Goal: Task Accomplishment & Management: Manage account settings

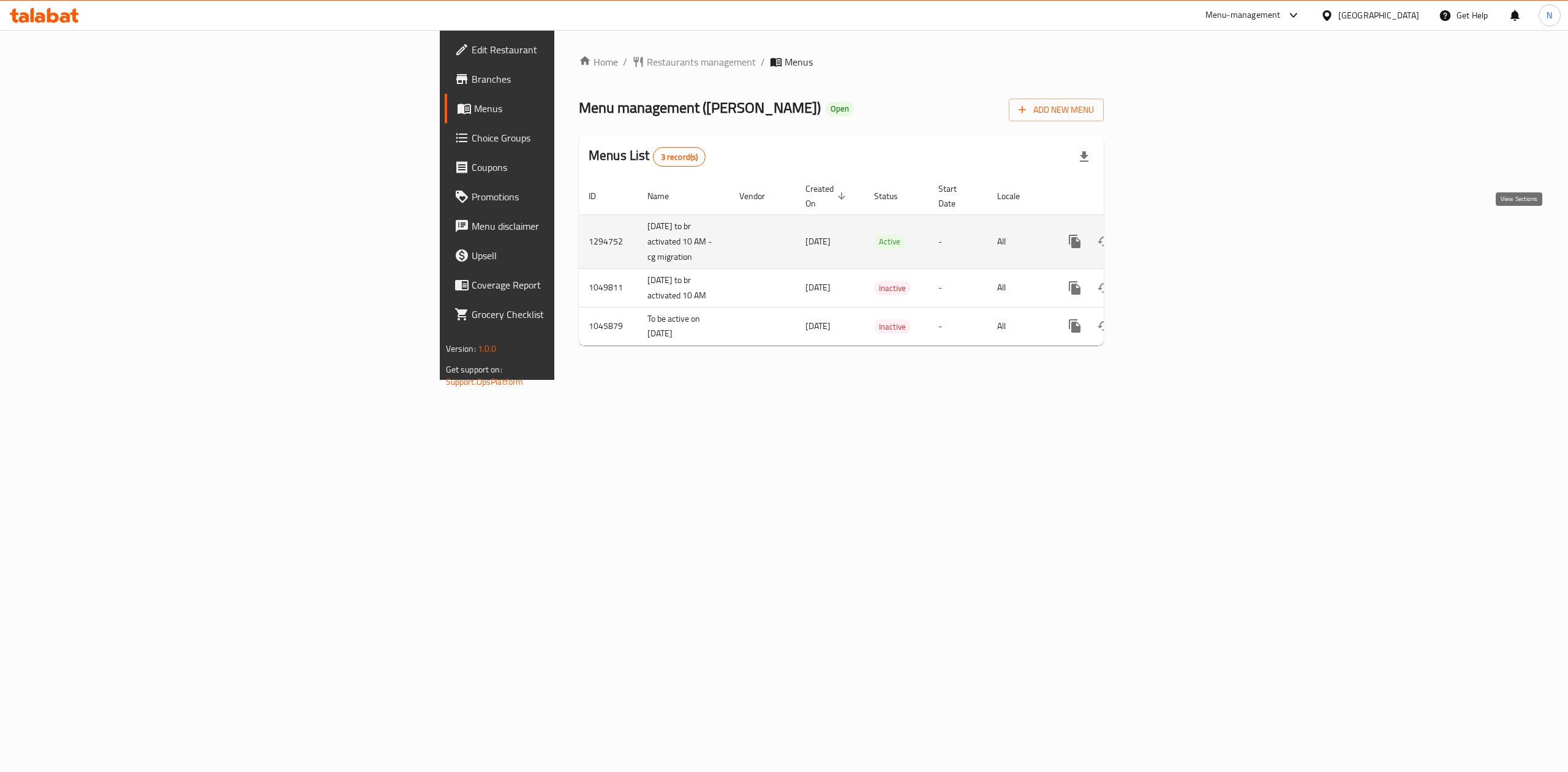
click at [1171, 234] on icon "enhanced table" at bounding box center [1163, 242] width 15 height 15
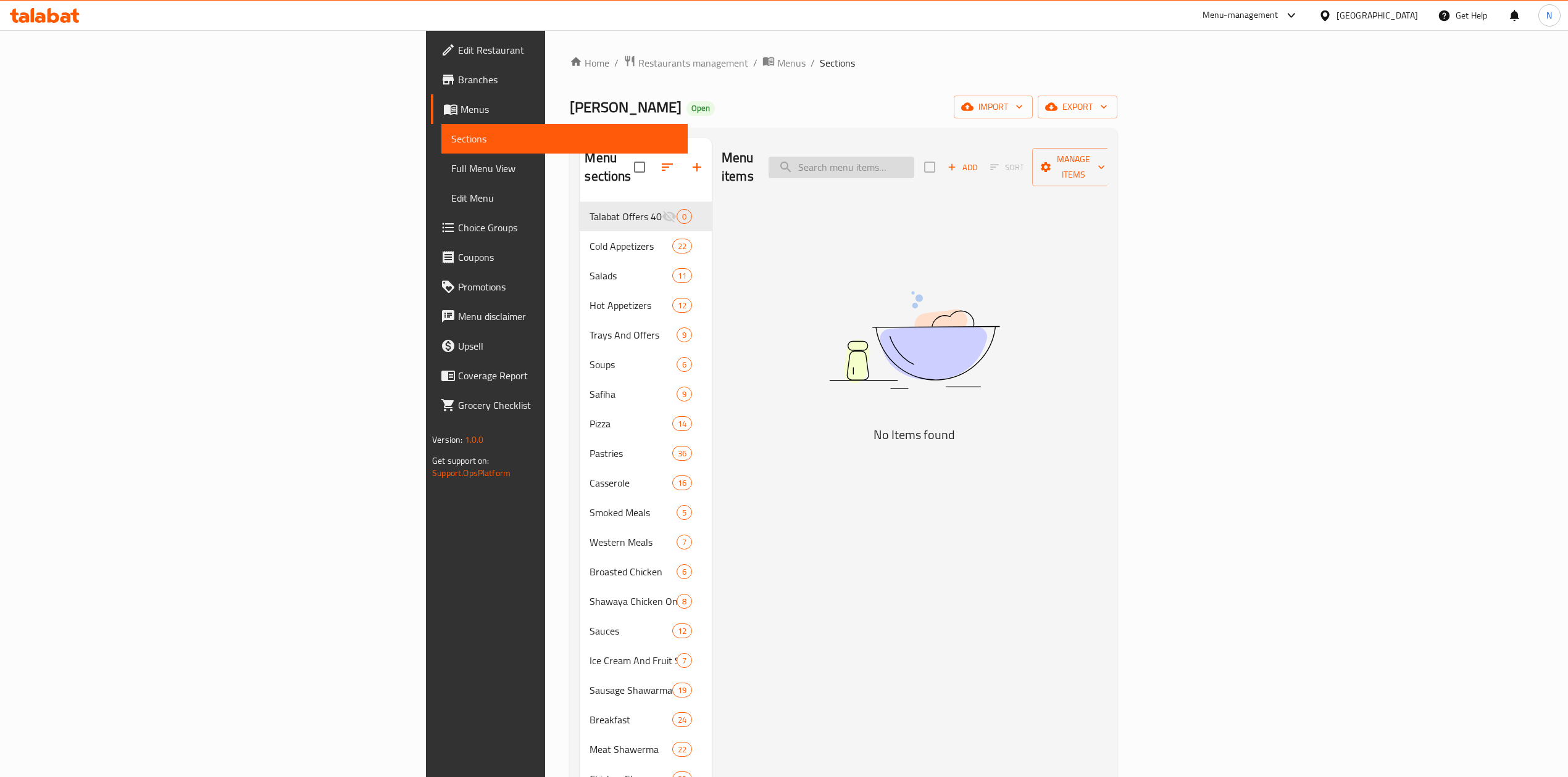
click at [914, 164] on input "search" at bounding box center [841, 167] width 145 height 21
paste input "1/4 skewer of meat meal + rice + salad"
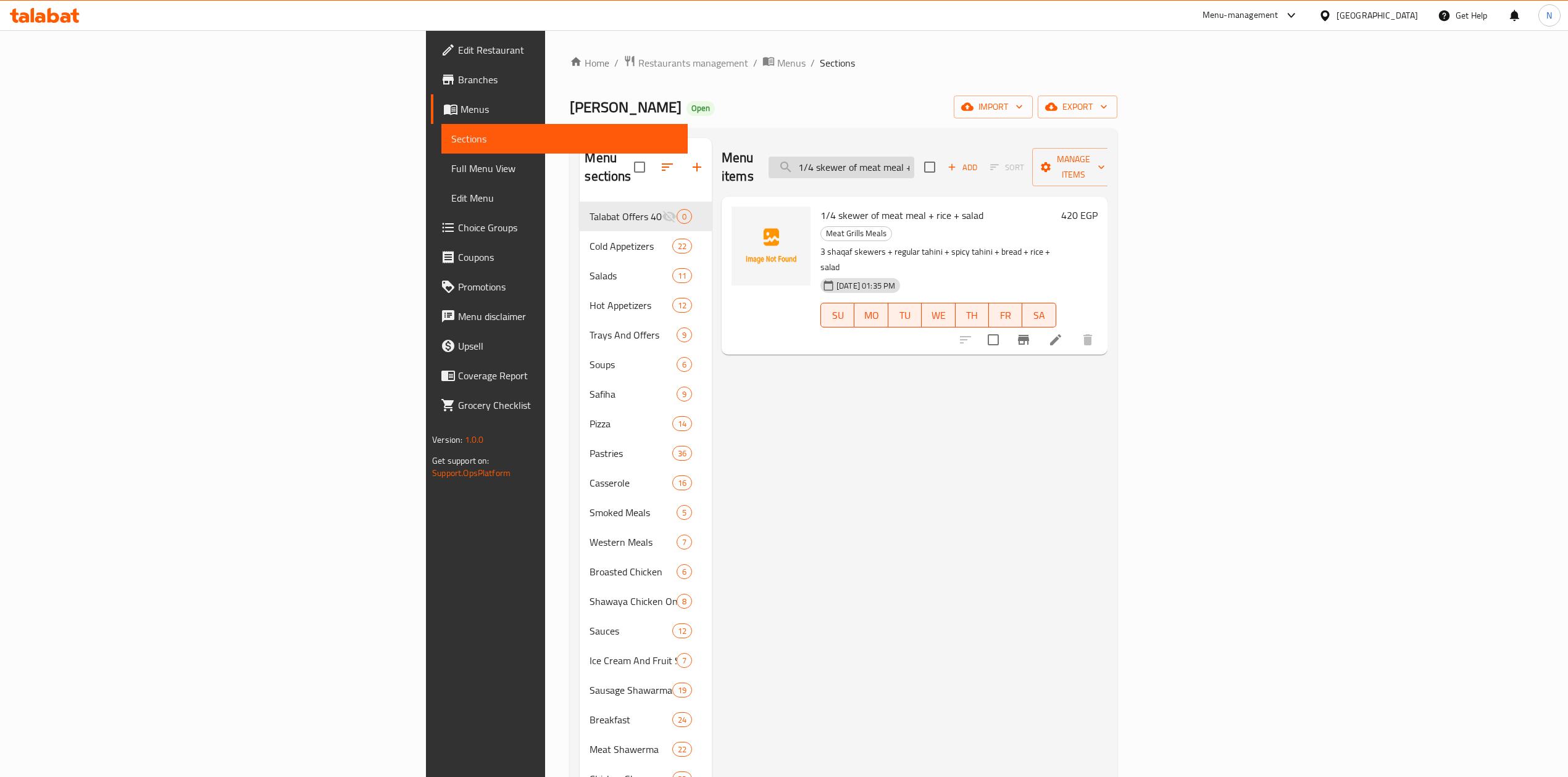
click at [914, 157] on input "1/4 skewer of meat meal + rice + salad" at bounding box center [841, 167] width 145 height 21
paste input "2 Kofta Meal + Rice + S"
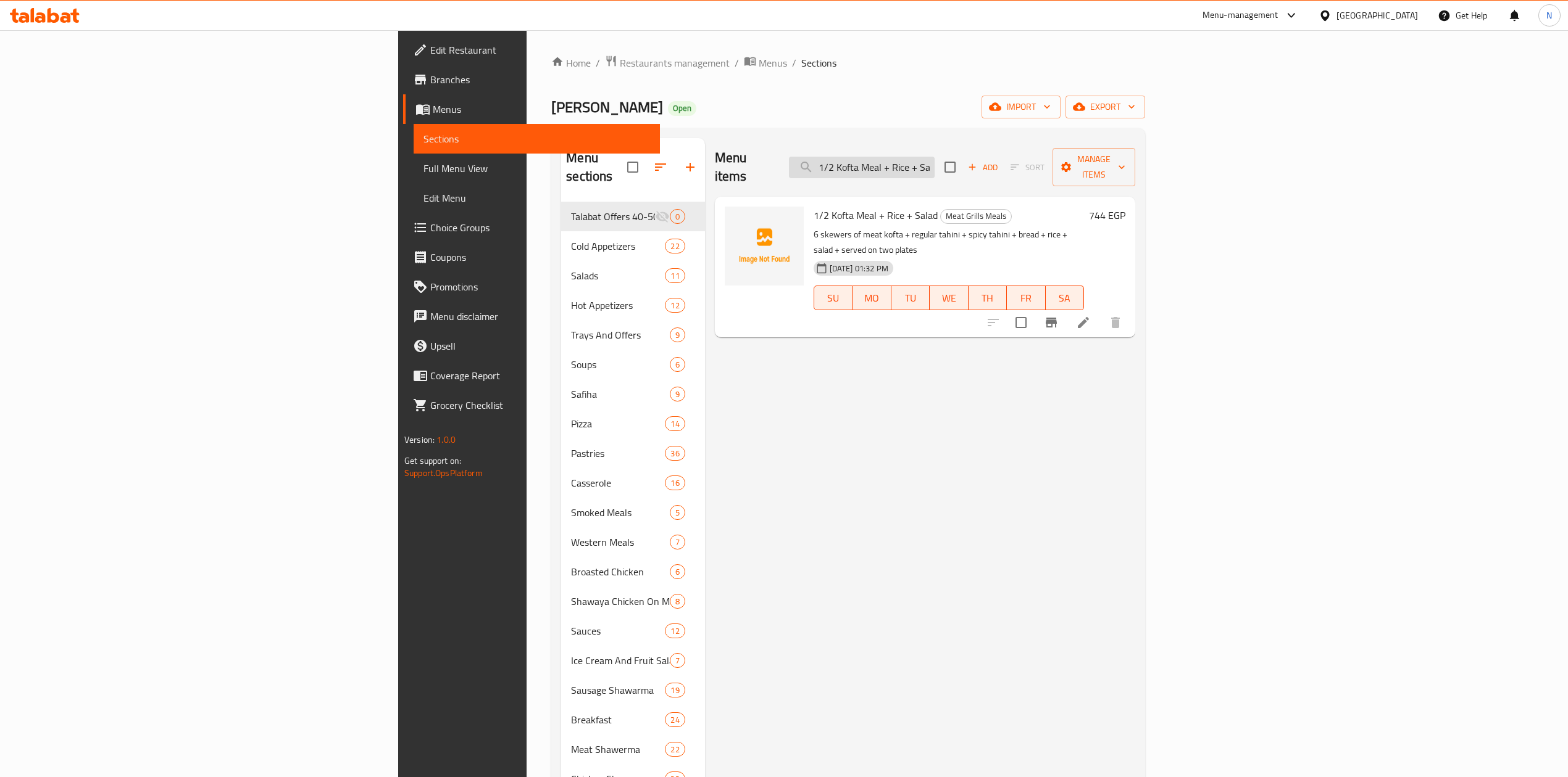
click at [935, 157] on input "1/2 Kofta Meal + Rice + Salad" at bounding box center [861, 167] width 145 height 21
paste input "Shokaf meat m"
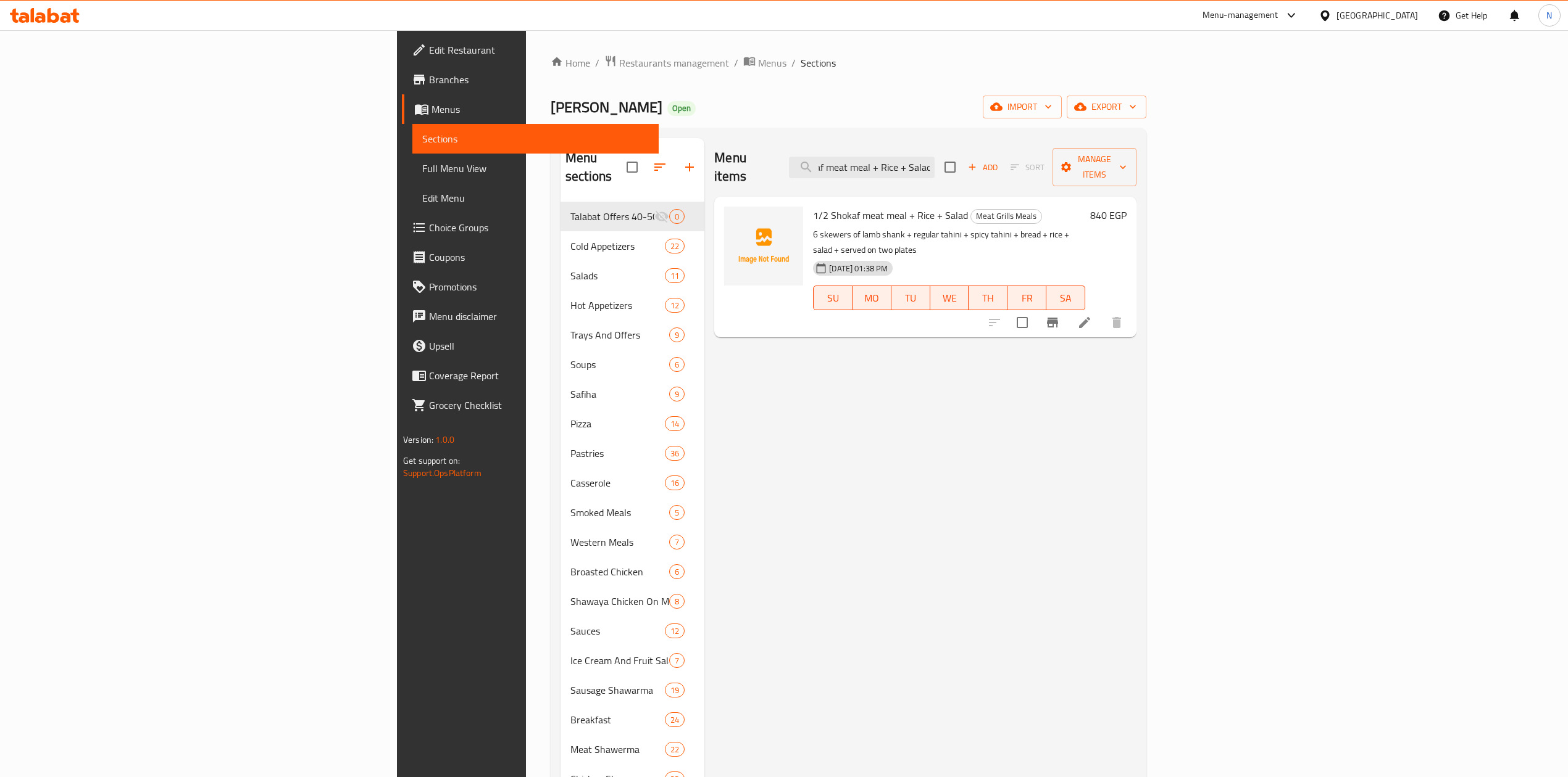
type input "1/2 Shokaf meat meal + Rice + Salad"
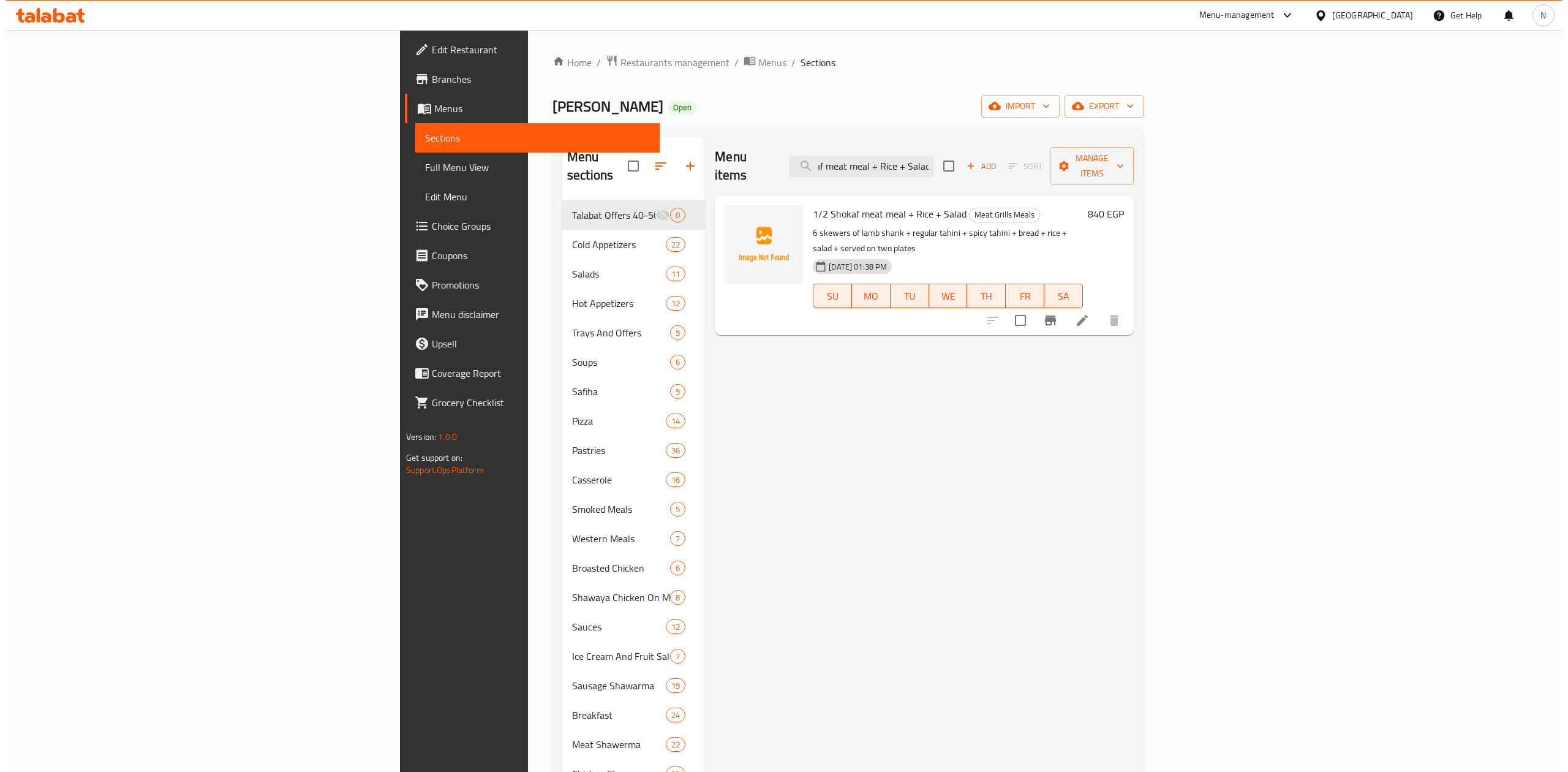
scroll to position [0, 0]
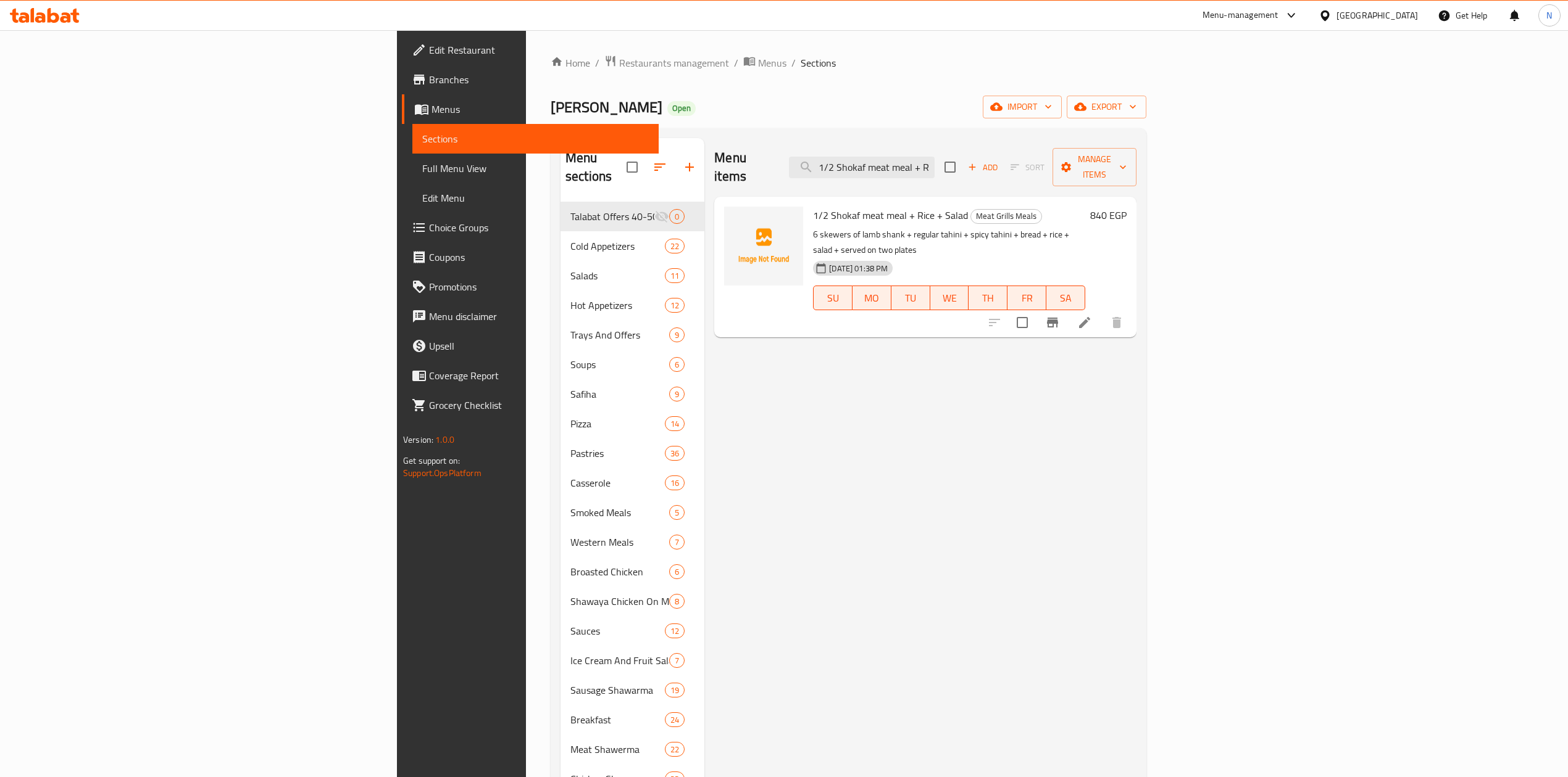
click at [1404, 17] on div "[GEOGRAPHIC_DATA]" at bounding box center [1377, 16] width 81 height 14
click at [1318, 328] on div "[GEOGRAPHIC_DATA]" at bounding box center [1283, 323] width 101 height 28
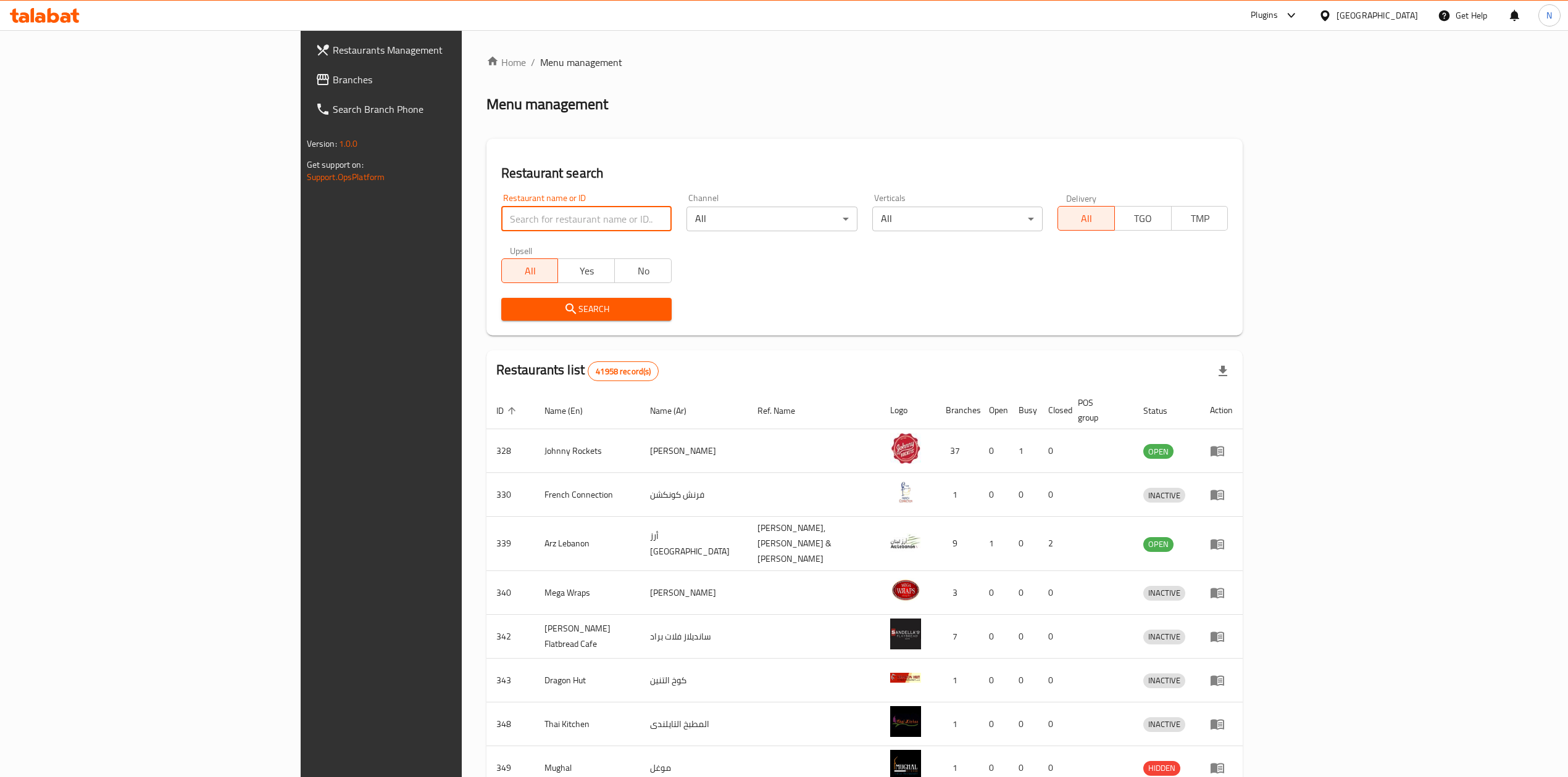
click at [501, 212] on input "search" at bounding box center [586, 218] width 171 height 25
paste input "608431"
type input "608431"
click button "Search" at bounding box center [586, 310] width 171 height 23
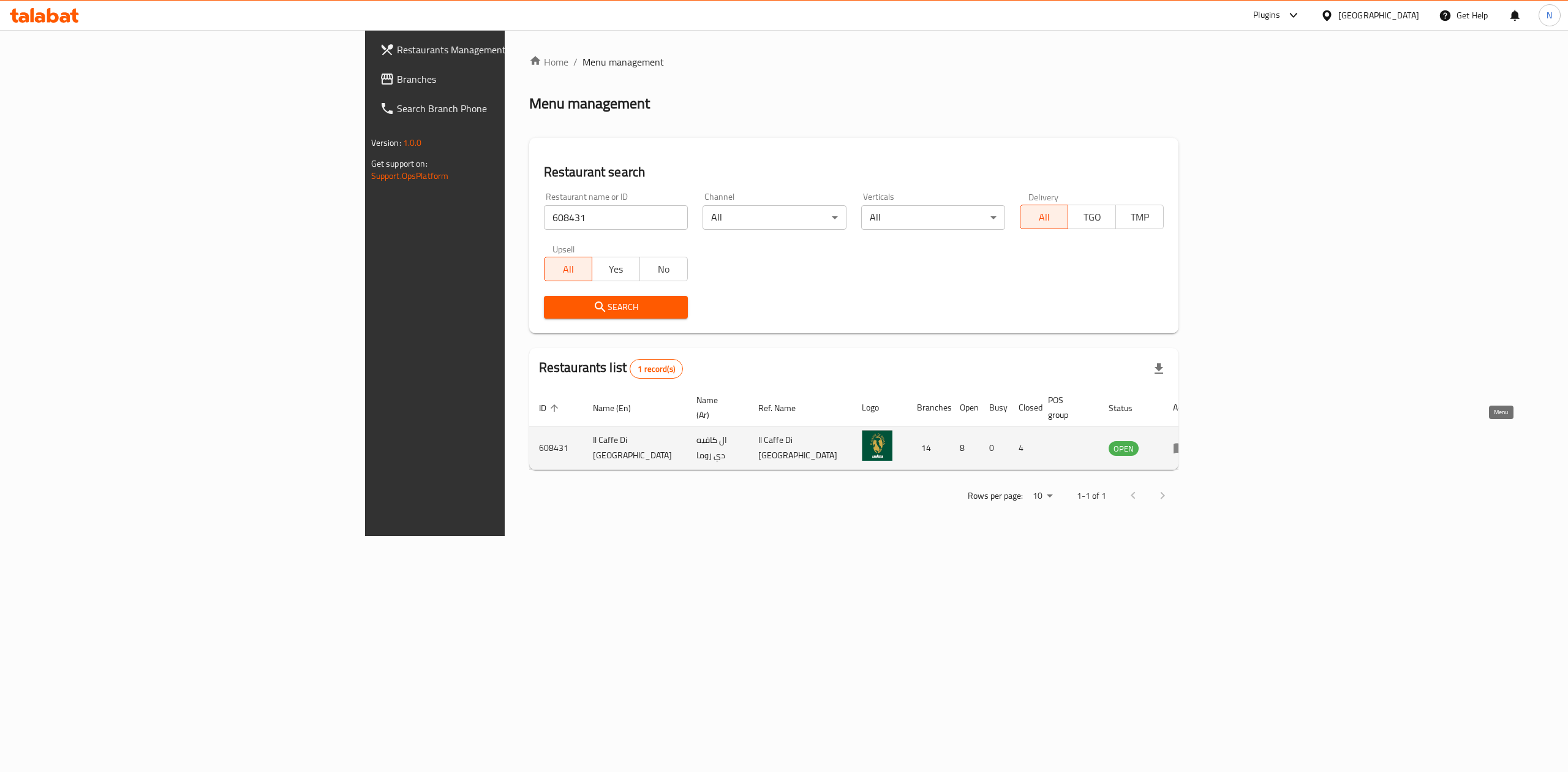
click at [1188, 441] on icon "enhanced table" at bounding box center [1181, 448] width 15 height 15
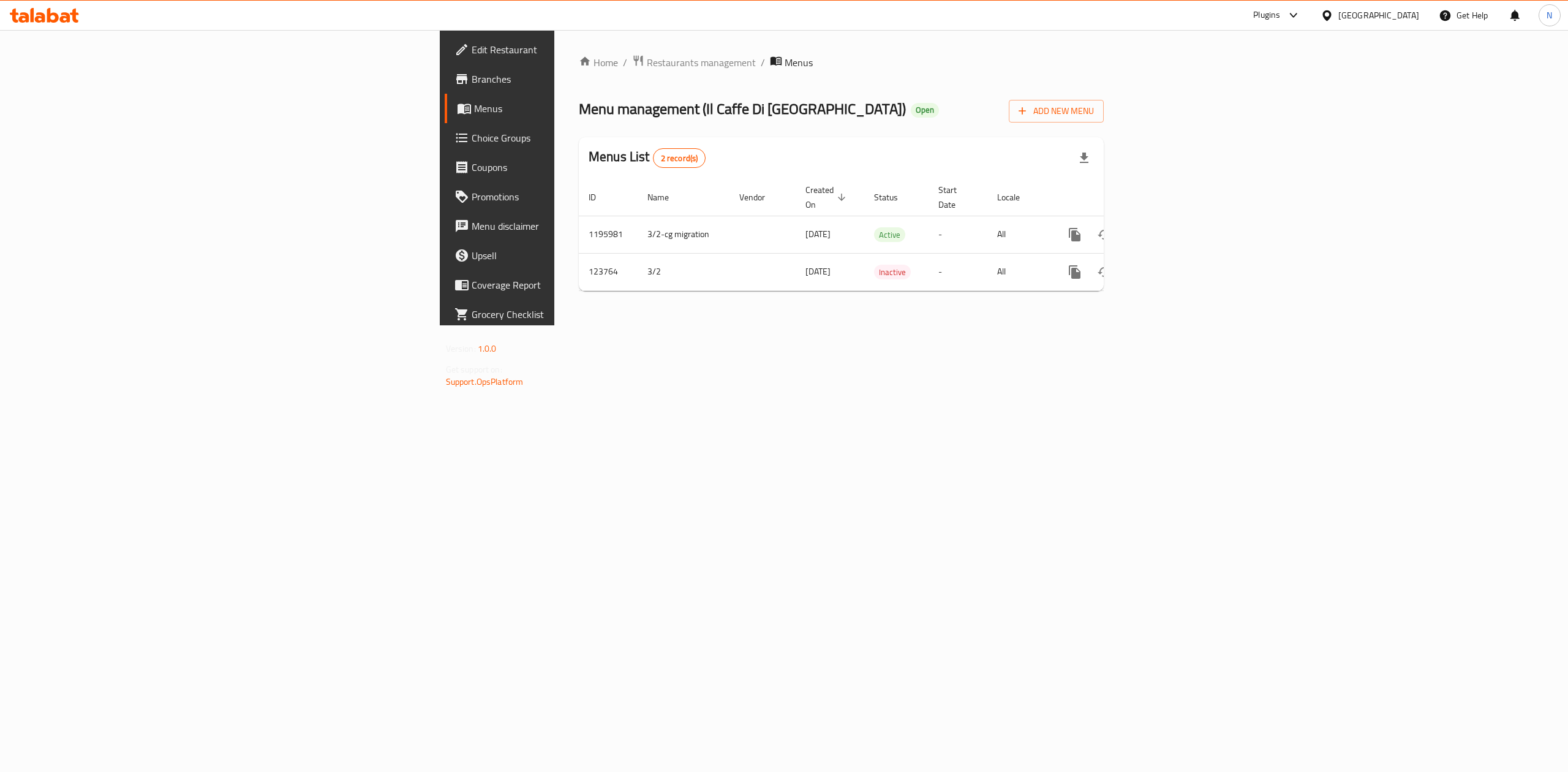
click at [445, 70] on link "Branches" at bounding box center [573, 79] width 257 height 29
click at [1171, 227] on icon "enhanced table" at bounding box center [1163, 234] width 15 height 15
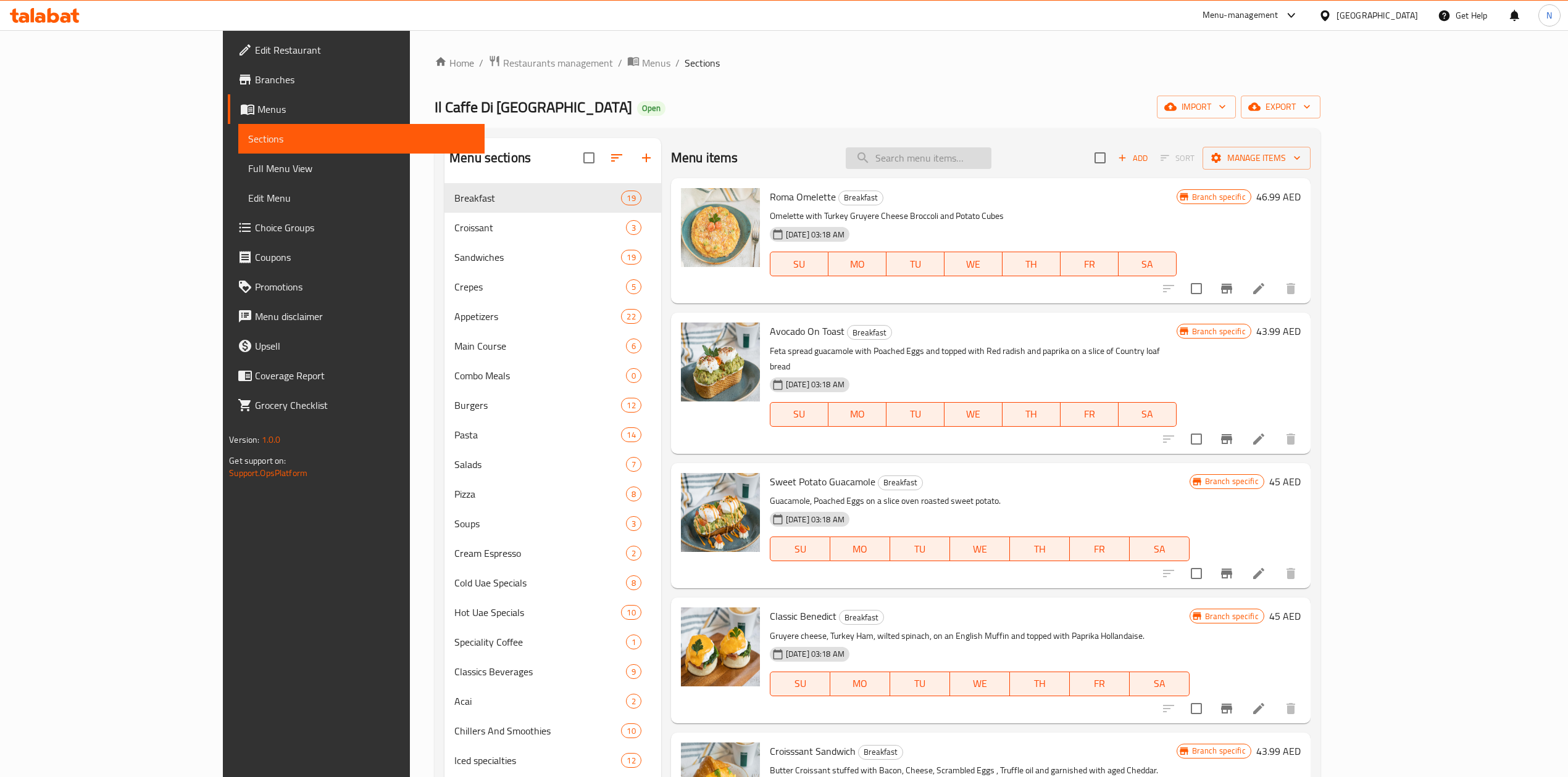
click at [975, 162] on input "search" at bounding box center [918, 158] width 145 height 21
paste input "Caffe Maya"
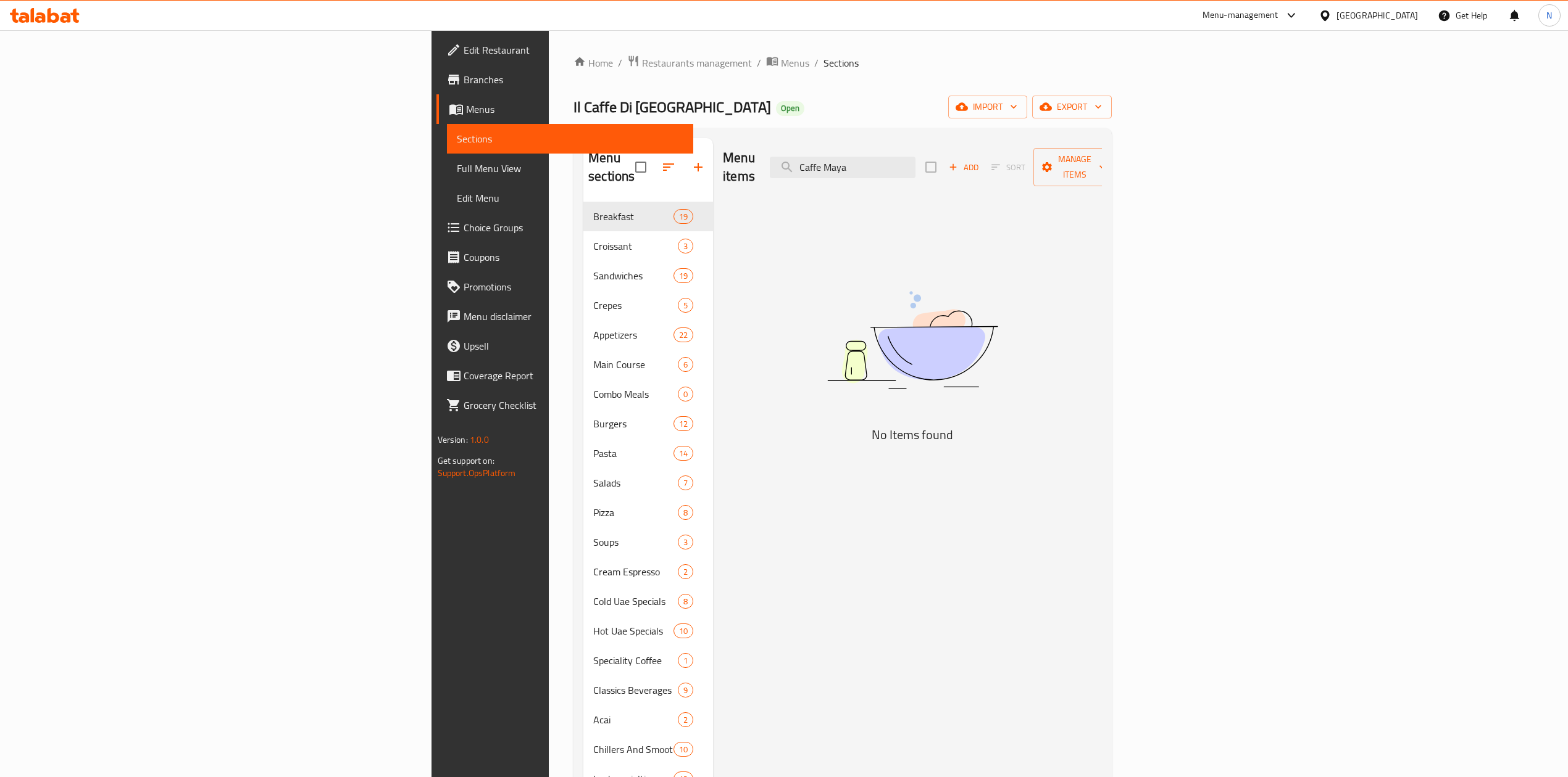
drag, startPoint x: 981, startPoint y: 164, endPoint x: 921, endPoint y: 170, distance: 60.3
click at [921, 170] on div "Menu items Caffe Maya Add Sort Manage items" at bounding box center [912, 167] width 379 height 59
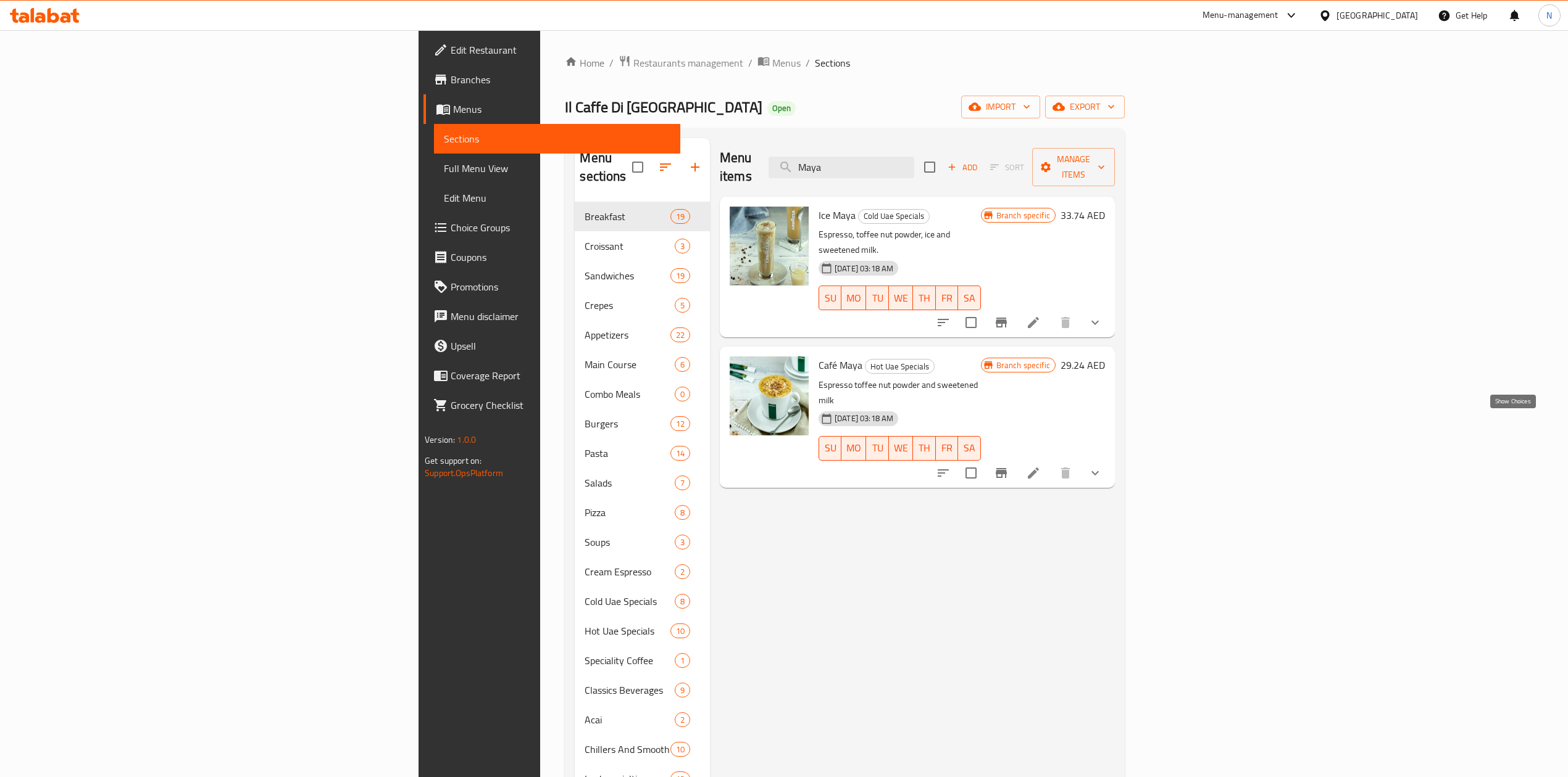
type input "Maya"
click at [1102, 466] on icon "show more" at bounding box center [1095, 473] width 15 height 15
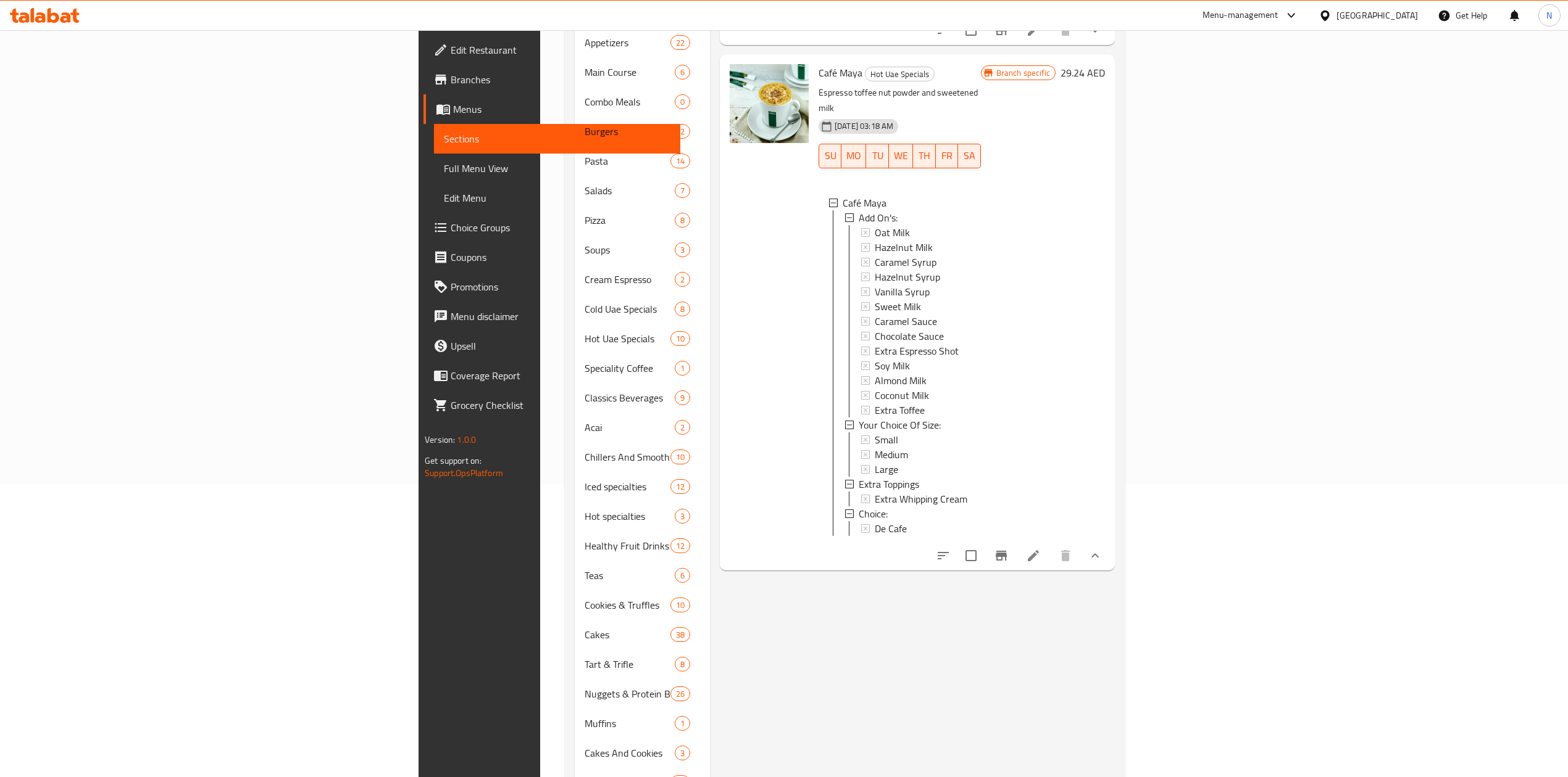
scroll to position [411, 0]
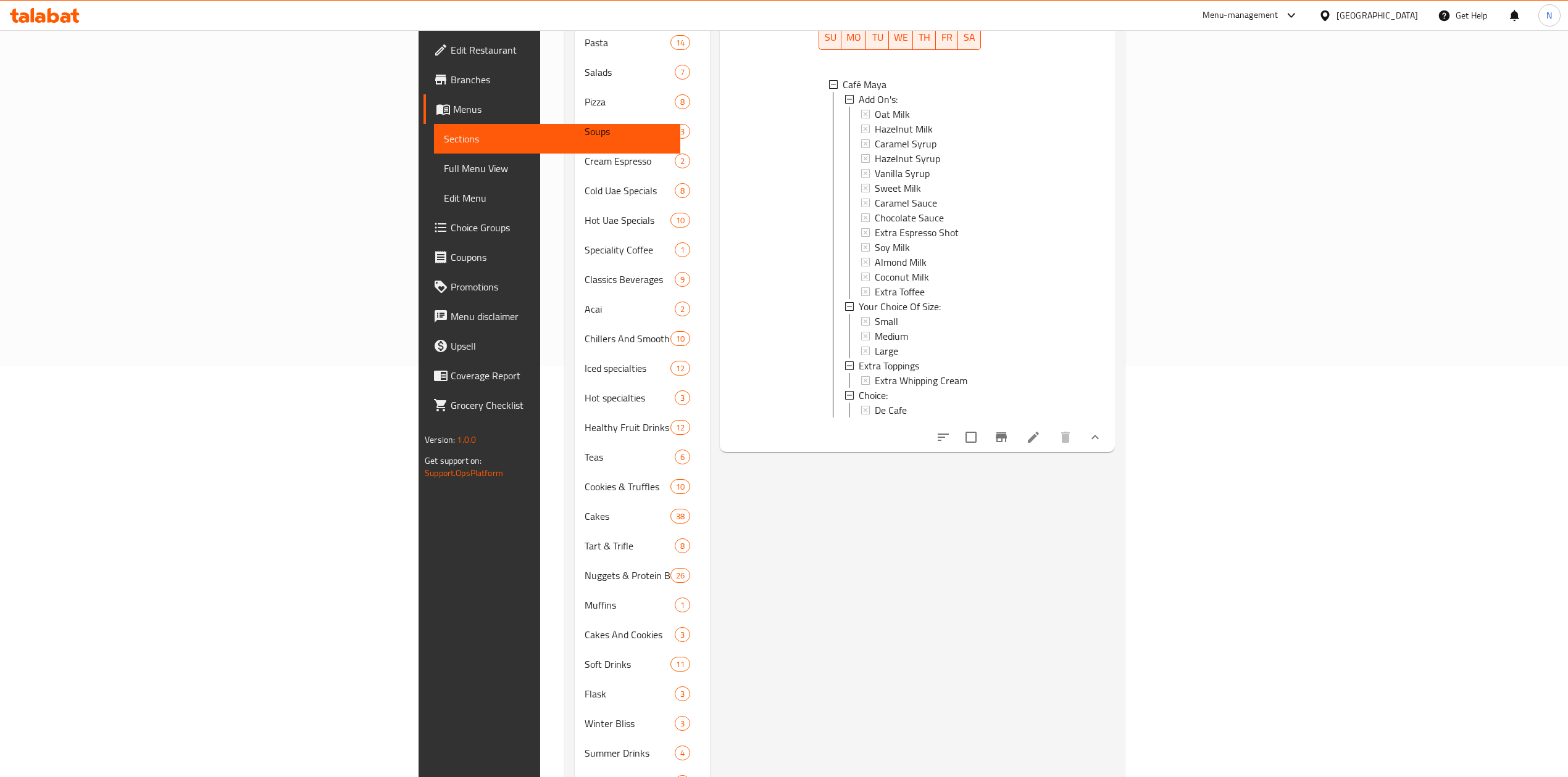
click at [1110, 423] on div at bounding box center [1019, 437] width 181 height 30
click at [1110, 423] on button "show more" at bounding box center [1095, 437] width 30 height 30
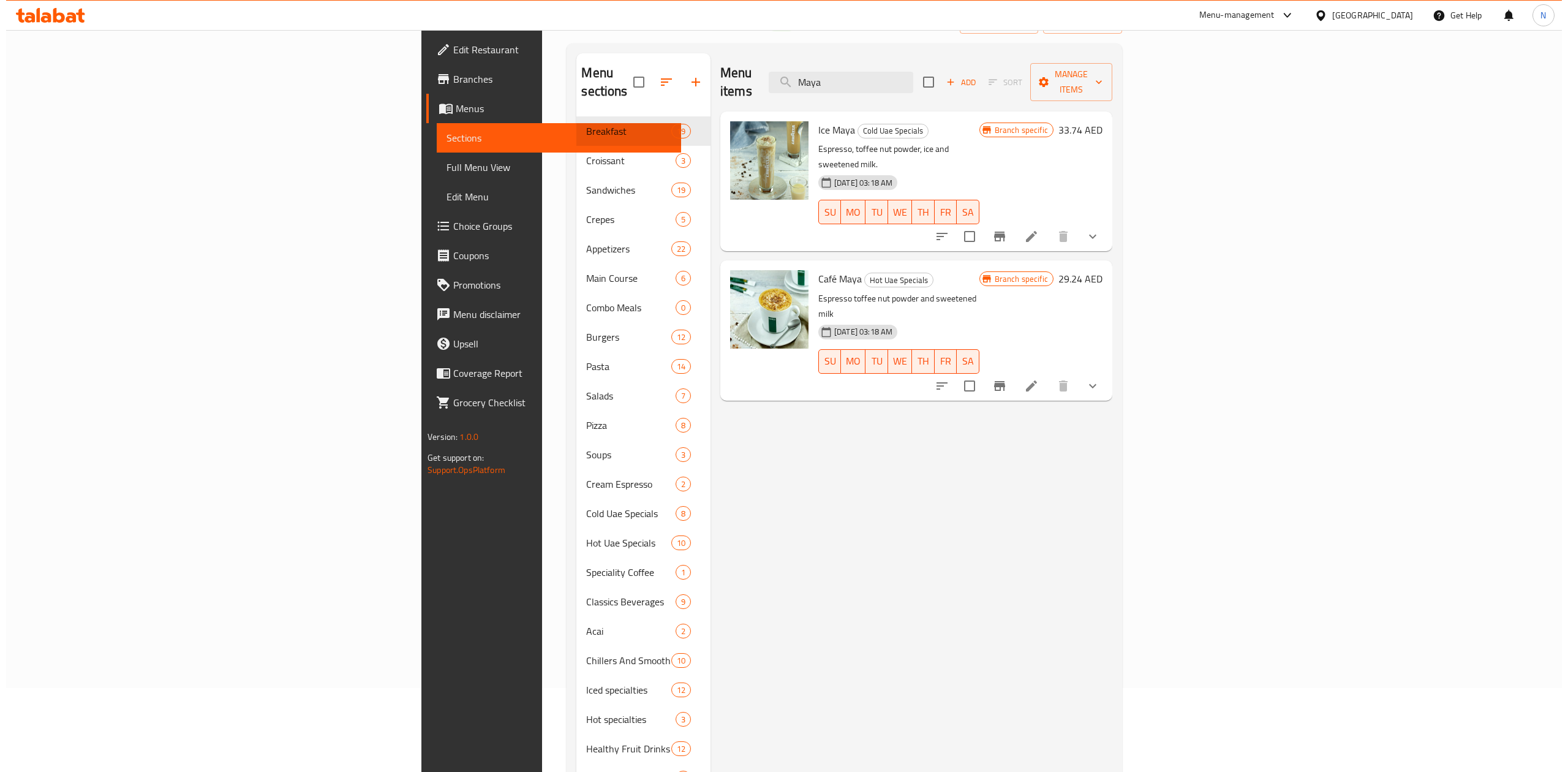
scroll to position [81, 0]
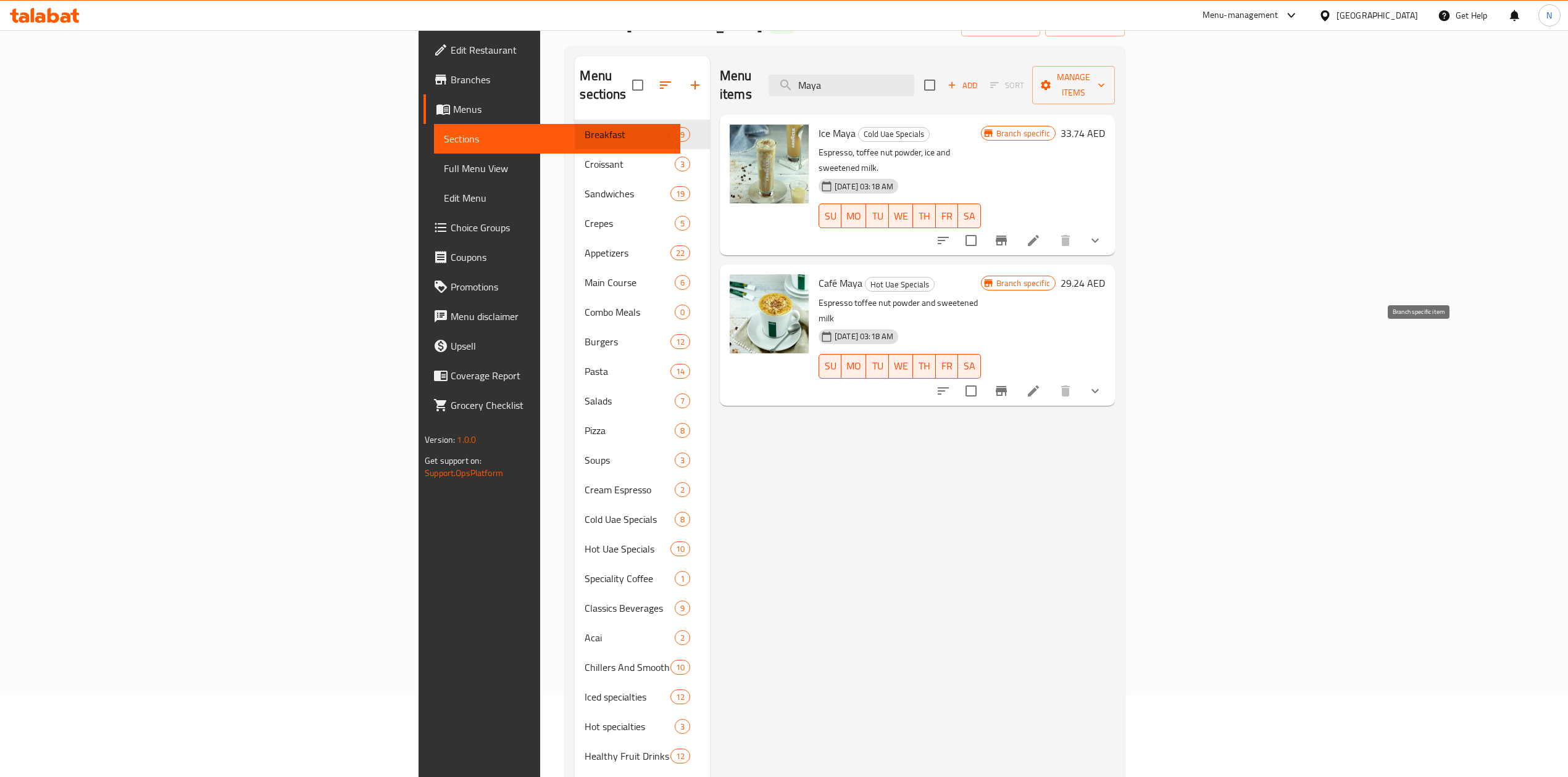
click at [1008, 384] on icon "Branch-specific-item" at bounding box center [1001, 391] width 15 height 15
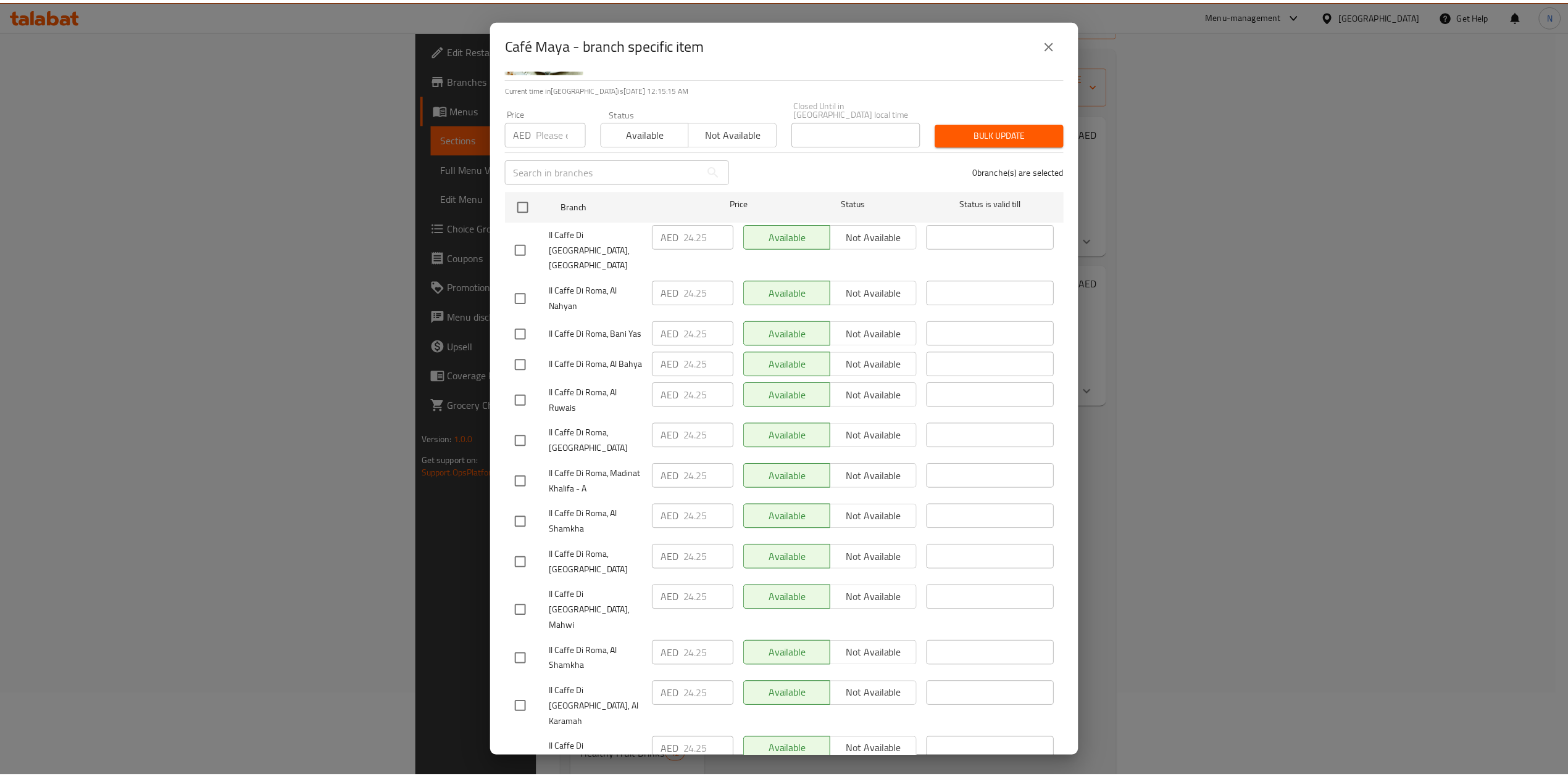
scroll to position [137, 0]
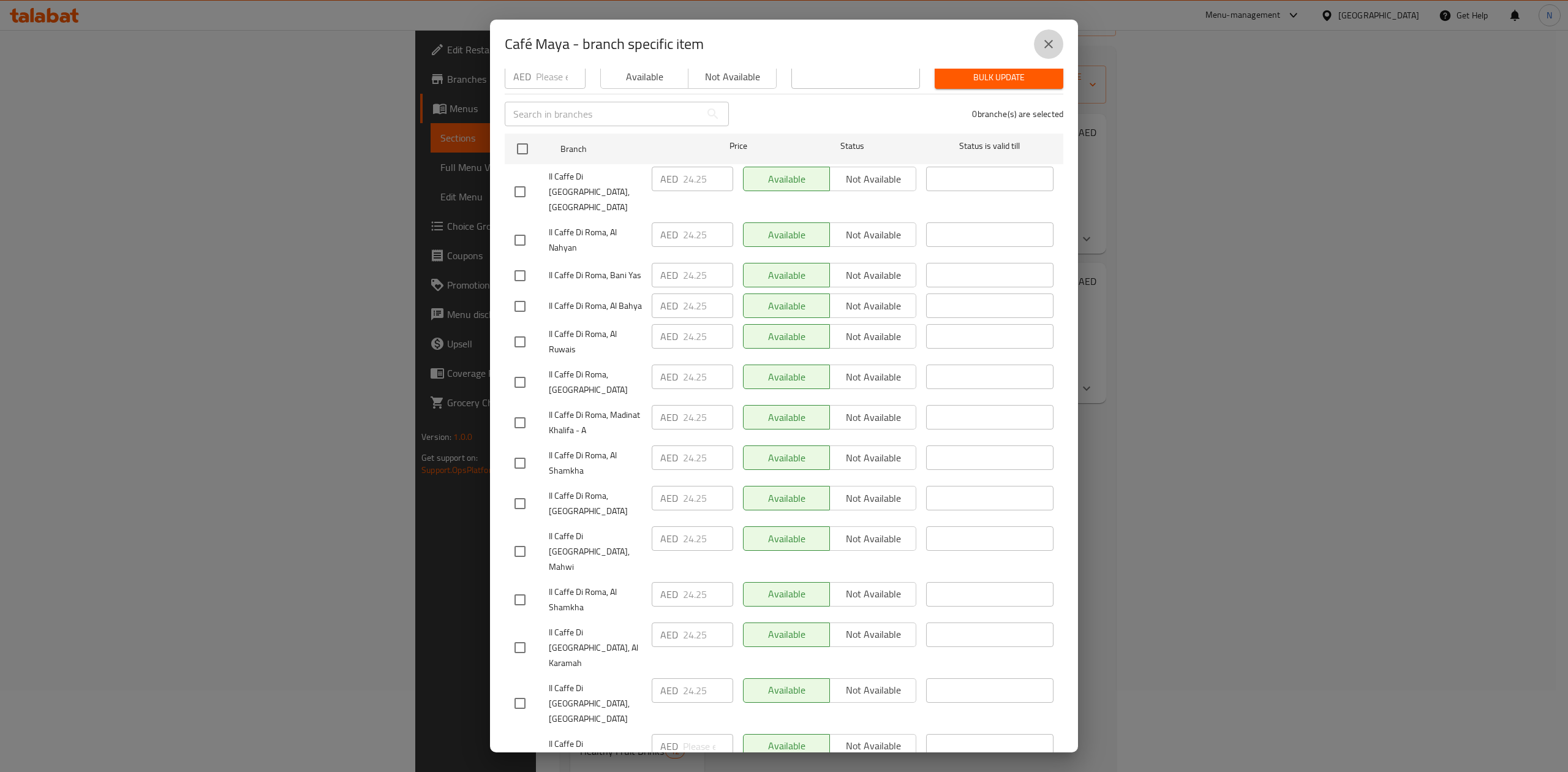
click at [1036, 43] on button "close" at bounding box center [1048, 44] width 29 height 29
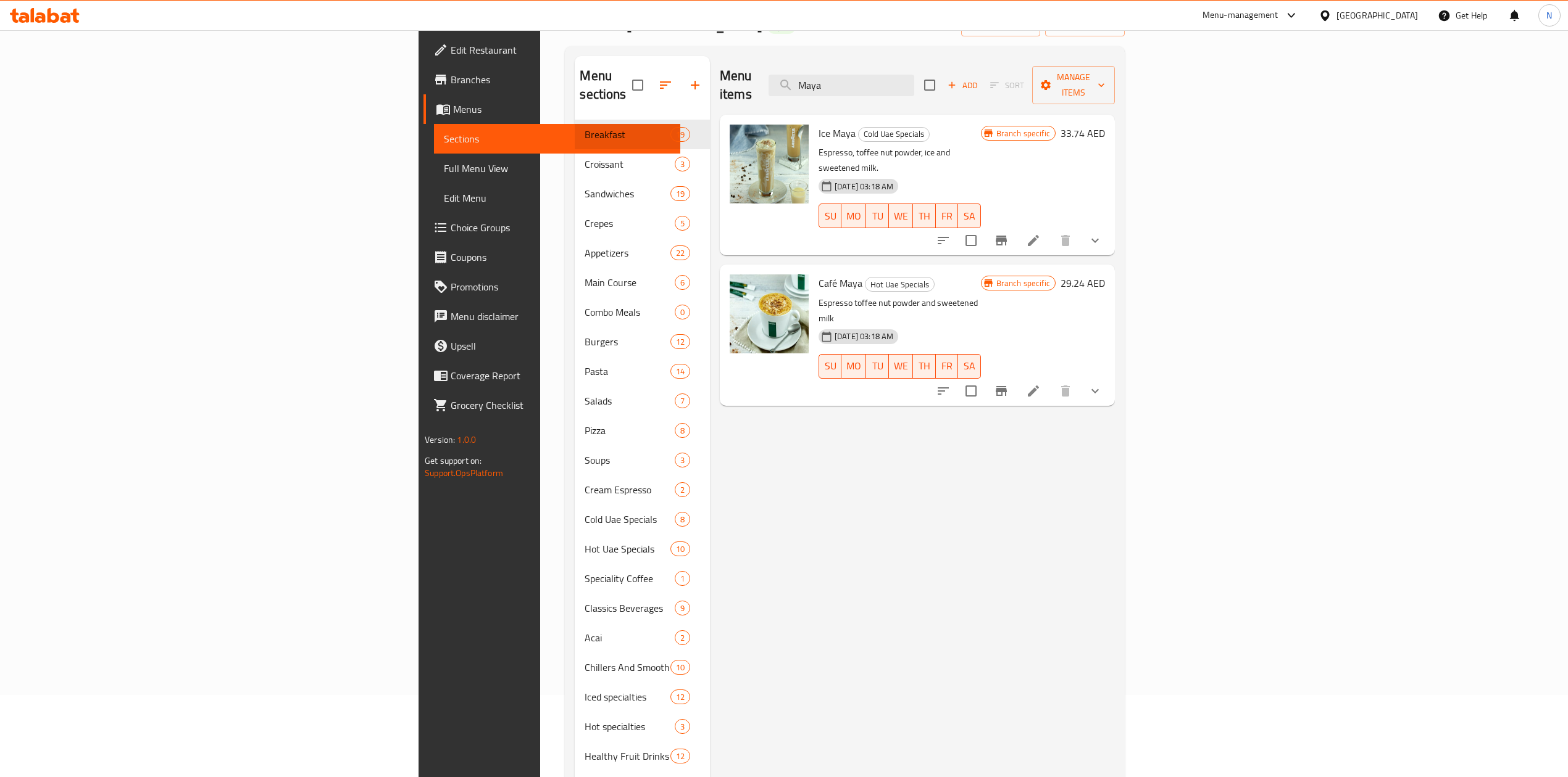
click at [1051, 380] on li at bounding box center [1033, 391] width 35 height 22
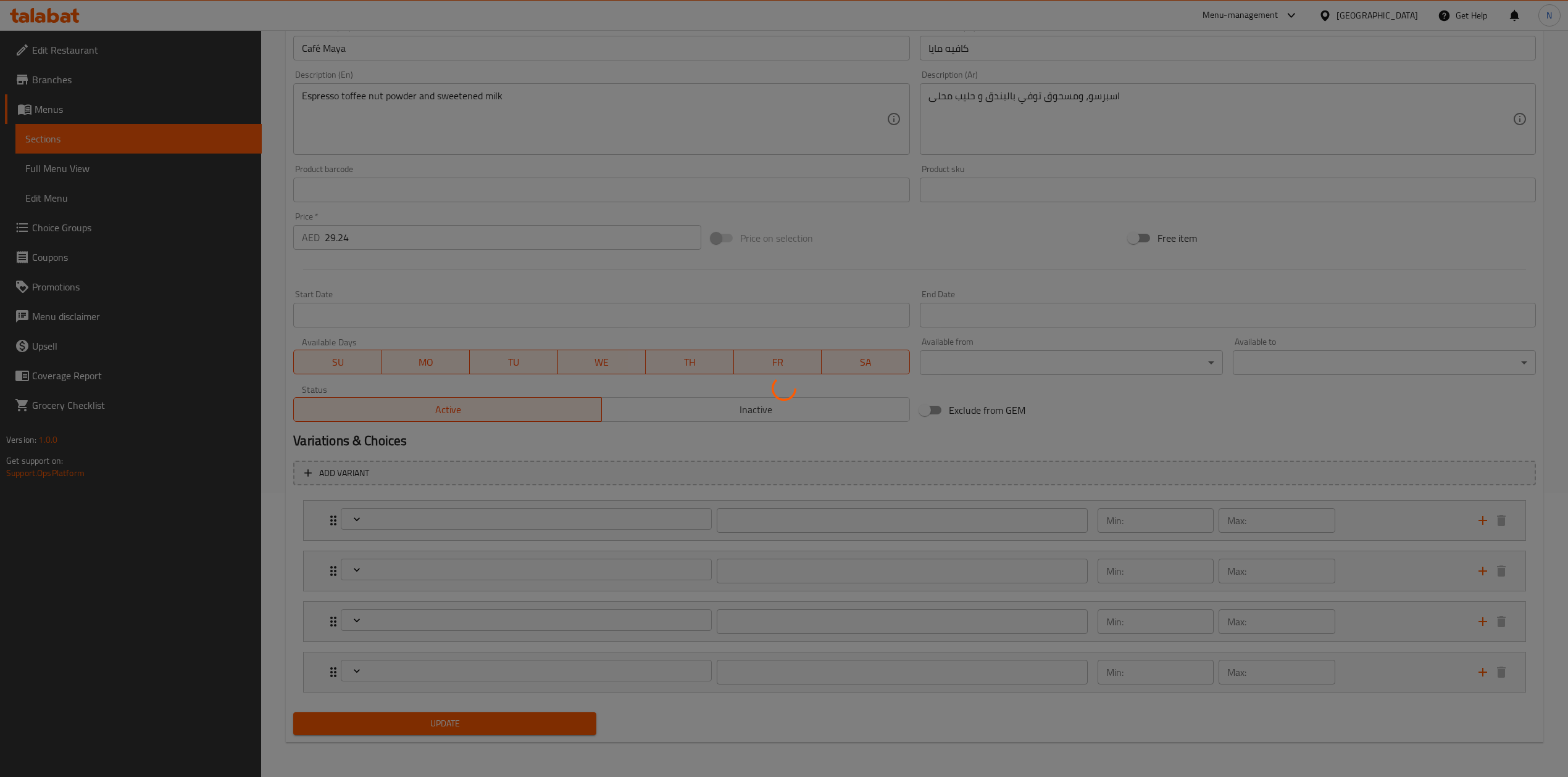
type input "الاضافات:"
type input "0"
type input "12"
type input "إختيارك من حجم:"
type input "1"
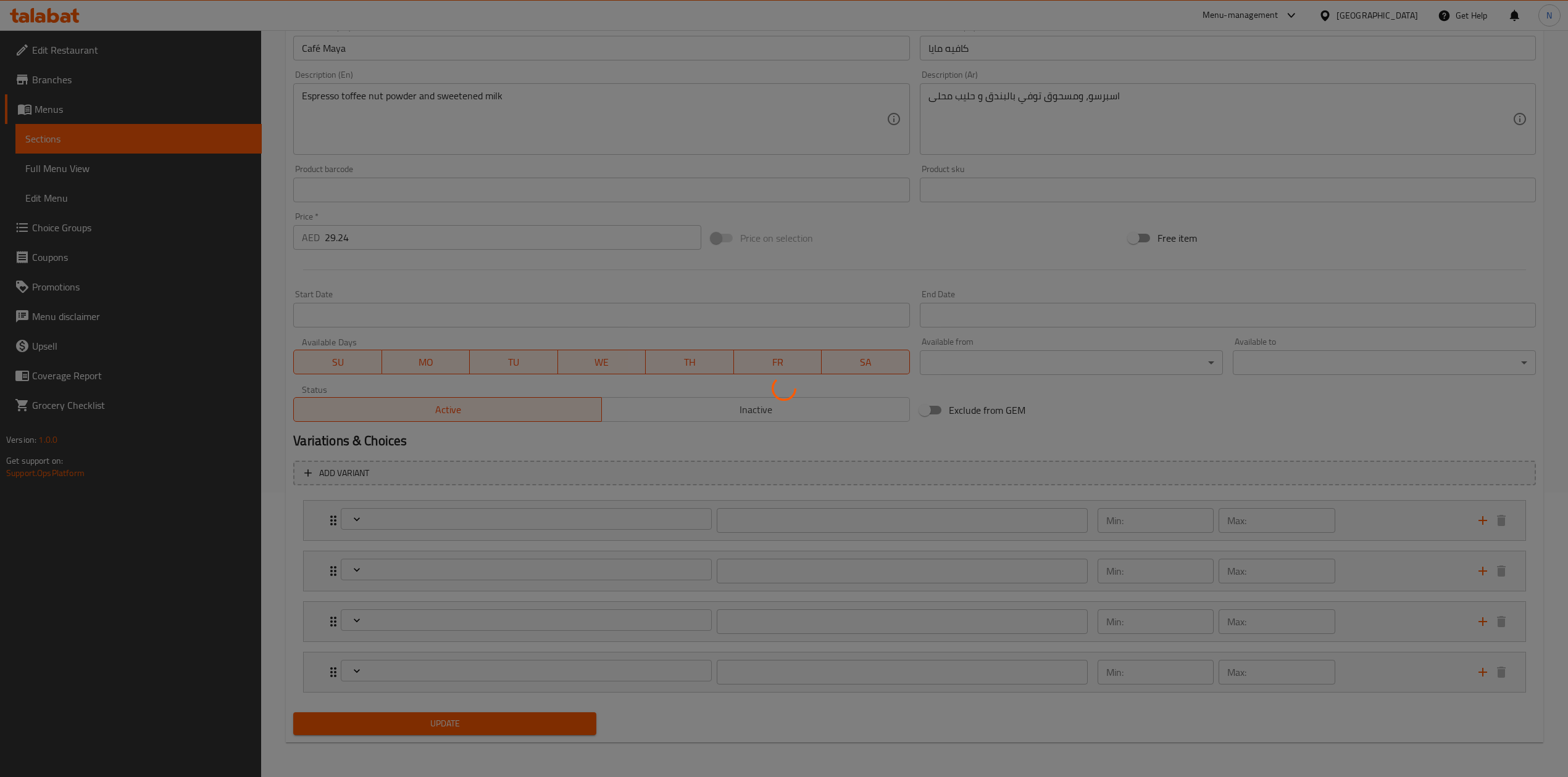
type input "1"
type input "الطبقة الإضافية"
type input "0"
type input "1"
type input "اختيار:"
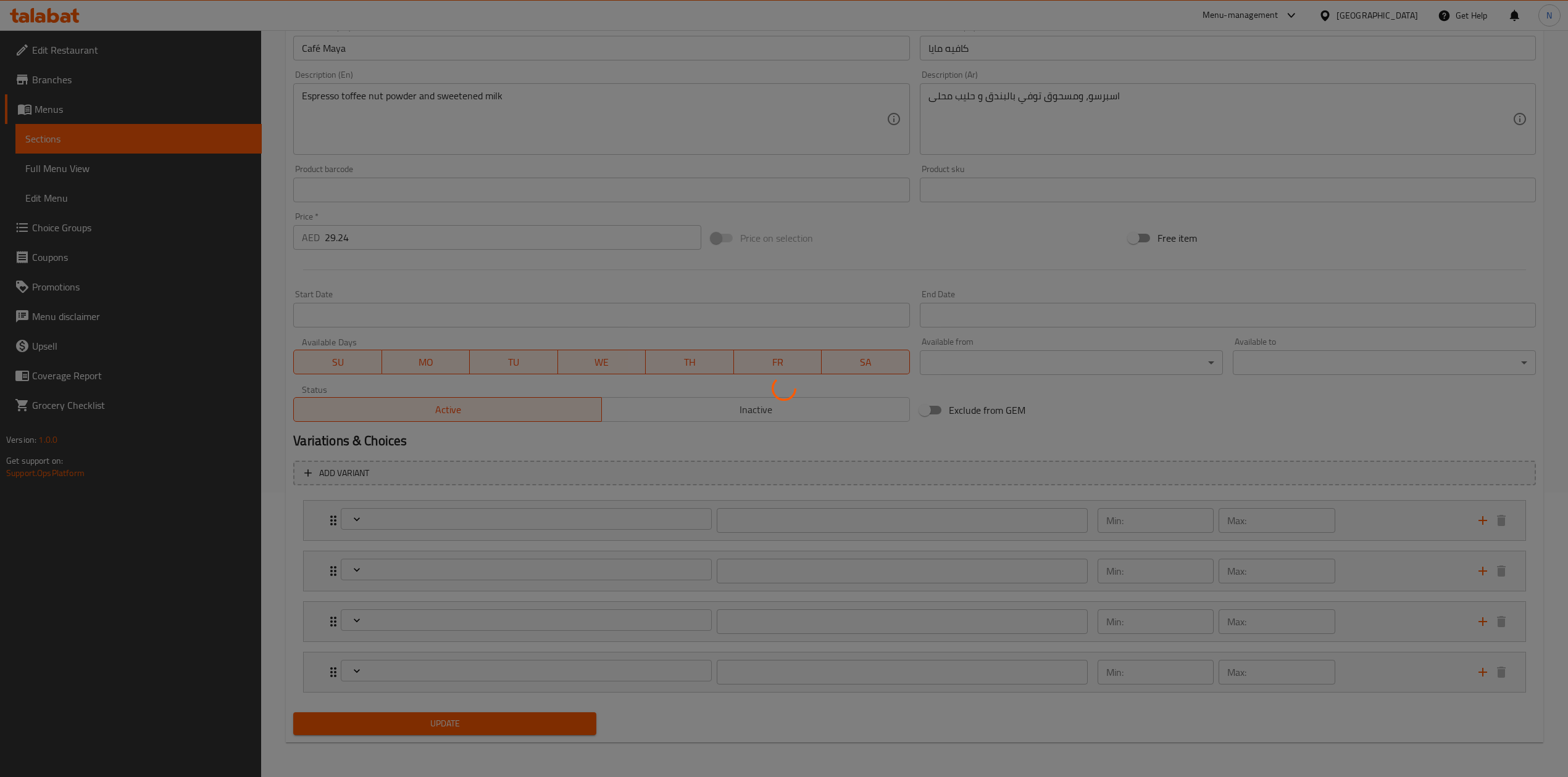
type input "0"
type input "1"
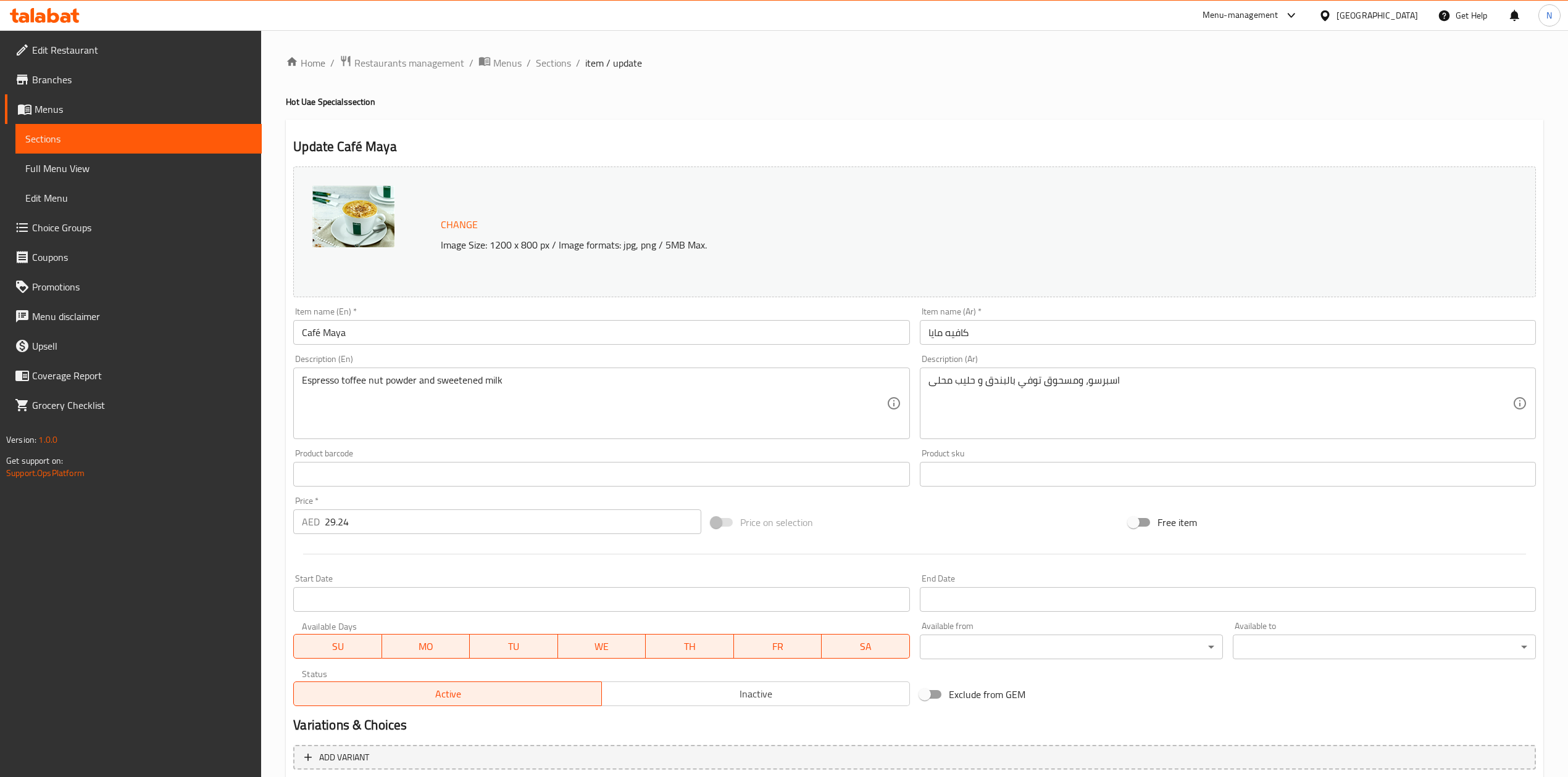
click at [386, 341] on input "Café Maya" at bounding box center [601, 332] width 616 height 25
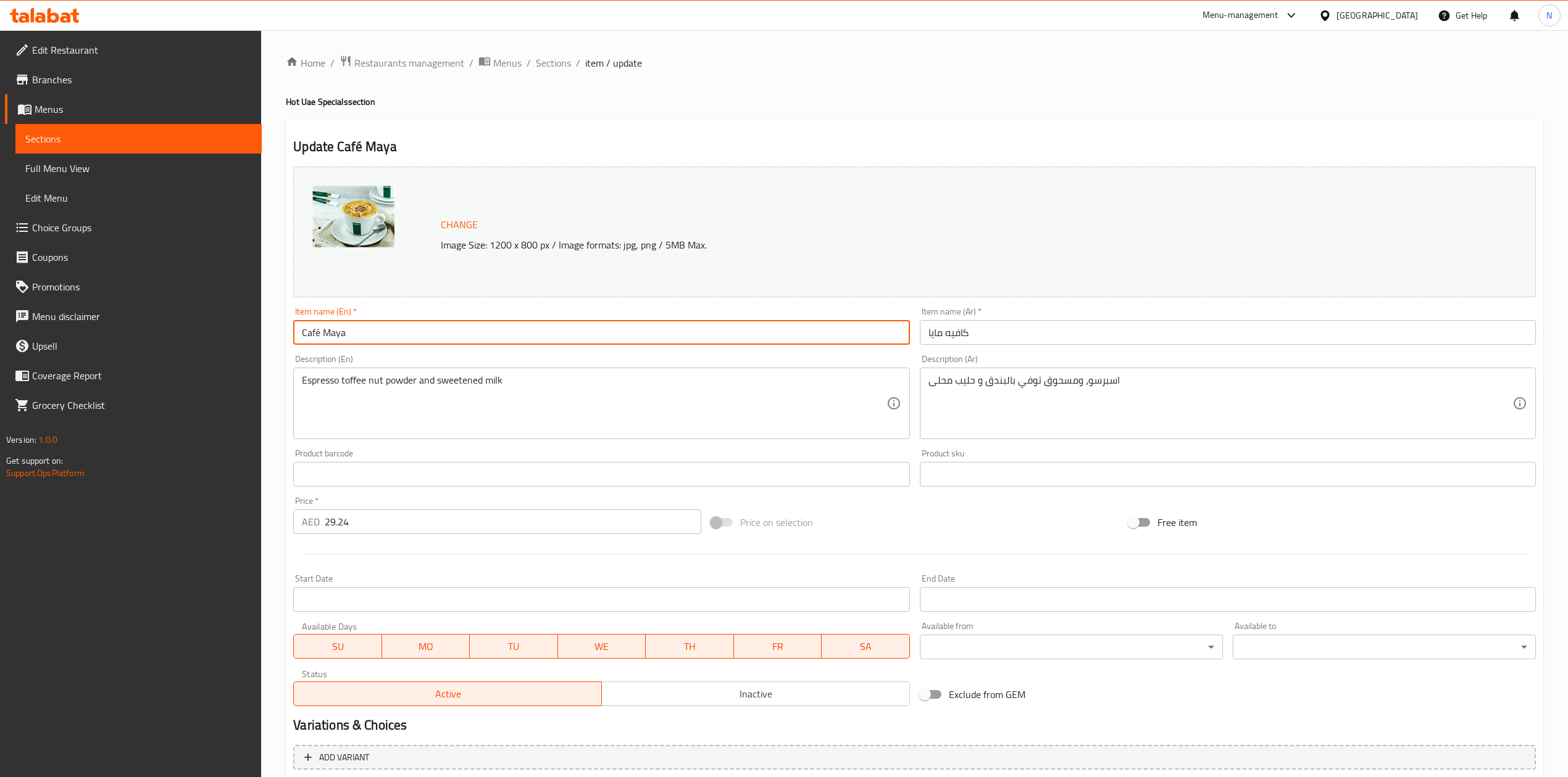
click at [386, 336] on input "Café Maya" at bounding box center [601, 332] width 616 height 25
click at [555, 67] on span "Sections" at bounding box center [553, 63] width 35 height 15
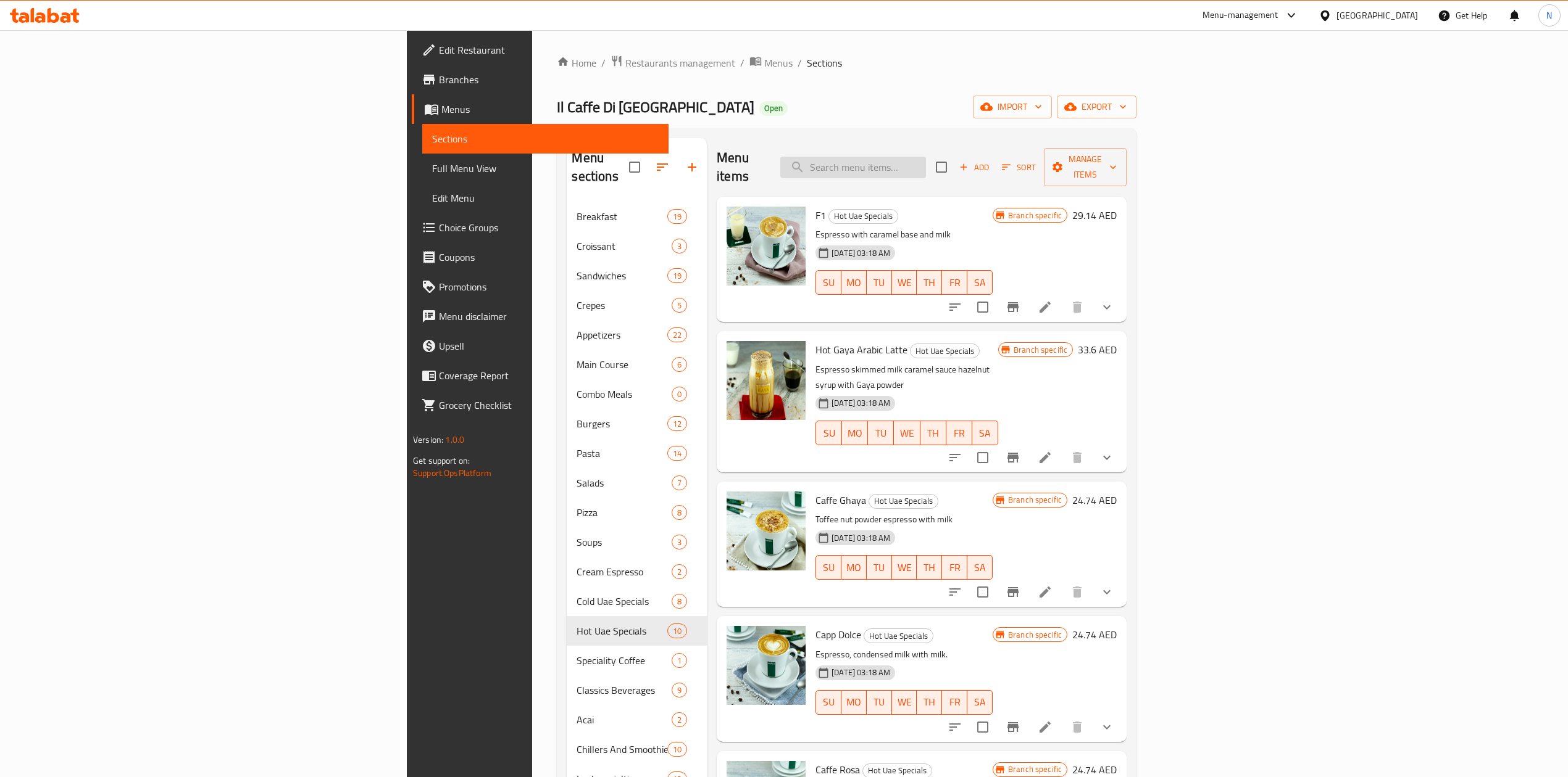
click at [926, 164] on input "search" at bounding box center [852, 167] width 145 height 21
paste input "Maya"
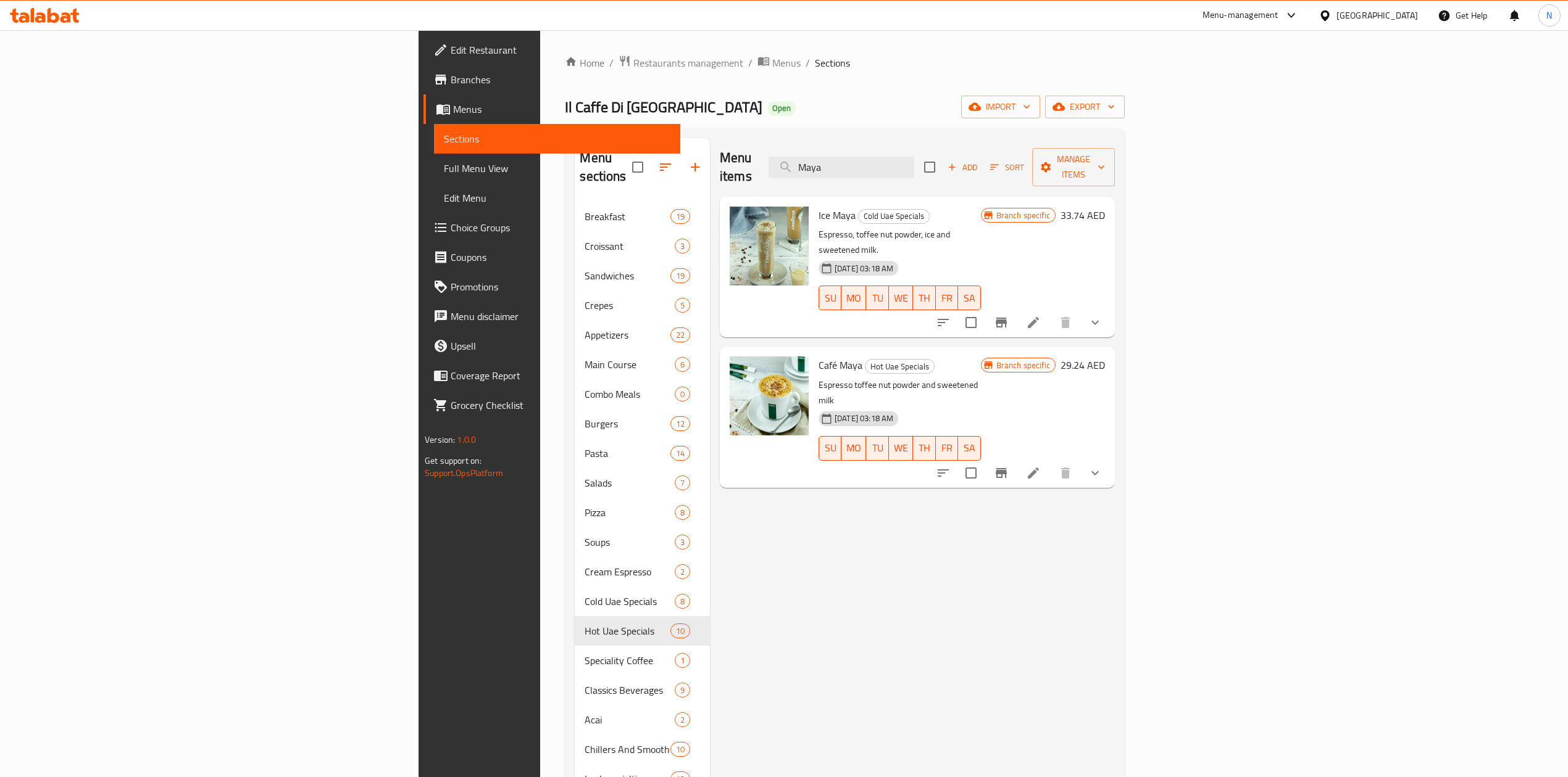
type input "Maya"
click at [1110, 459] on button "show more" at bounding box center [1095, 473] width 30 height 30
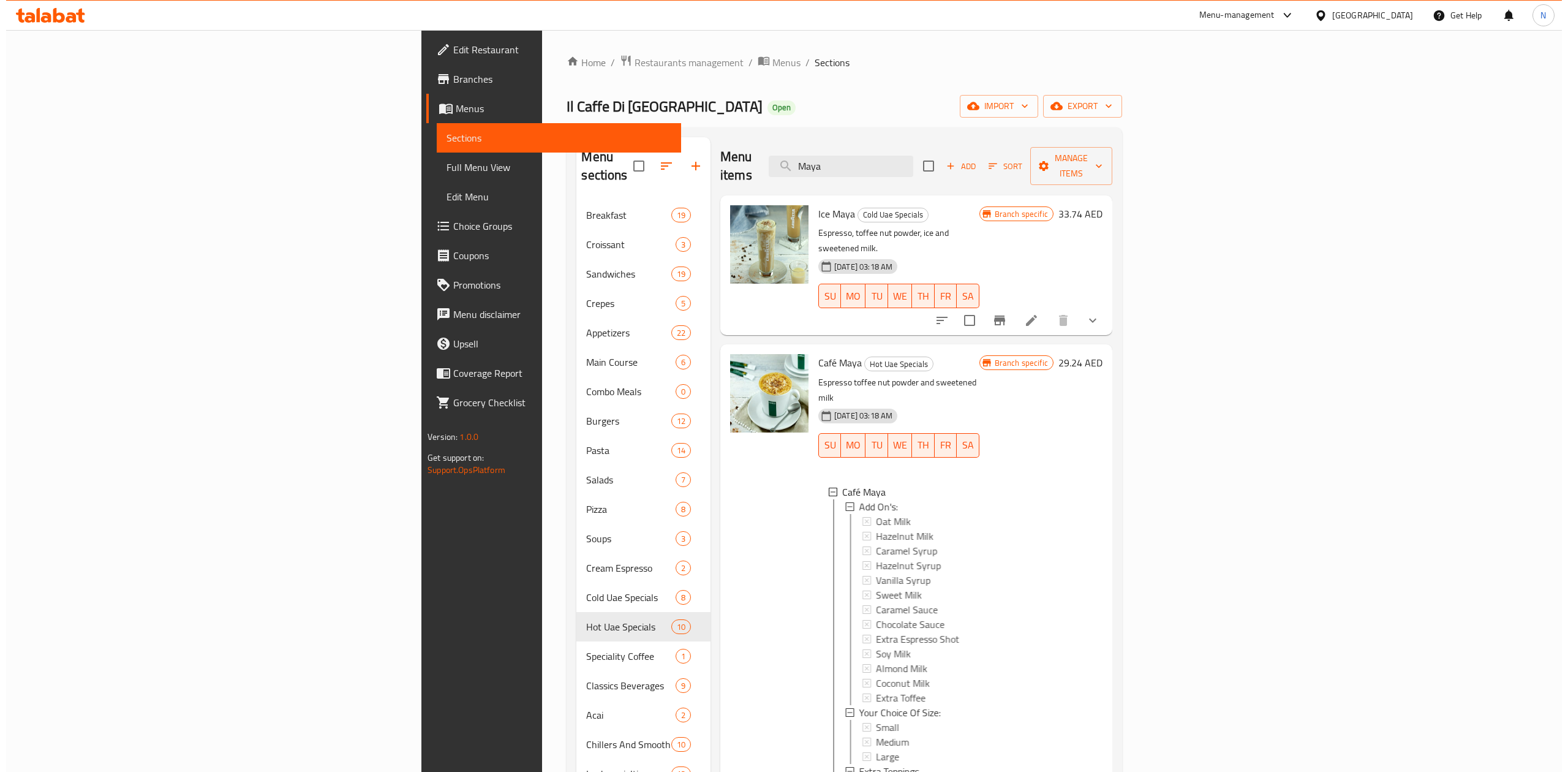
scroll to position [1, 0]
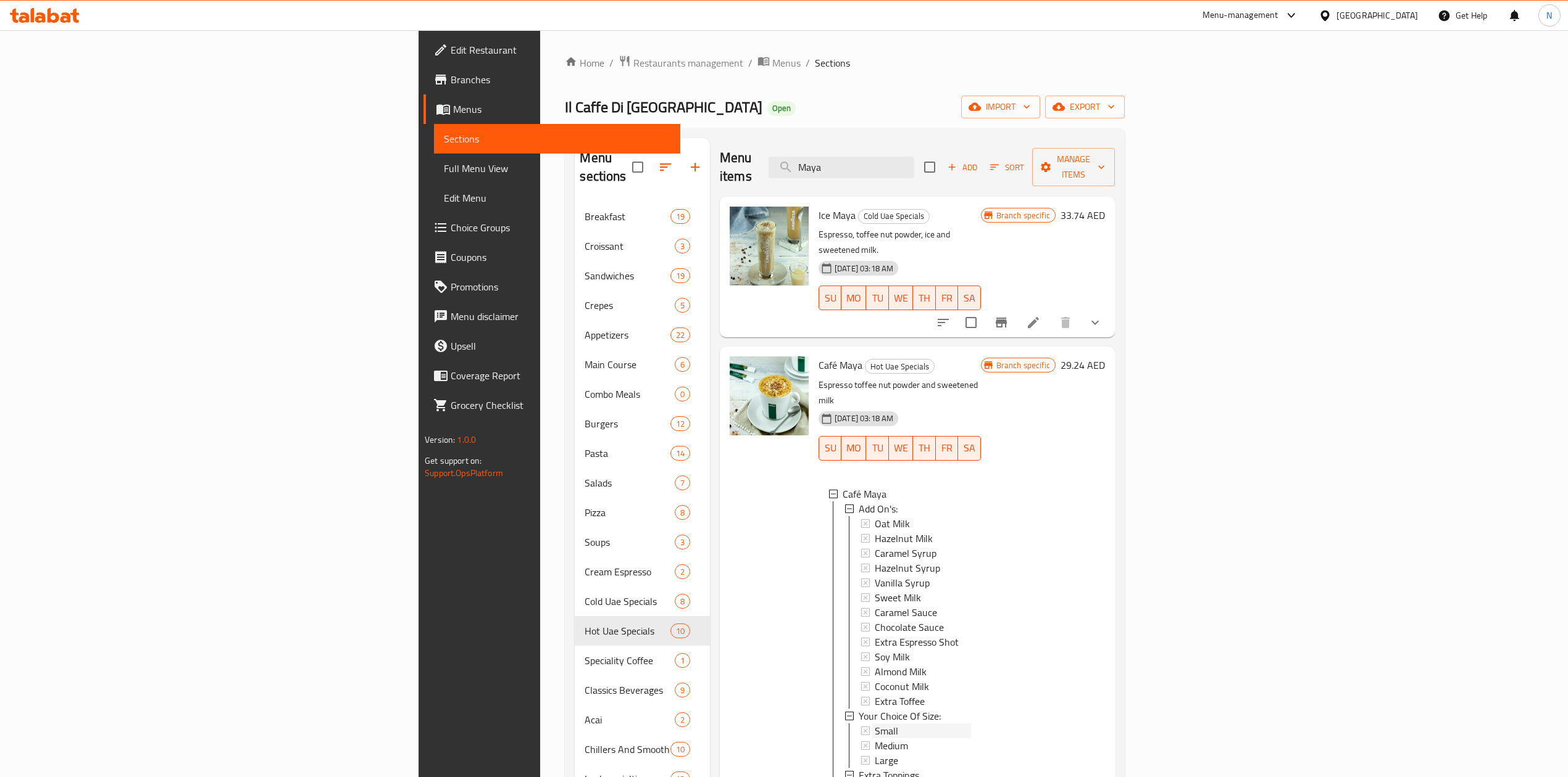
click at [874, 724] on div "Small" at bounding box center [922, 731] width 96 height 15
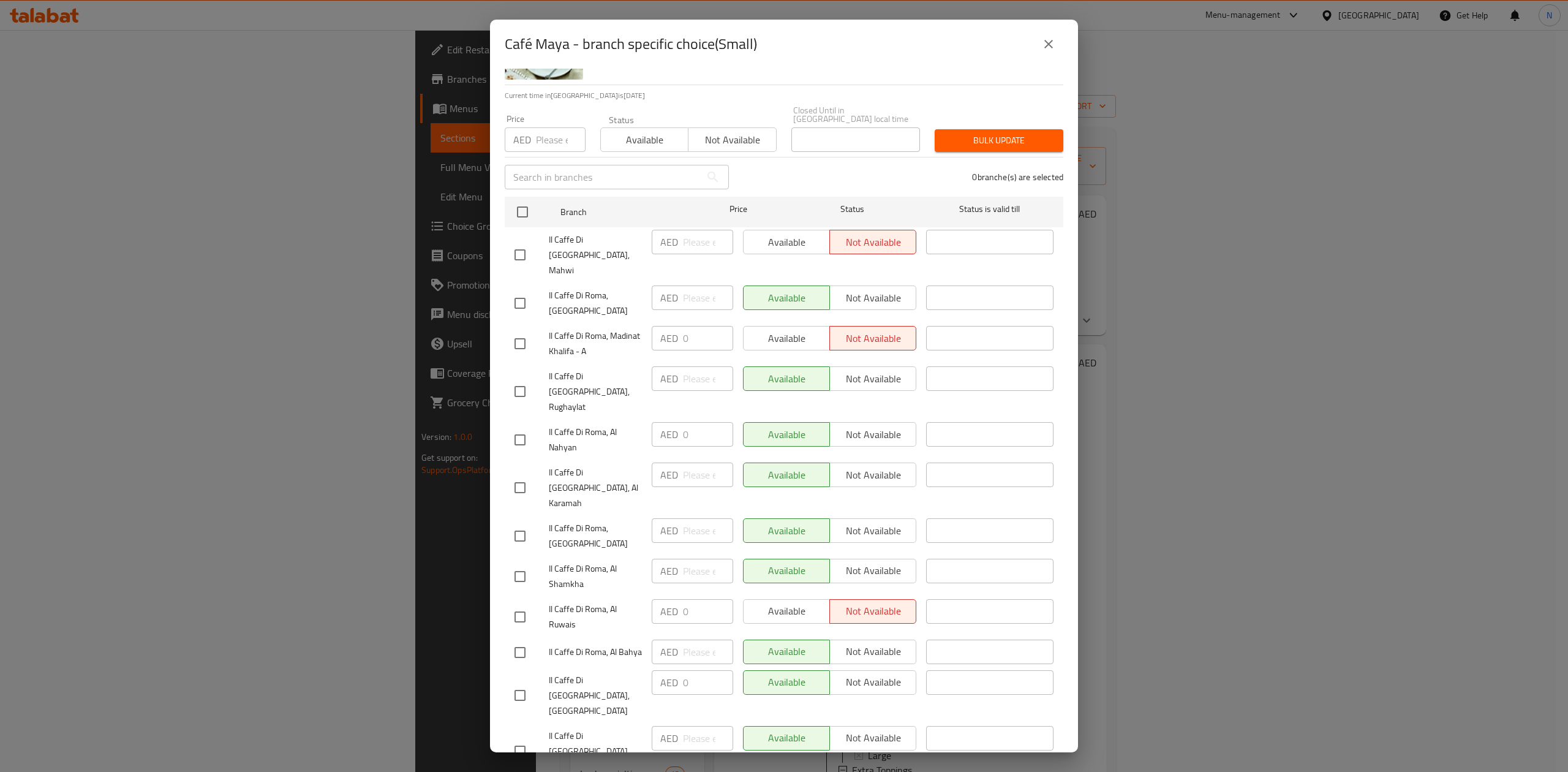
scroll to position [136, 0]
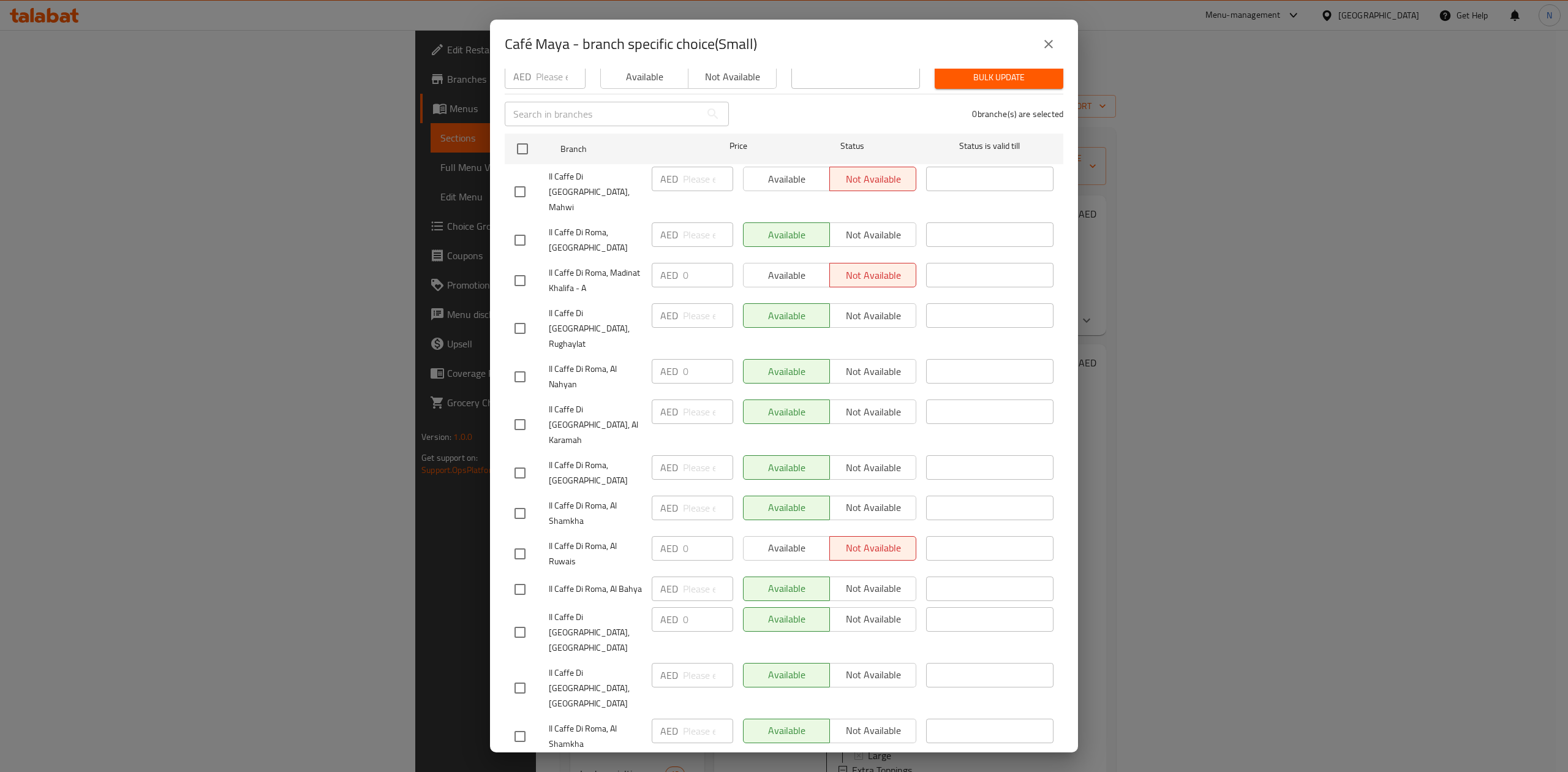
click at [1045, 39] on icon "close" at bounding box center [1049, 44] width 15 height 15
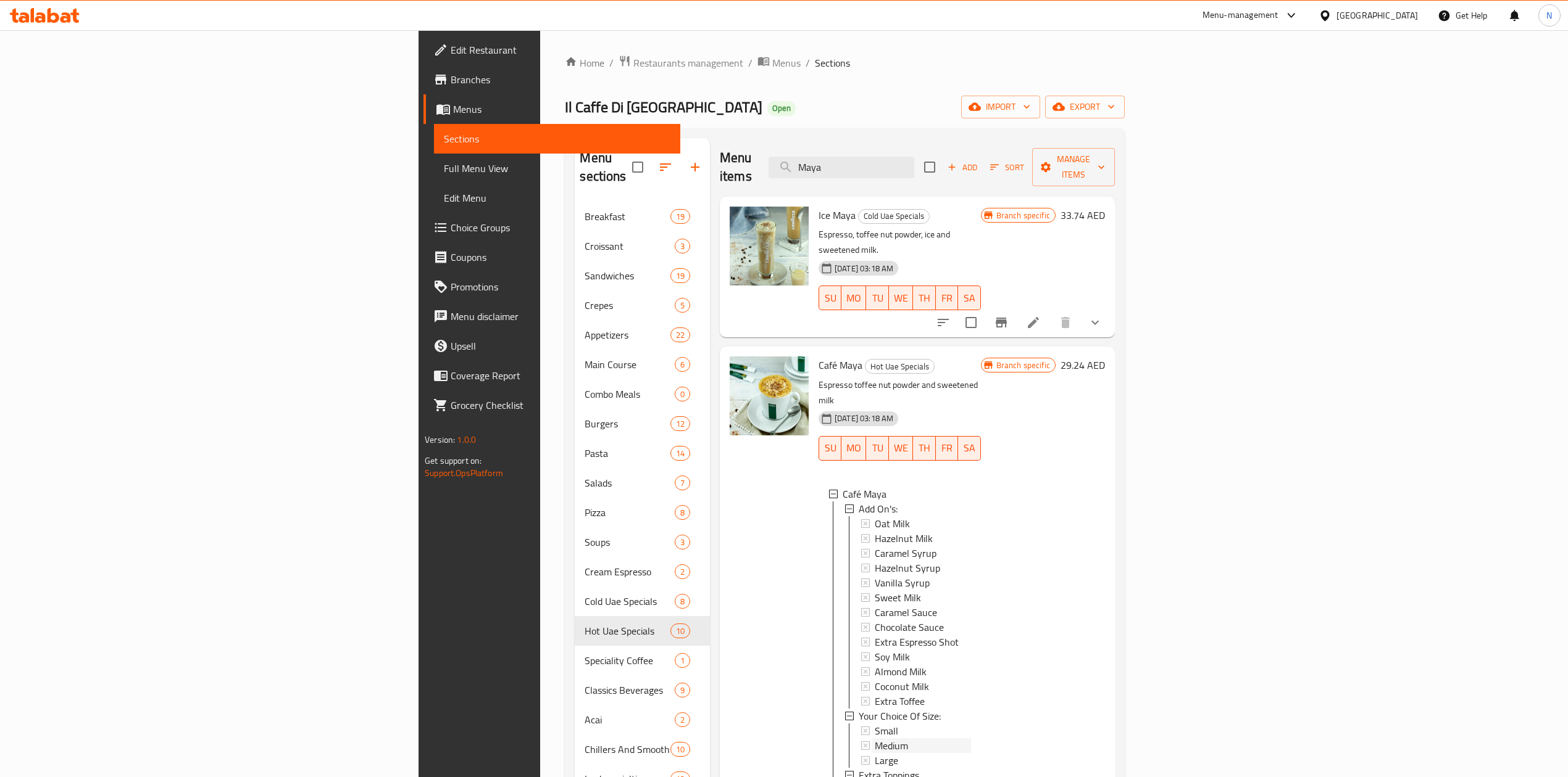
click at [874, 739] on div "Medium" at bounding box center [922, 746] width 96 height 15
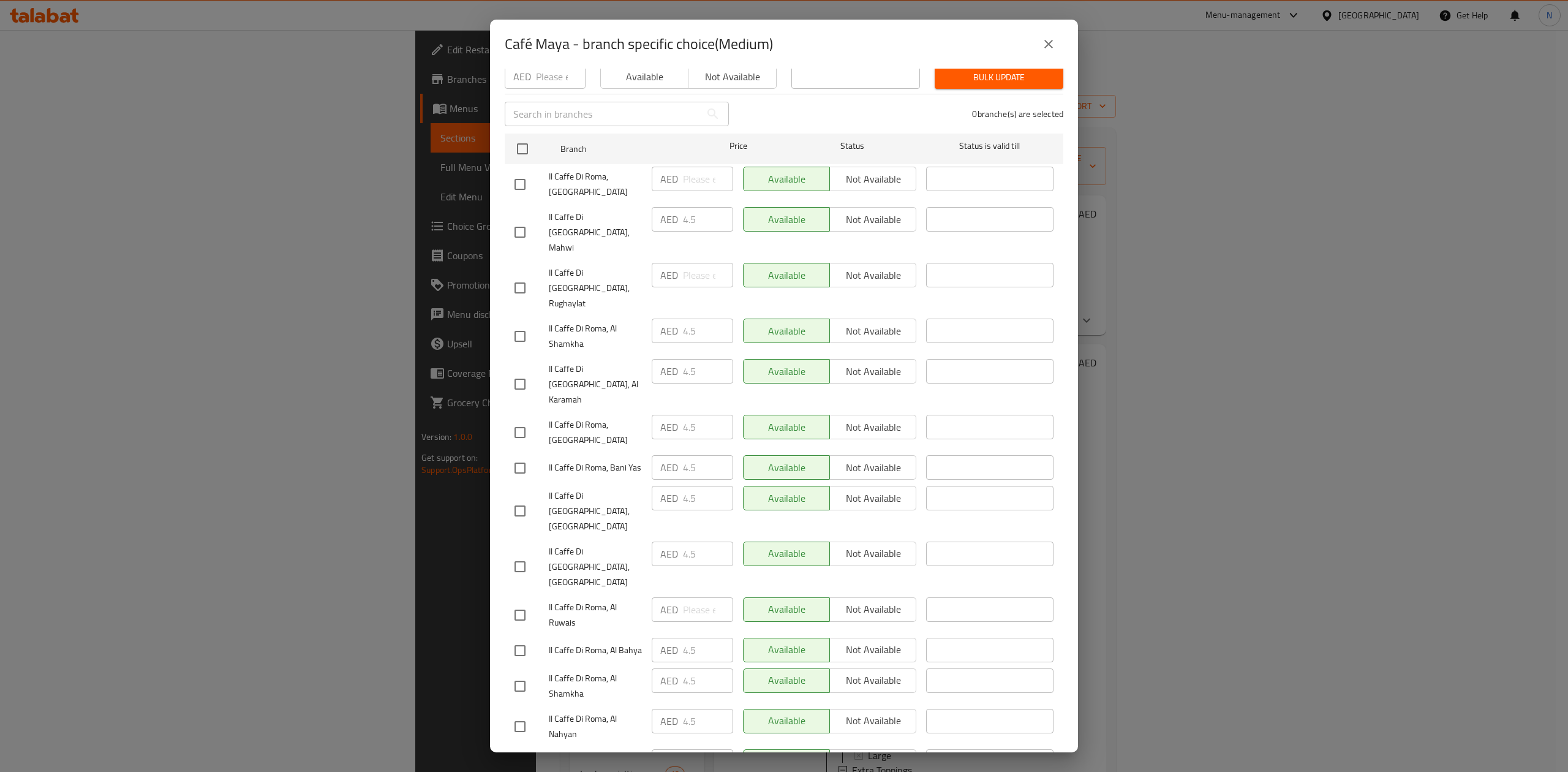
click at [770, 111] on div "0 branche(s) are selected" at bounding box center [903, 114] width 334 height 44
click at [1052, 46] on icon "close" at bounding box center [1049, 44] width 15 height 15
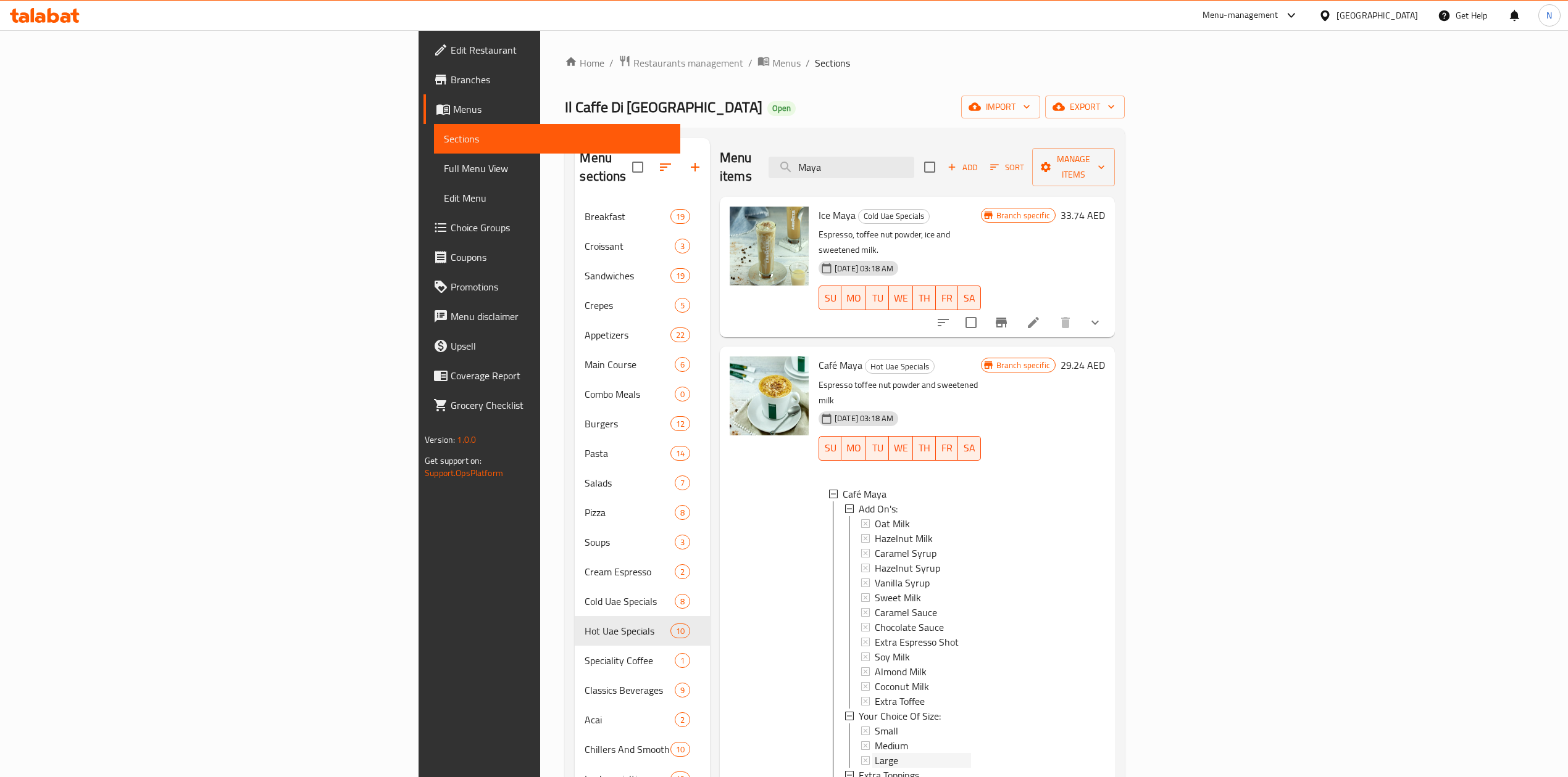
click at [874, 753] on div "Large" at bounding box center [922, 761] width 96 height 15
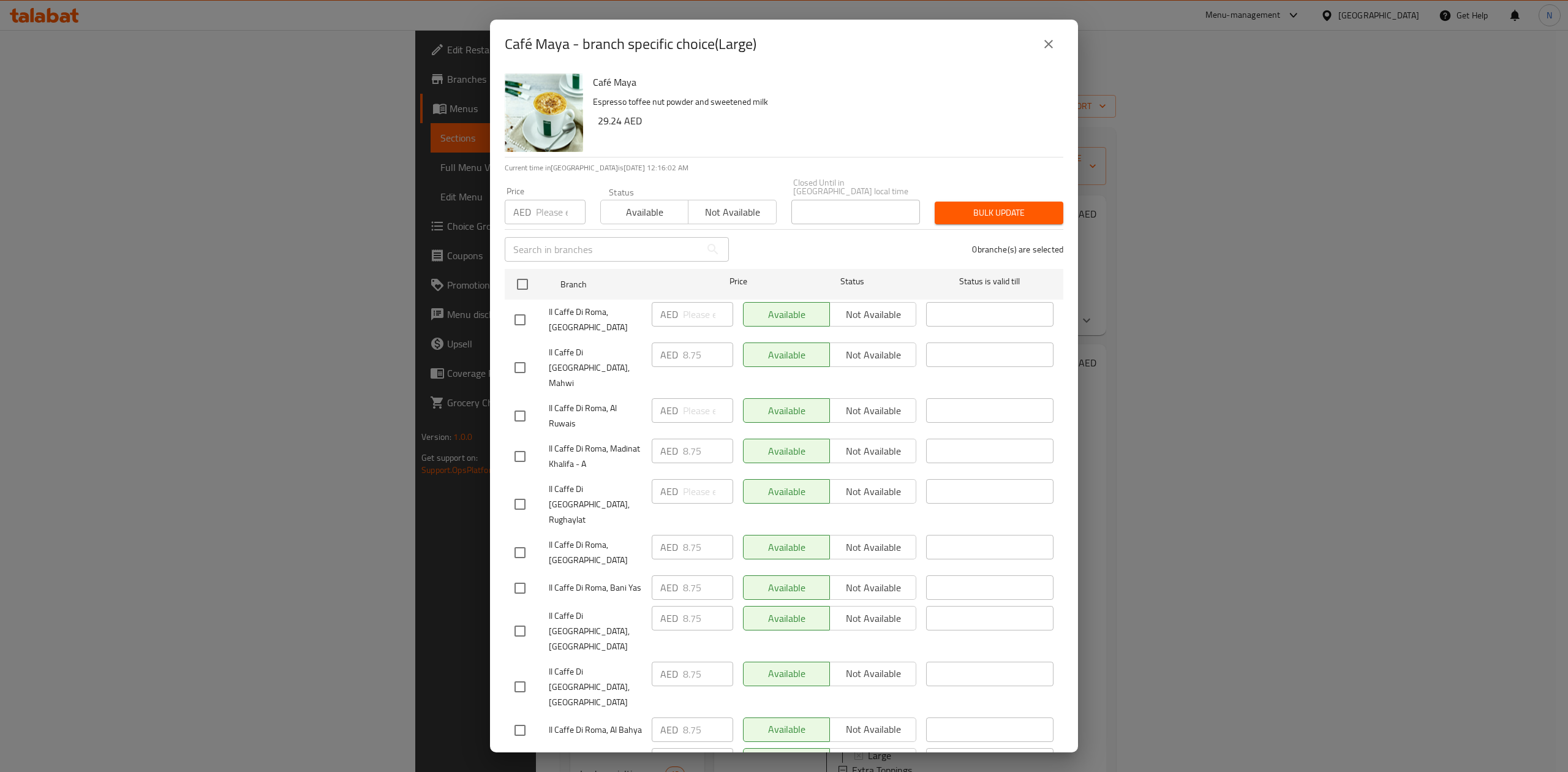
click at [771, 264] on ul "Branch Price Status Status is valid till Il Caffe Di [GEOGRAPHIC_DATA], [GEOGRA…" at bounding box center [784, 596] width 558 height 664
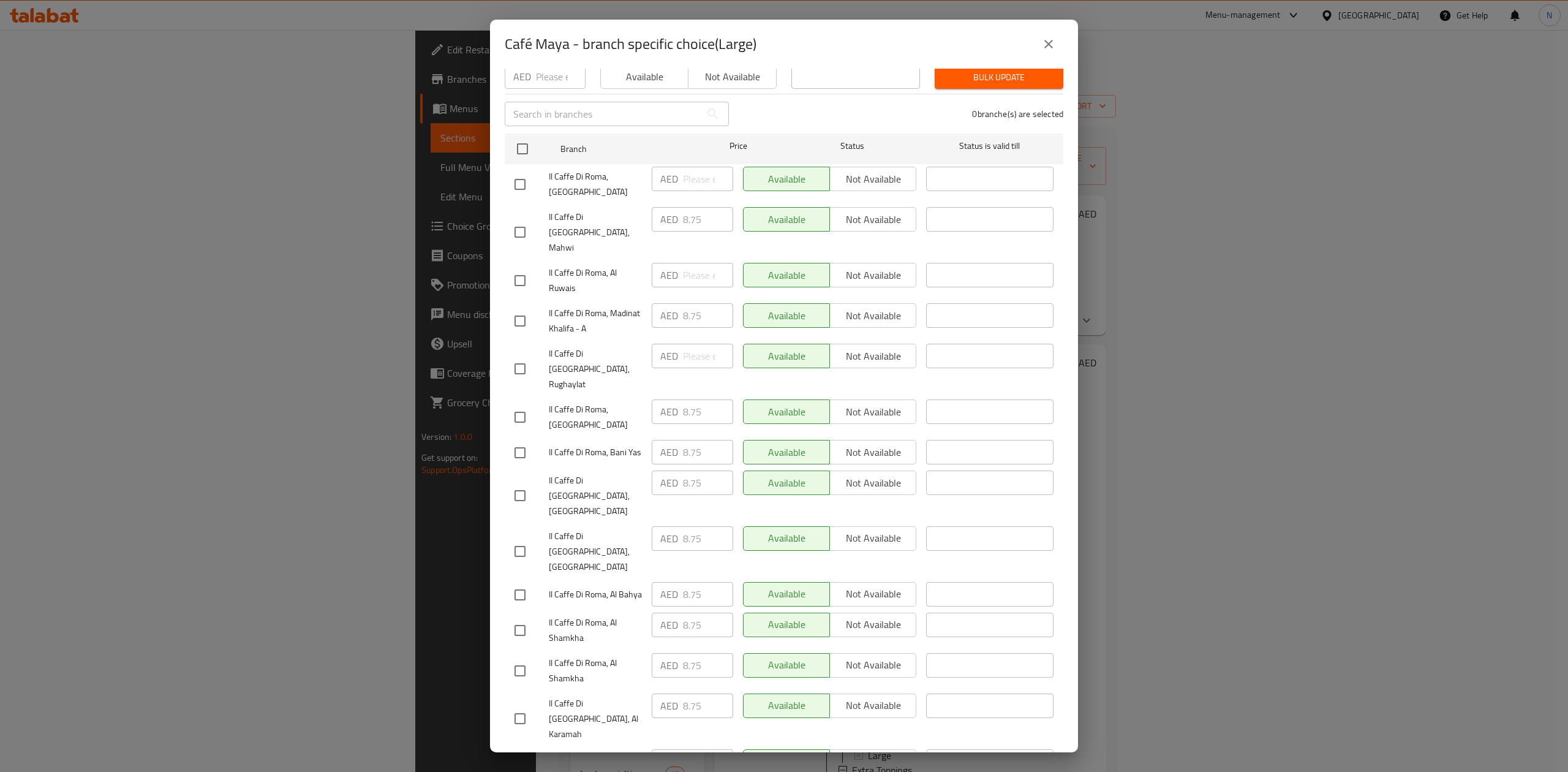
click at [1054, 43] on icon "close" at bounding box center [1049, 44] width 15 height 15
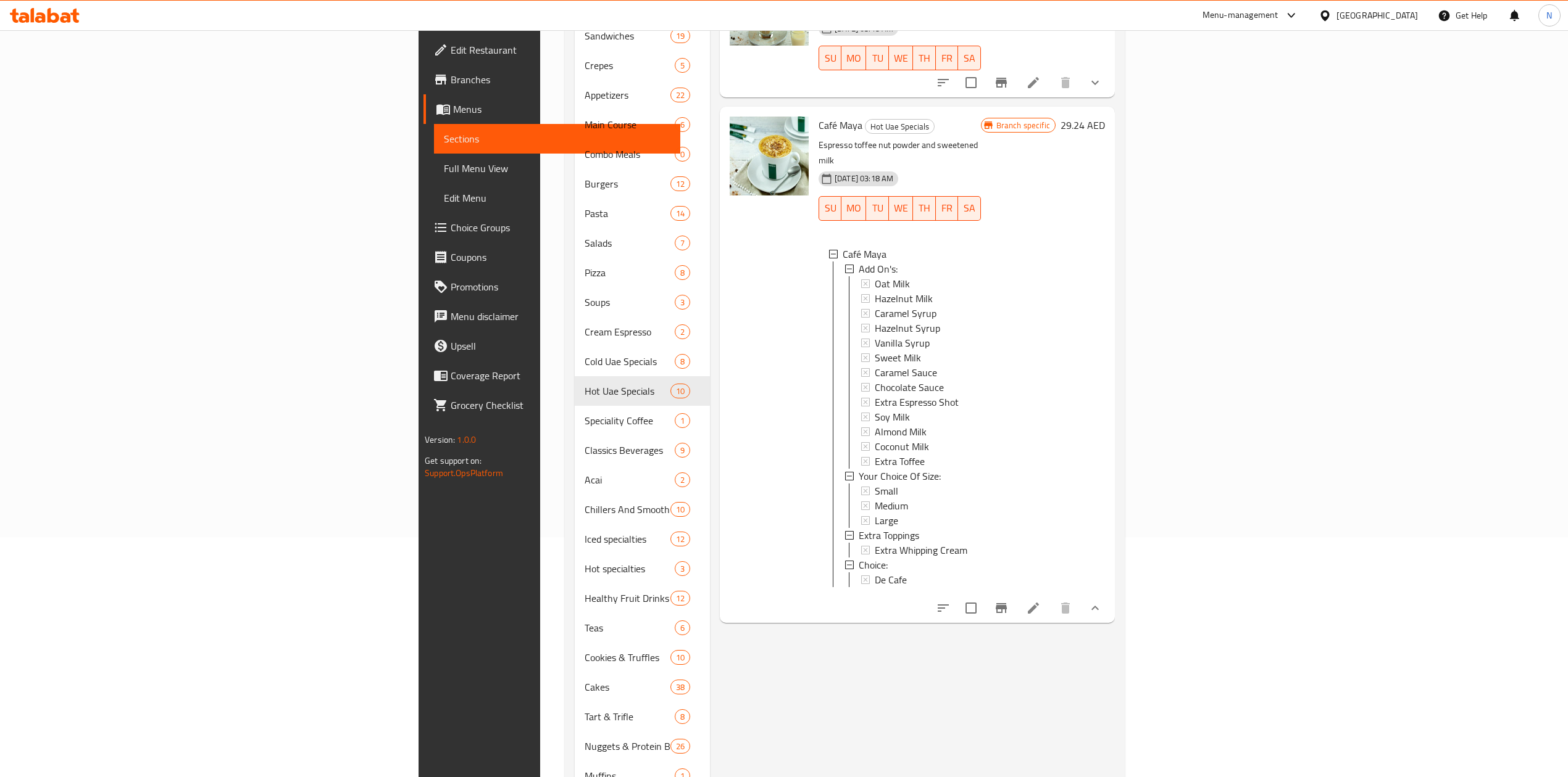
scroll to position [329, 0]
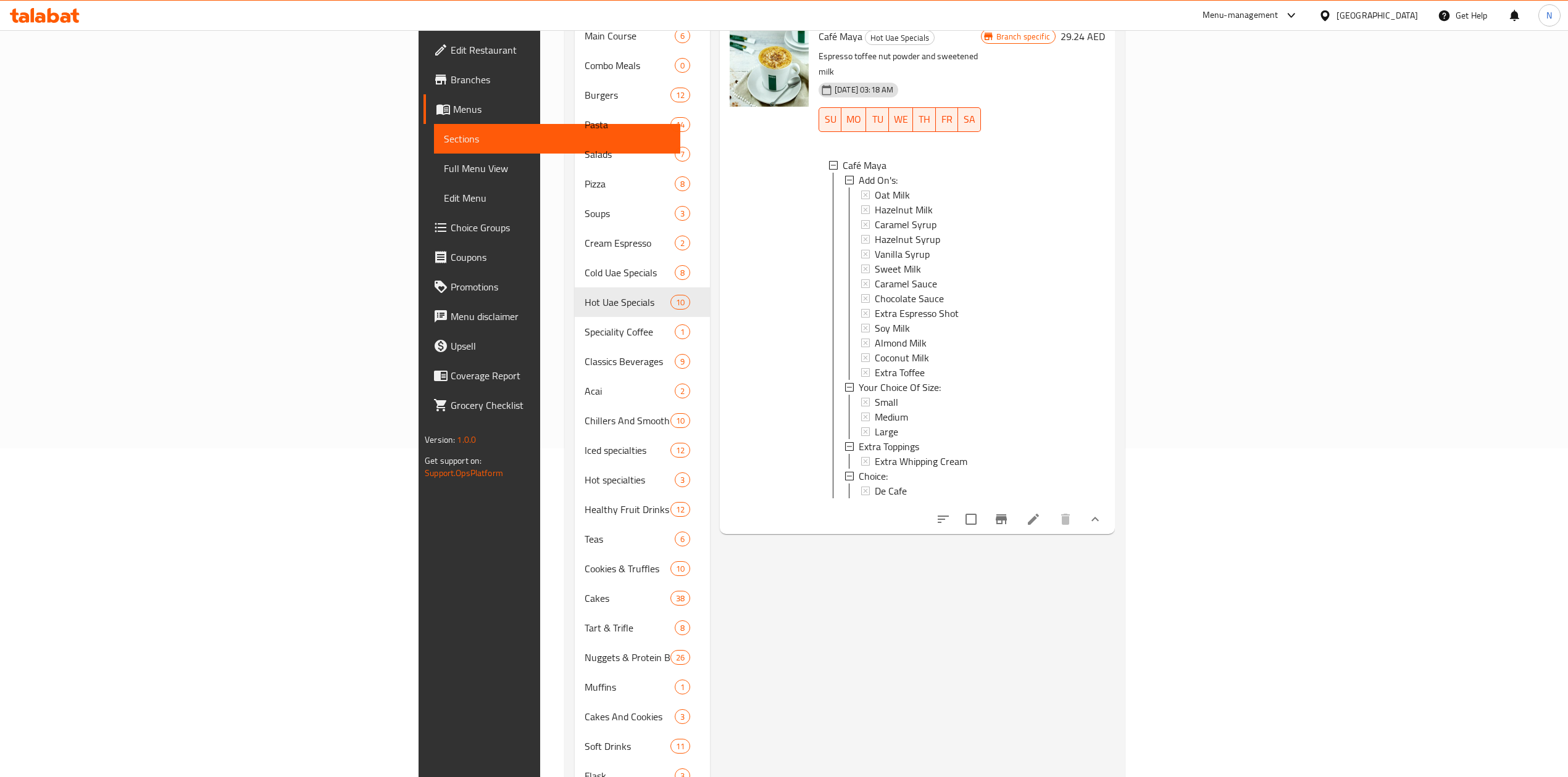
click at [1051, 508] on li at bounding box center [1033, 519] width 35 height 22
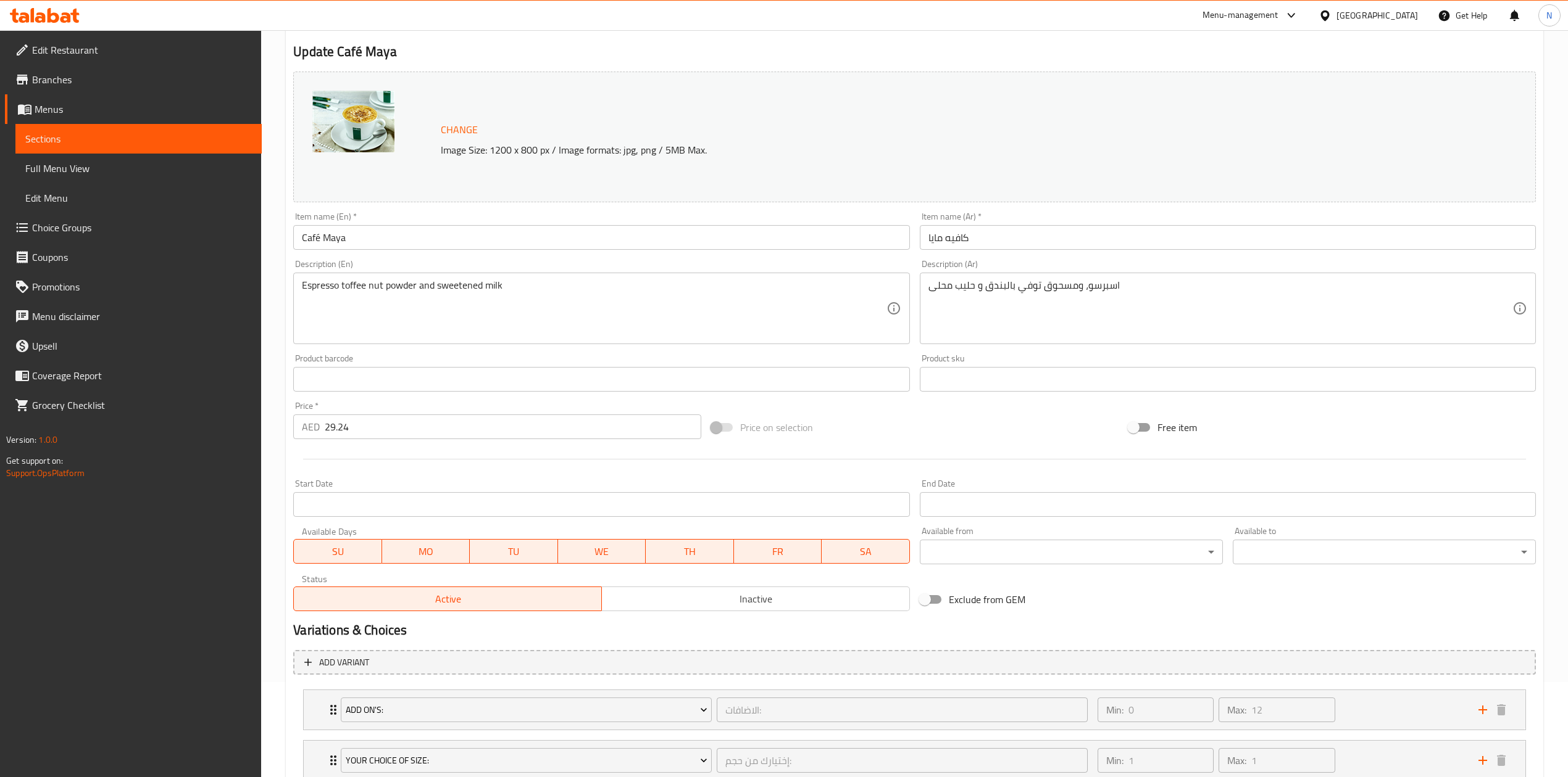
scroll to position [287, 0]
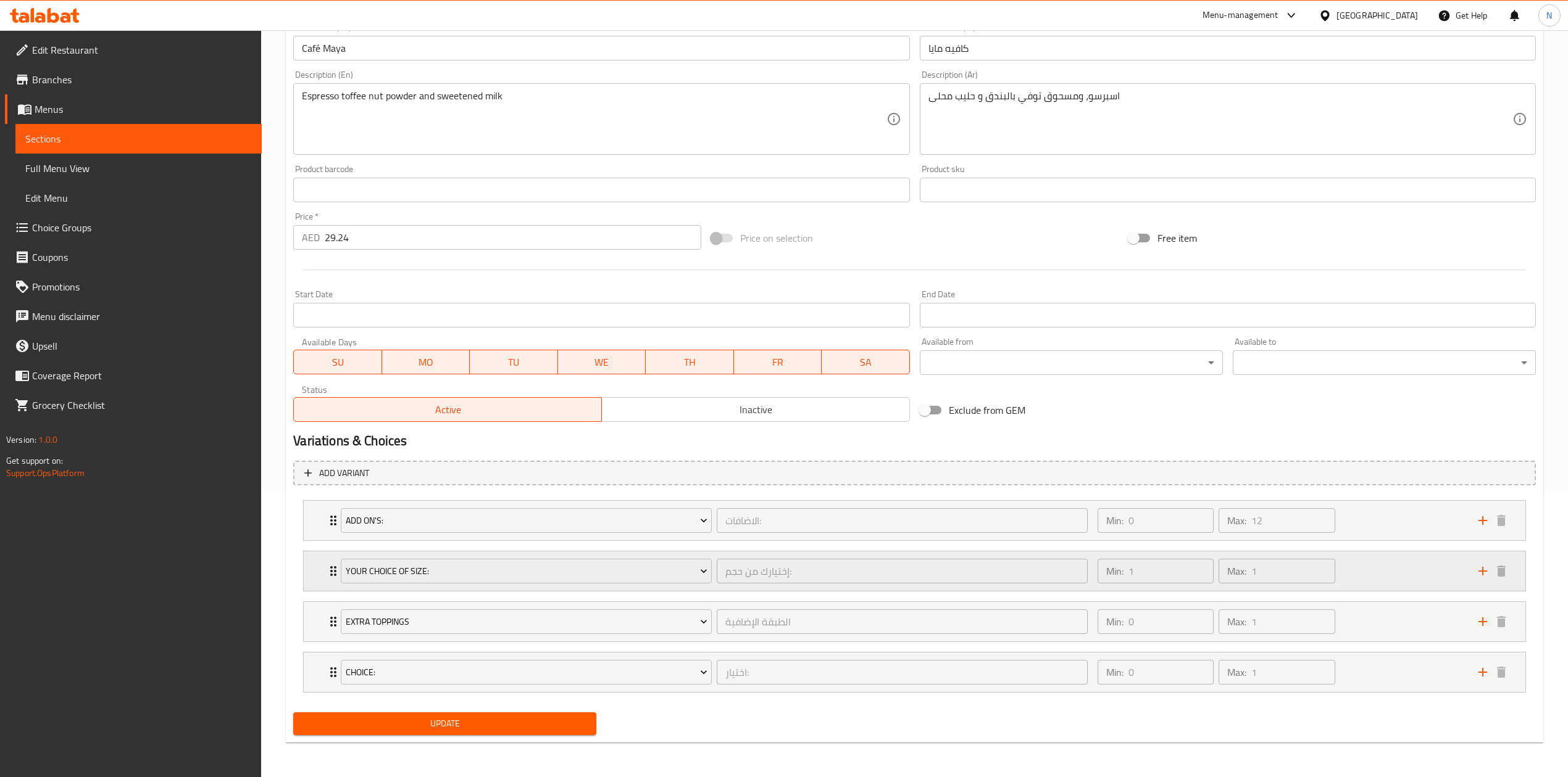
click at [329, 576] on icon "Expand" at bounding box center [334, 571] width 15 height 15
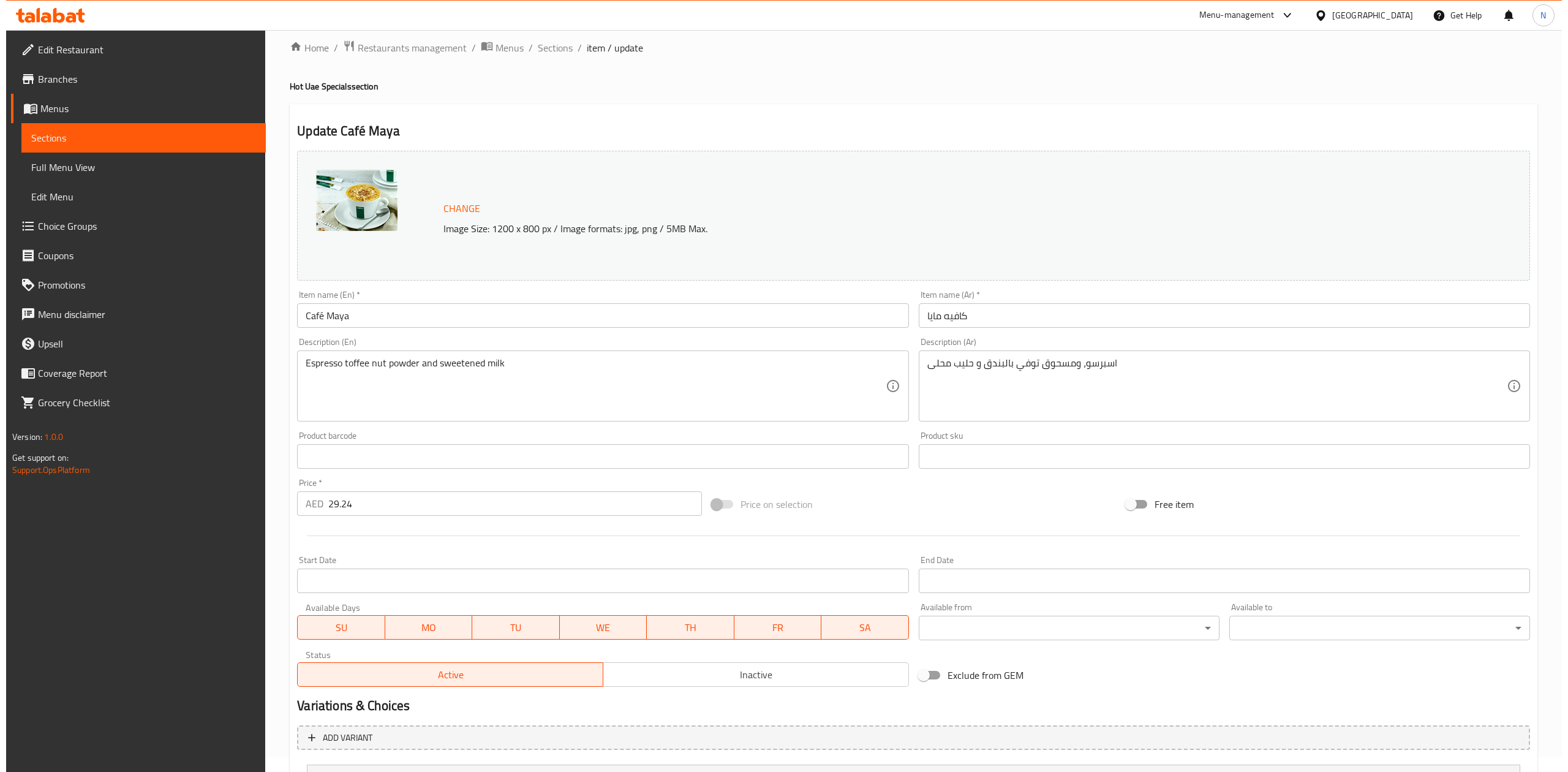
scroll to position [0, 0]
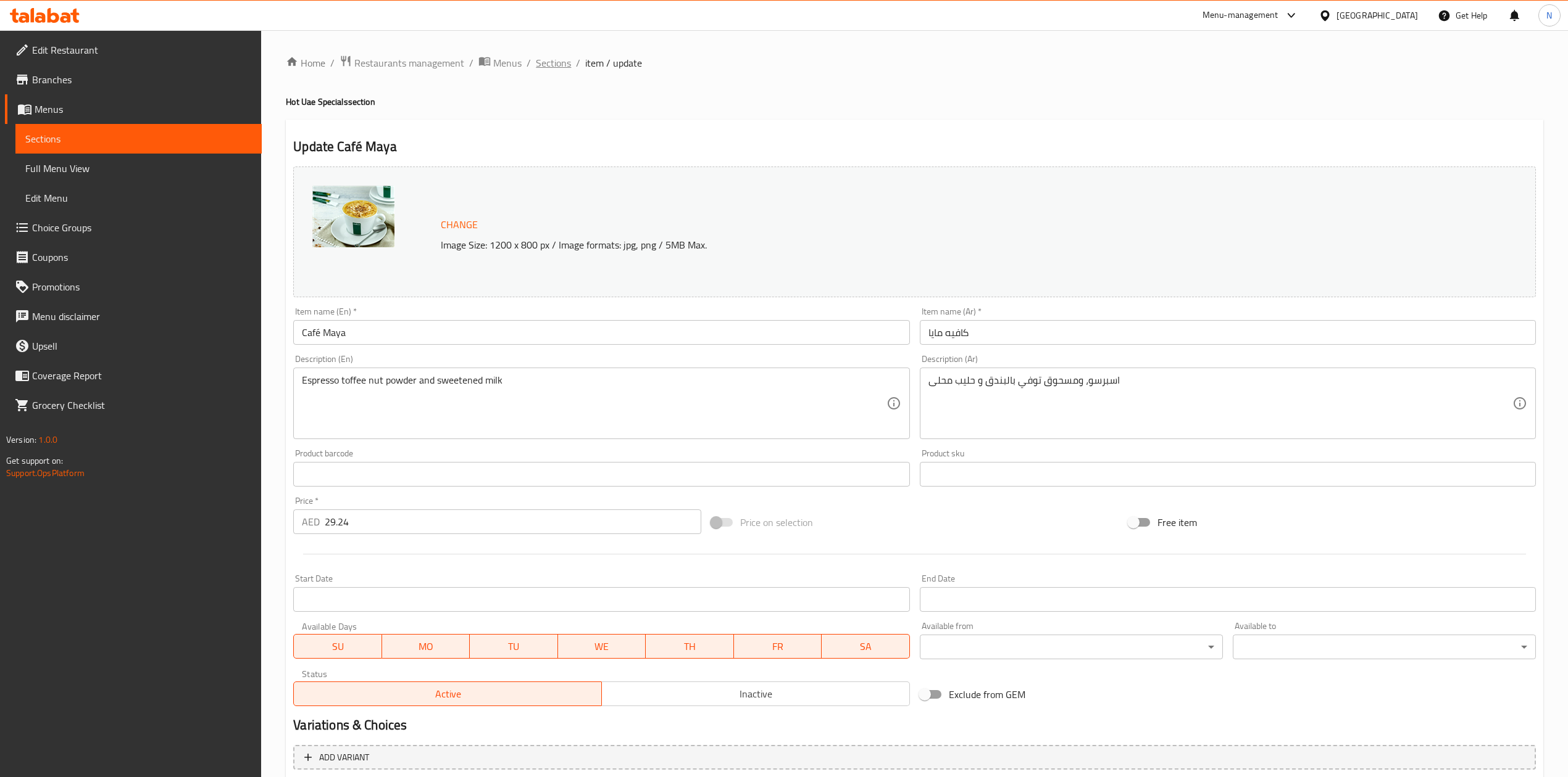
click at [536, 62] on span "Sections" at bounding box center [553, 63] width 35 height 15
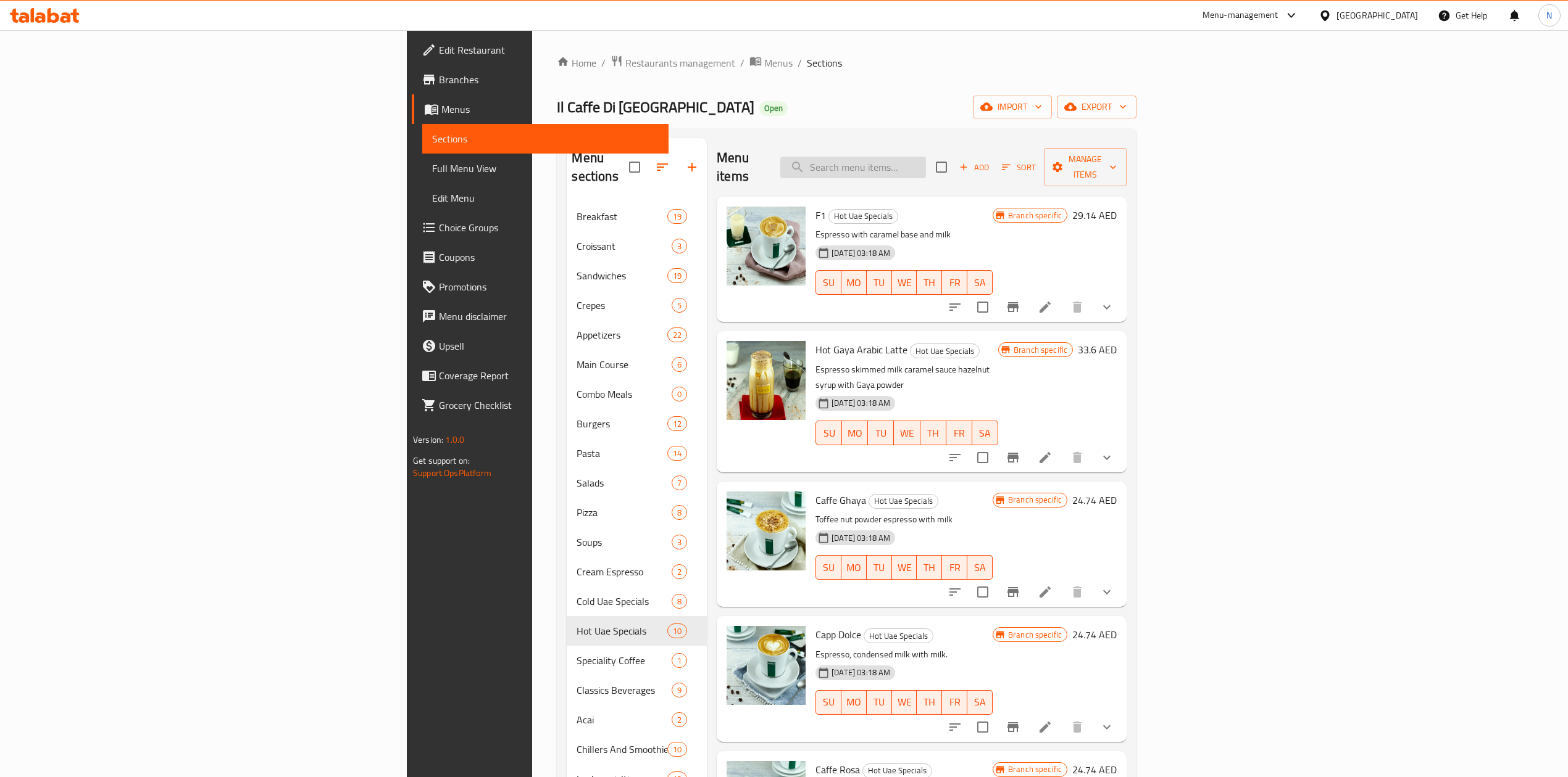
click at [926, 160] on input "search" at bounding box center [852, 167] width 145 height 21
paste input "Eggs any style"
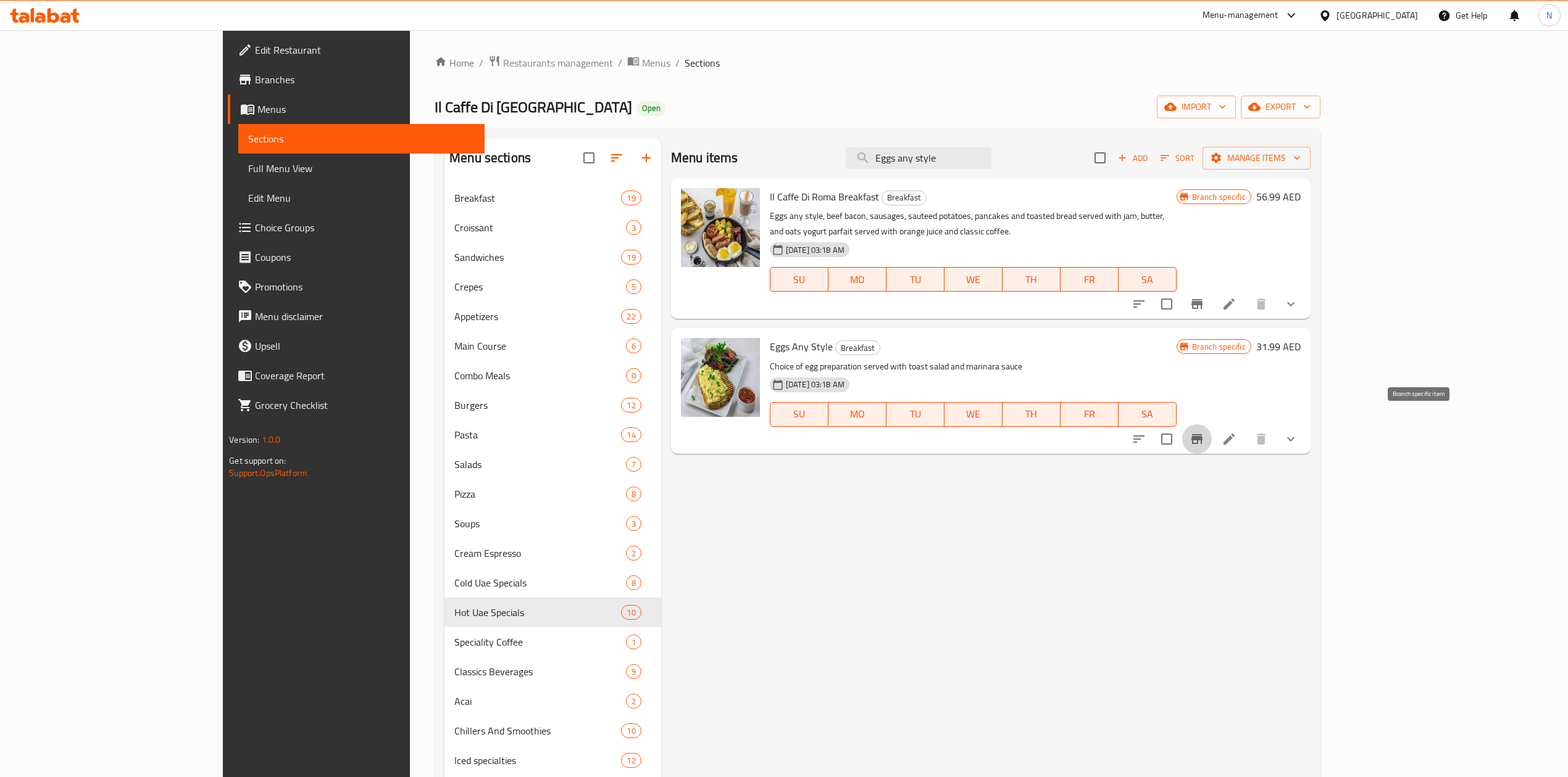
click at [1204, 432] on icon "Branch-specific-item" at bounding box center [1197, 439] width 15 height 15
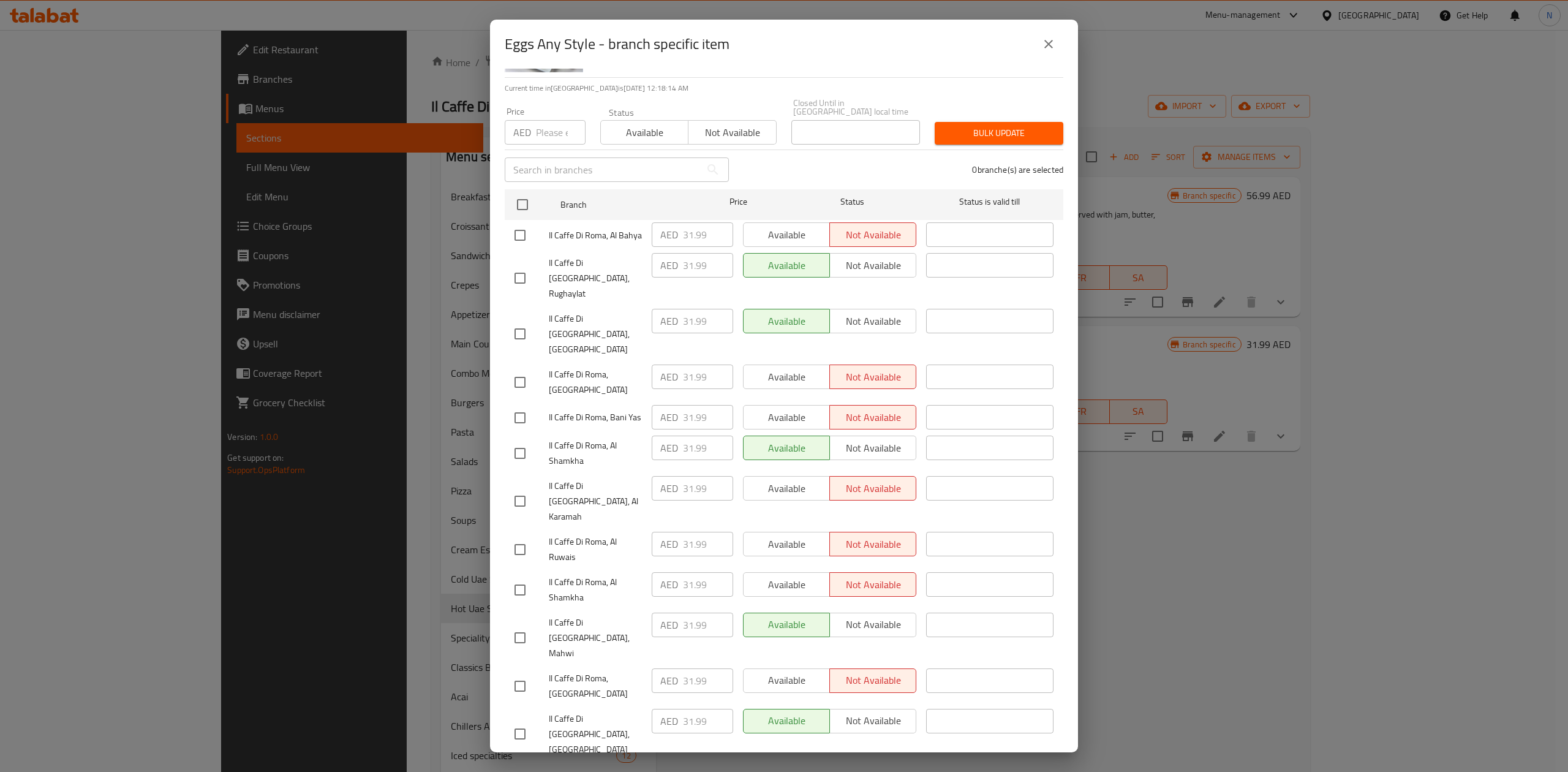
scroll to position [136, 0]
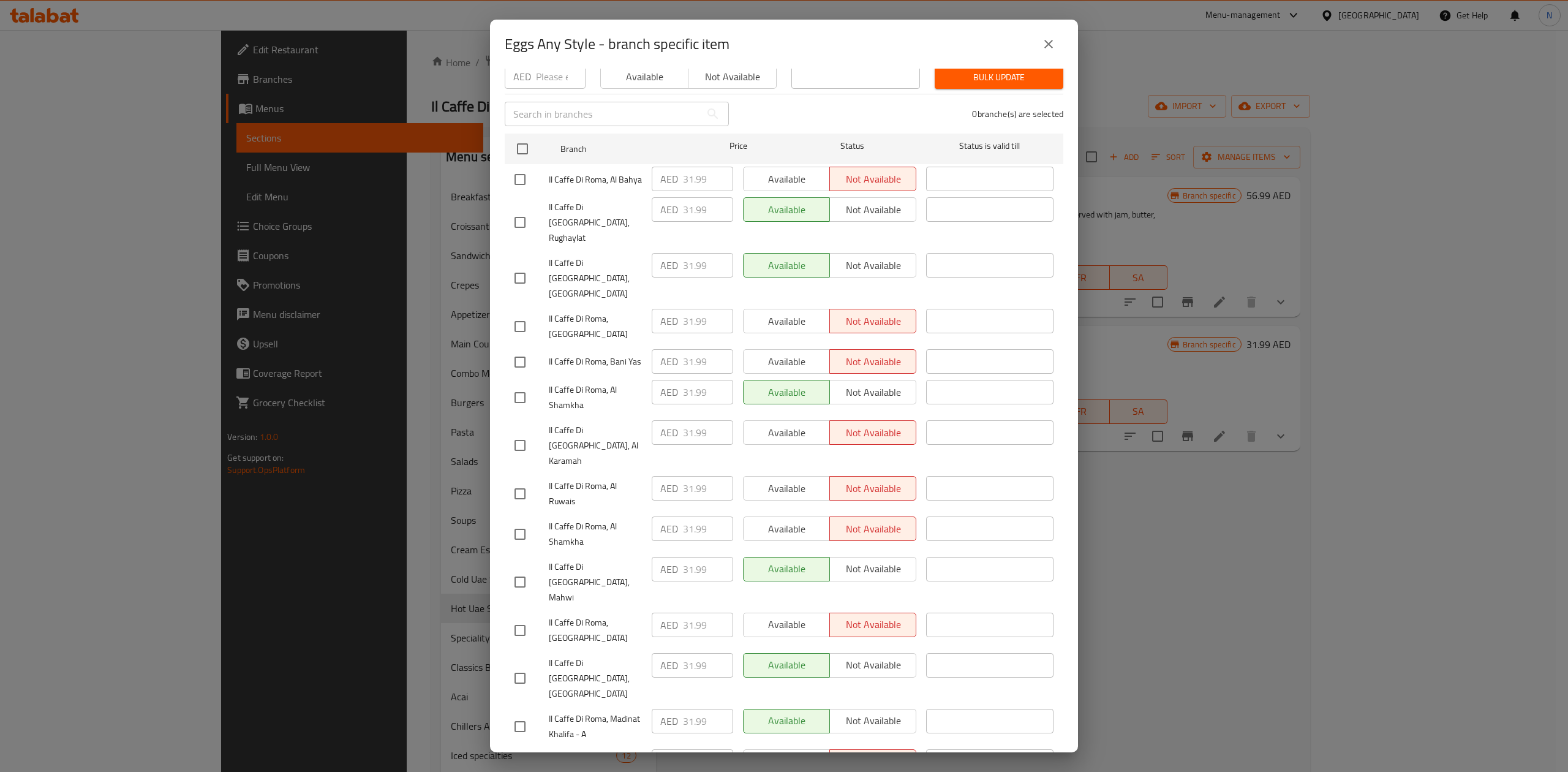
click at [1477, 317] on div "Eggs Any Style - branch specific item Eggs Any Style Choice of egg preparation …" at bounding box center [784, 386] width 1568 height 772
click at [1051, 43] on icon "close" at bounding box center [1049, 44] width 9 height 9
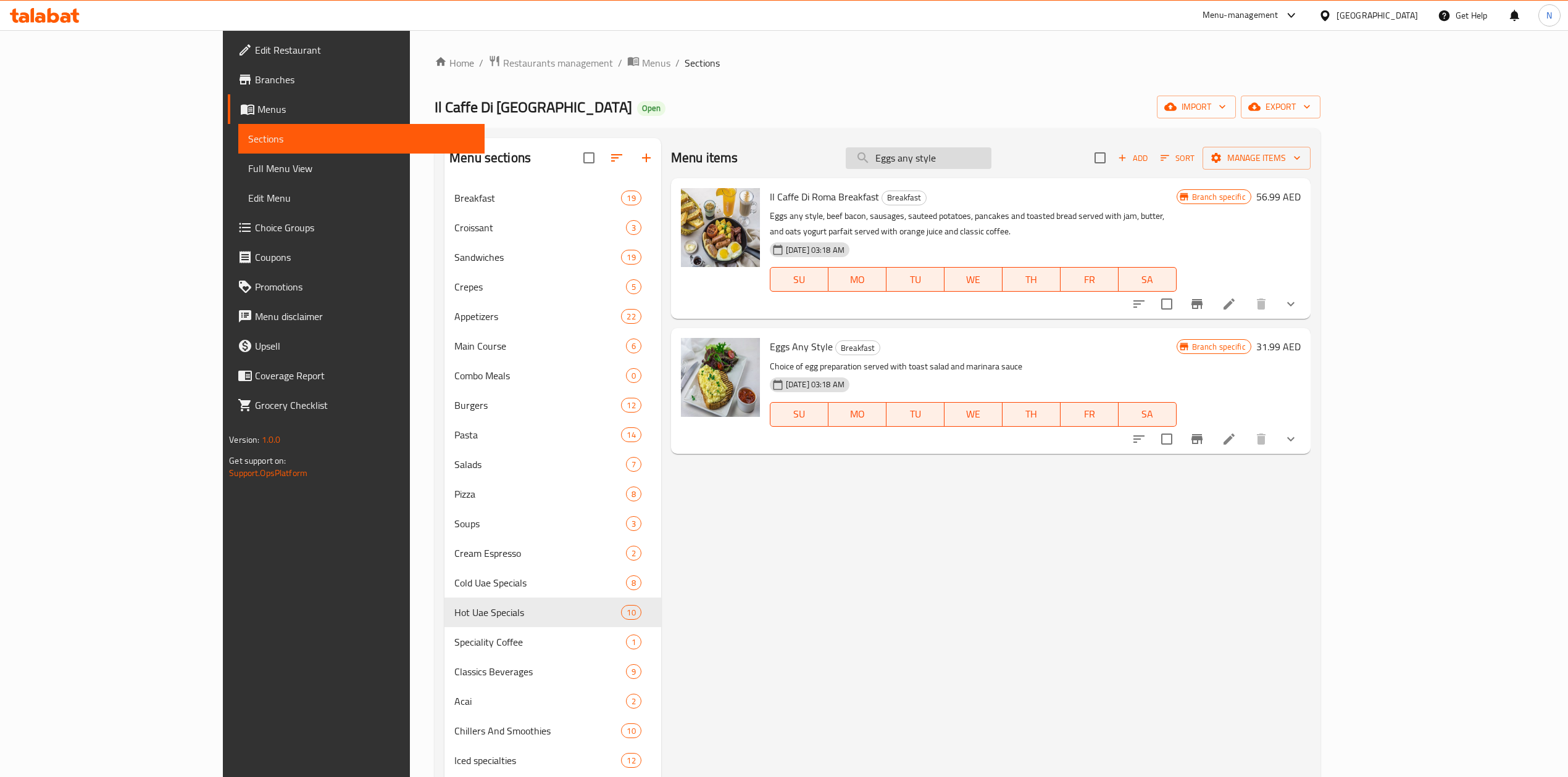
click at [991, 153] on input "Eggs any style" at bounding box center [918, 158] width 145 height 21
paste input "[PERSON_NAME]"
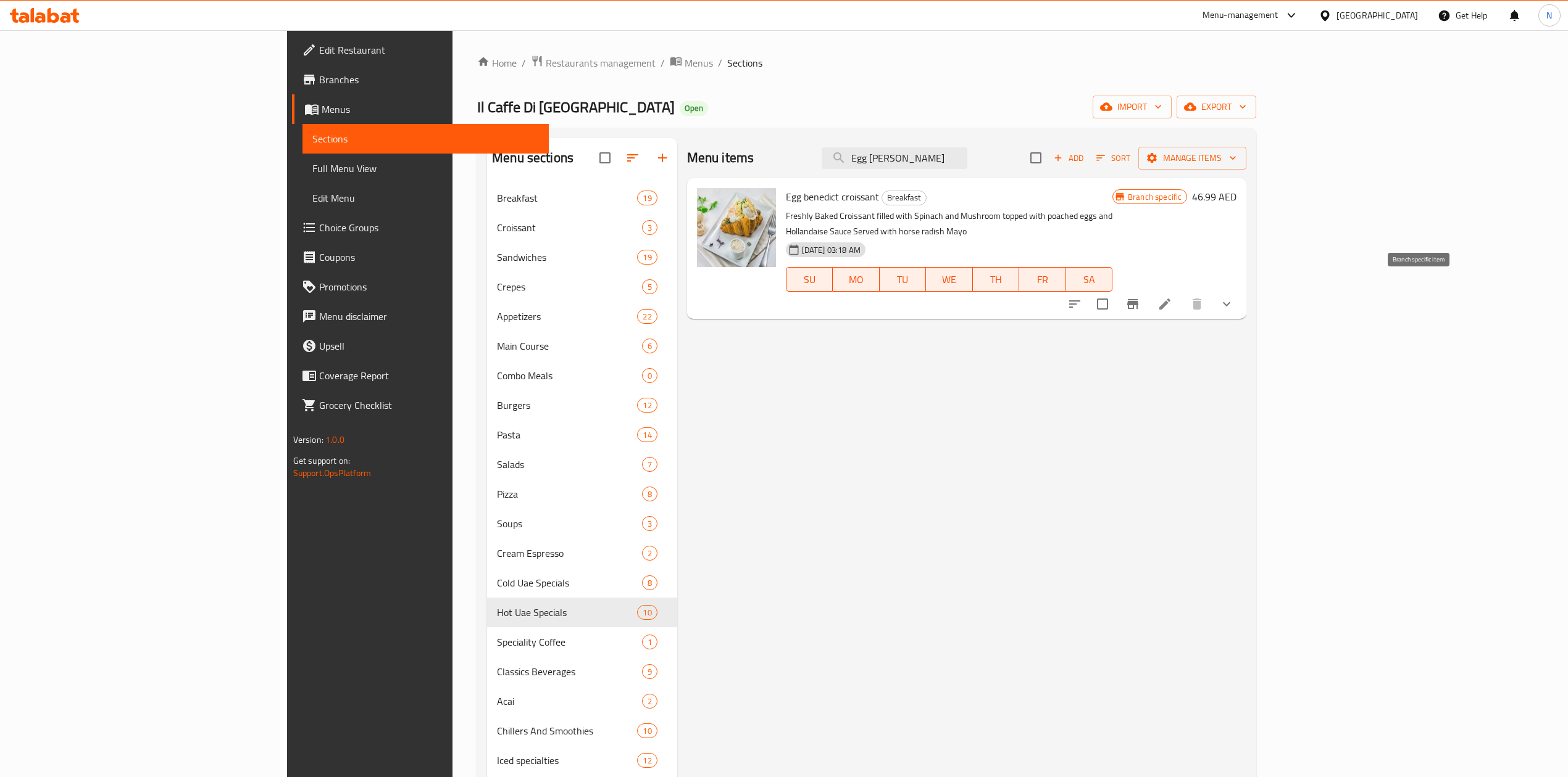
type input "Egg [PERSON_NAME]"
click at [1148, 301] on button "Branch-specific-item" at bounding box center [1132, 304] width 30 height 30
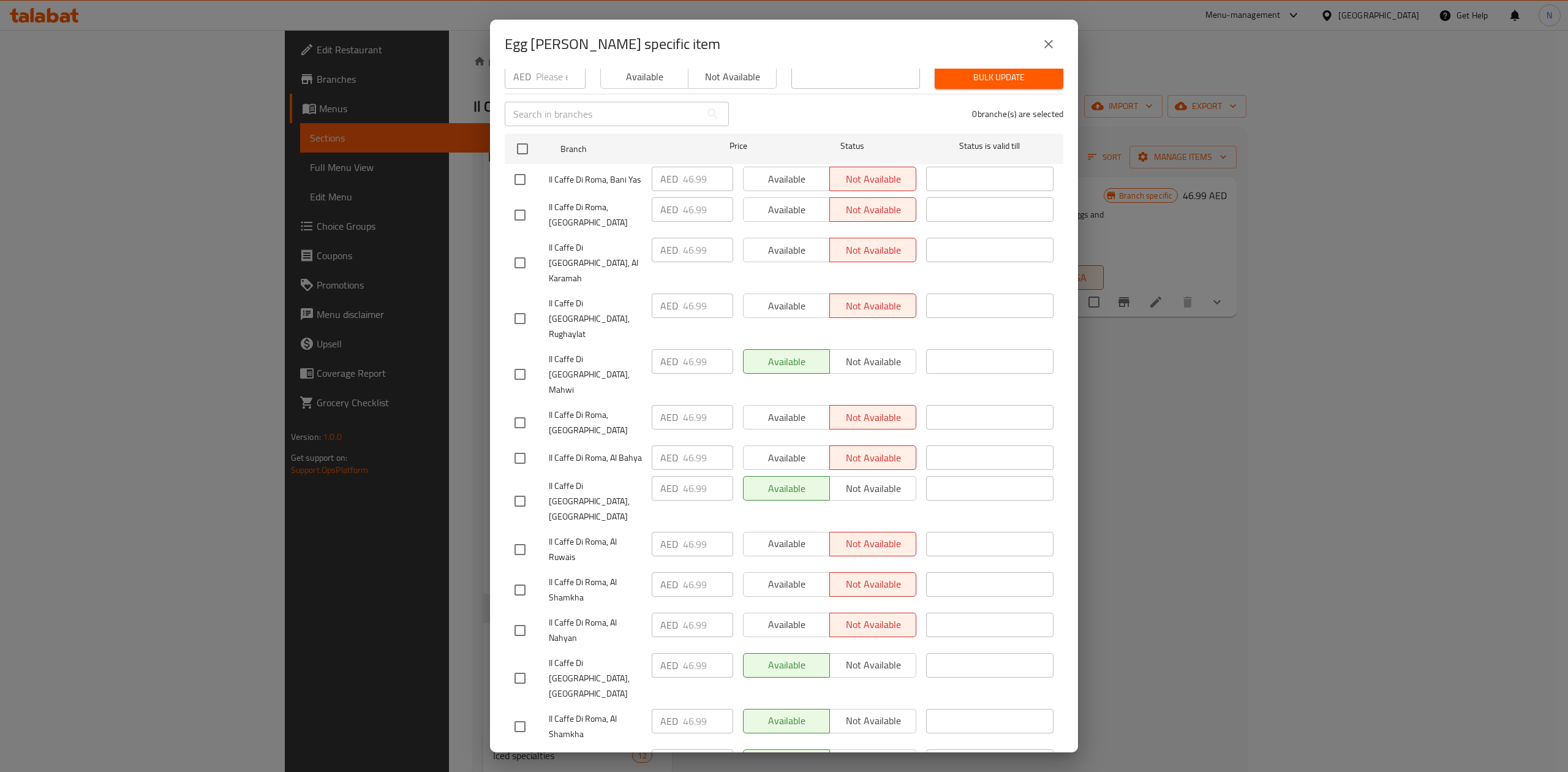
click at [1527, 332] on div "Egg [PERSON_NAME] specific item Egg [PERSON_NAME] Freshly Baked Croissant fille…" at bounding box center [784, 386] width 1568 height 772
click at [1058, 46] on button "close" at bounding box center [1048, 44] width 29 height 29
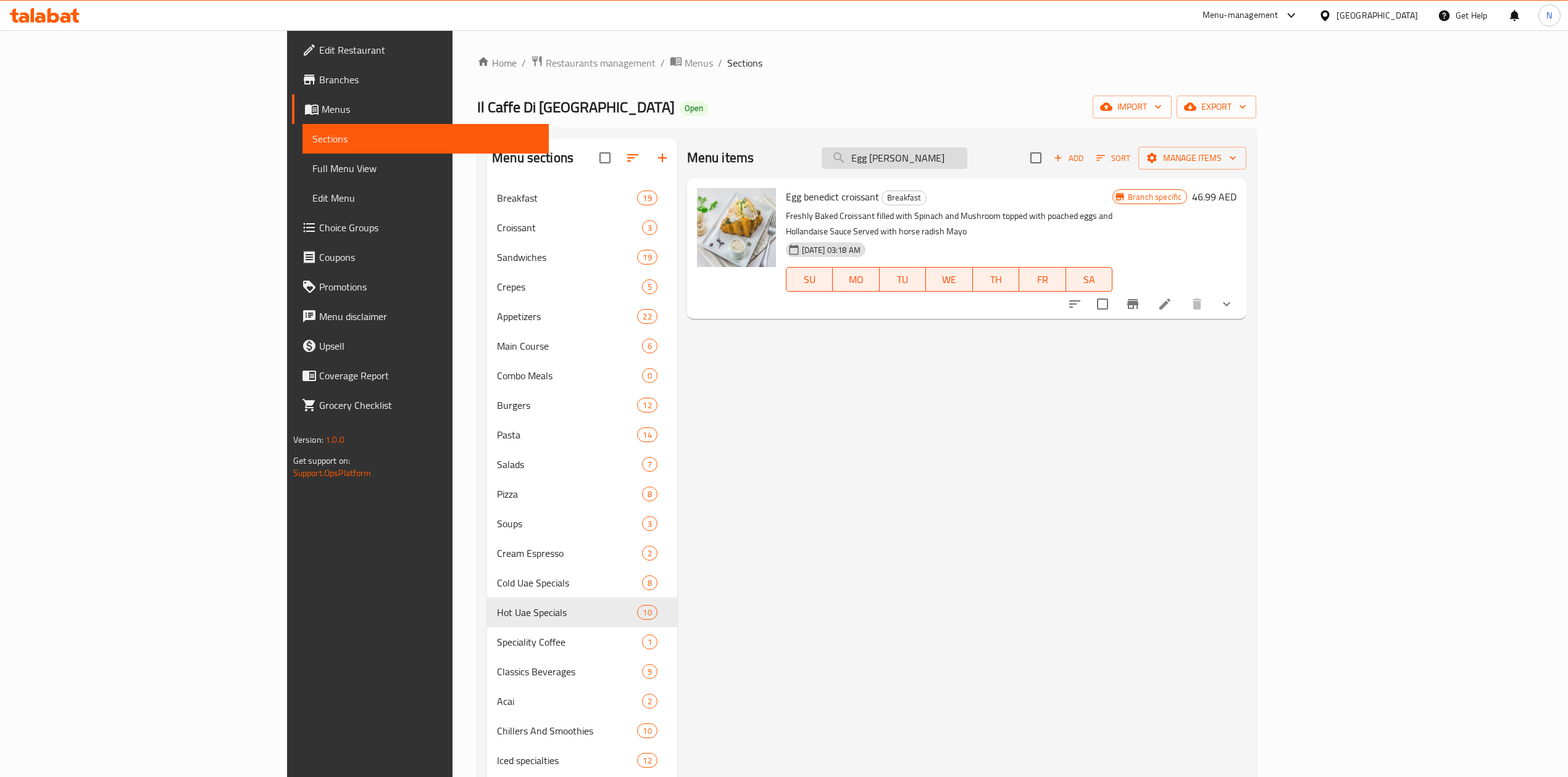
click at [967, 165] on input "Egg [PERSON_NAME]" at bounding box center [894, 158] width 145 height 21
paste input "Risotto Frutti Di Mare"
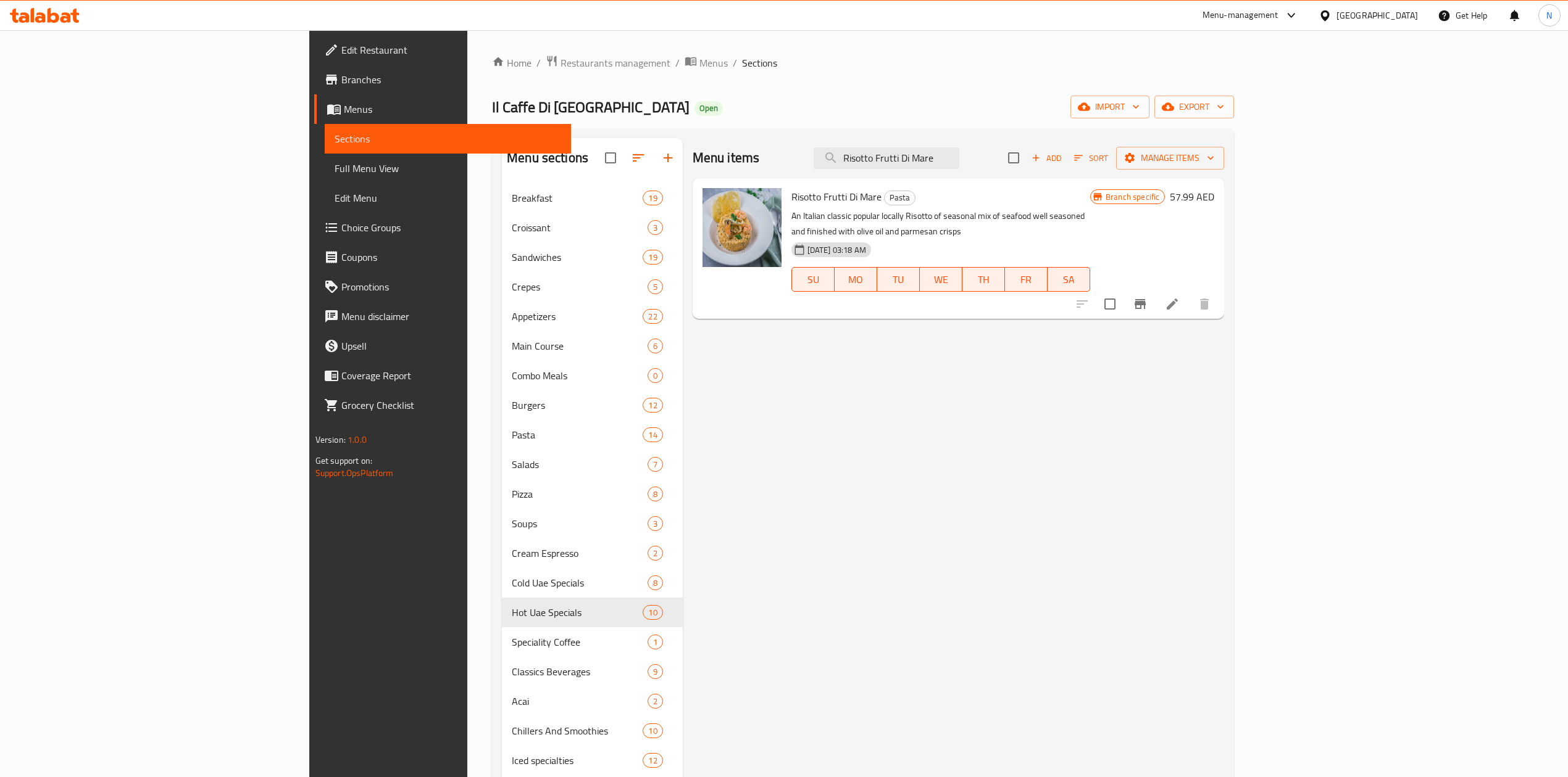
type input "Risotto Frutti Di Mare"
click at [1146, 299] on icon "Branch-specific-item" at bounding box center [1140, 305] width 11 height 10
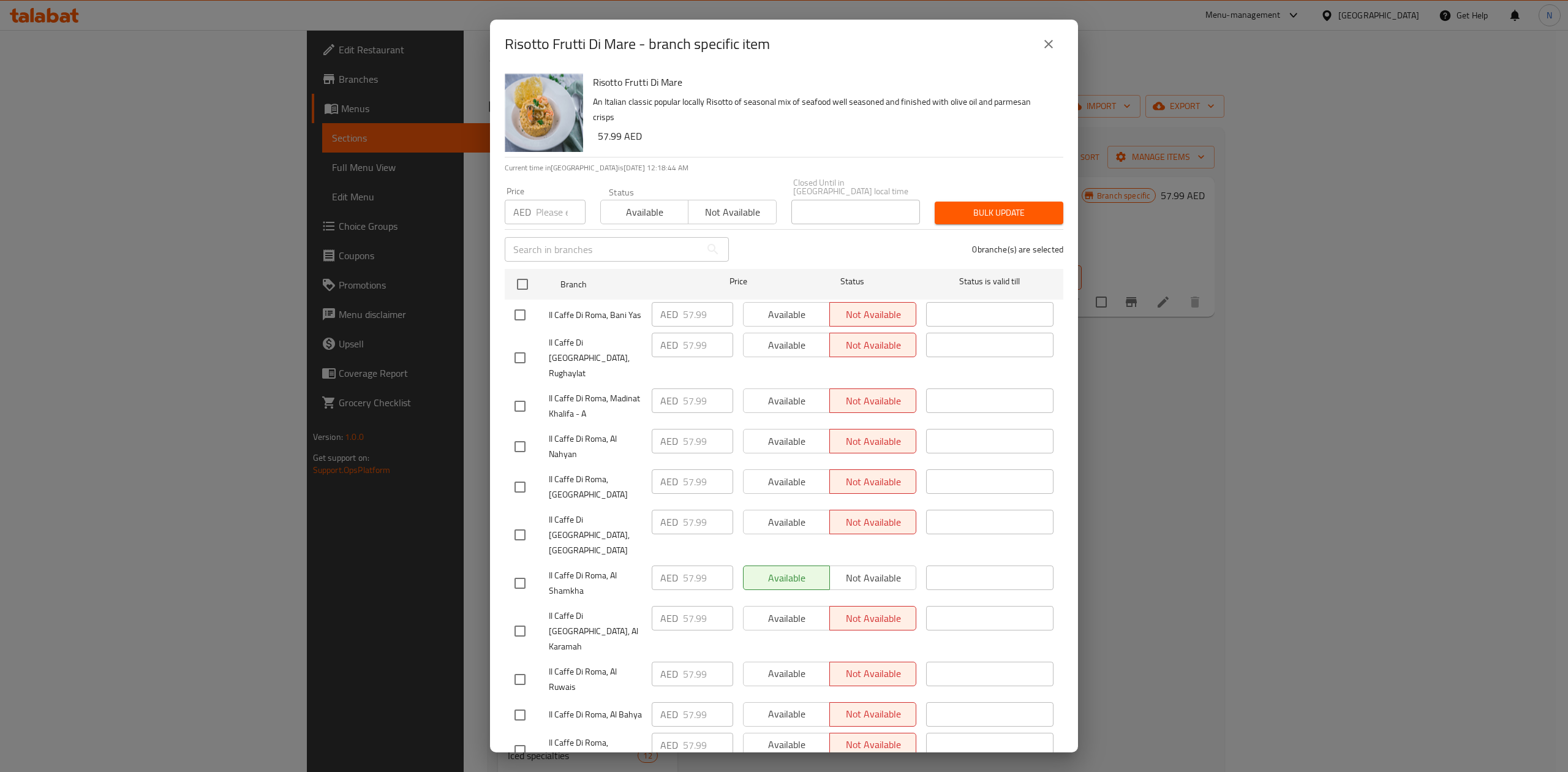
click at [882, 62] on div "Risotto Frutti Di Mare - branch specific item" at bounding box center [783, 44] width 588 height 49
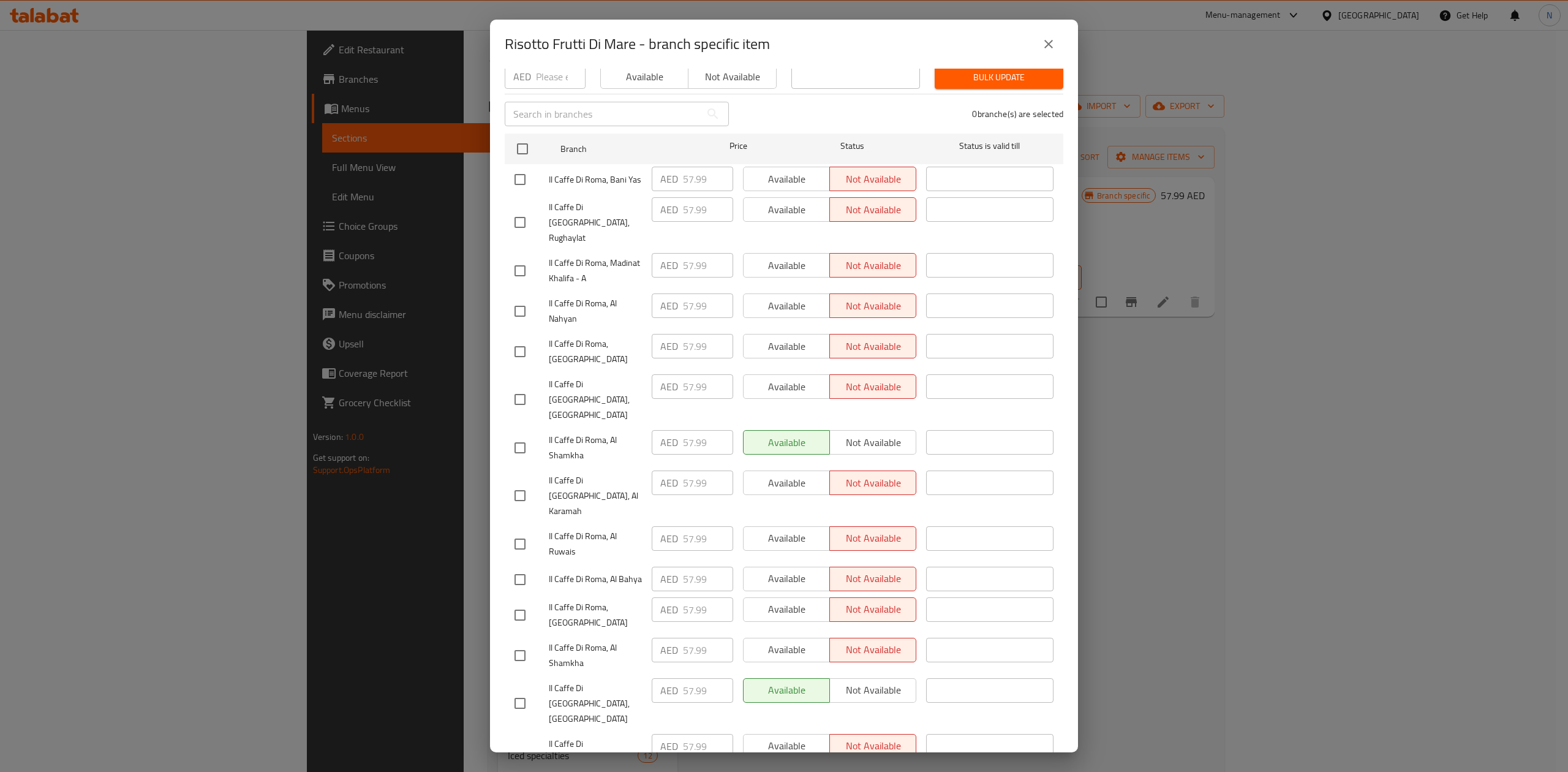
scroll to position [0, 0]
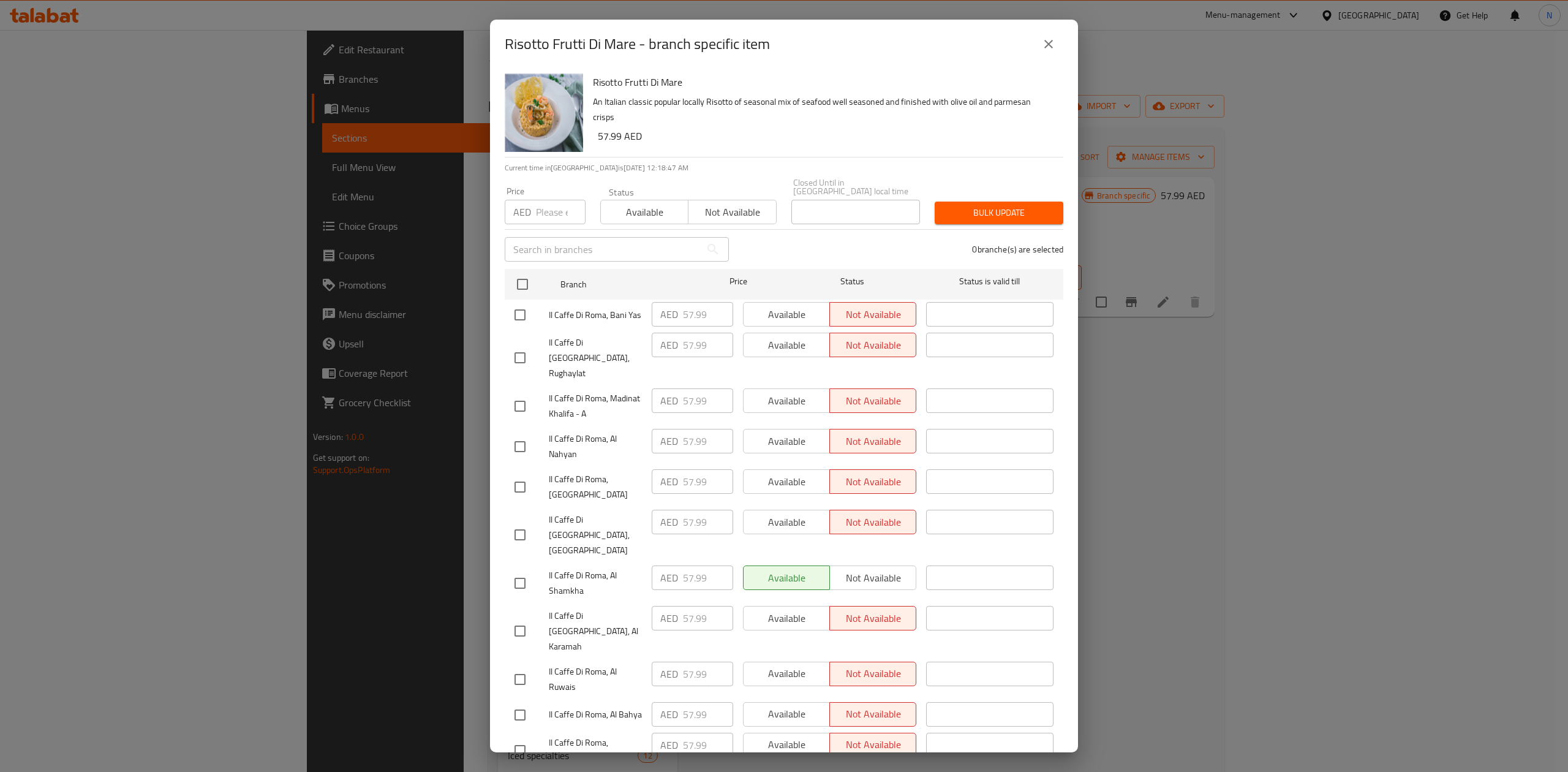
click at [1053, 43] on icon "close" at bounding box center [1049, 44] width 15 height 15
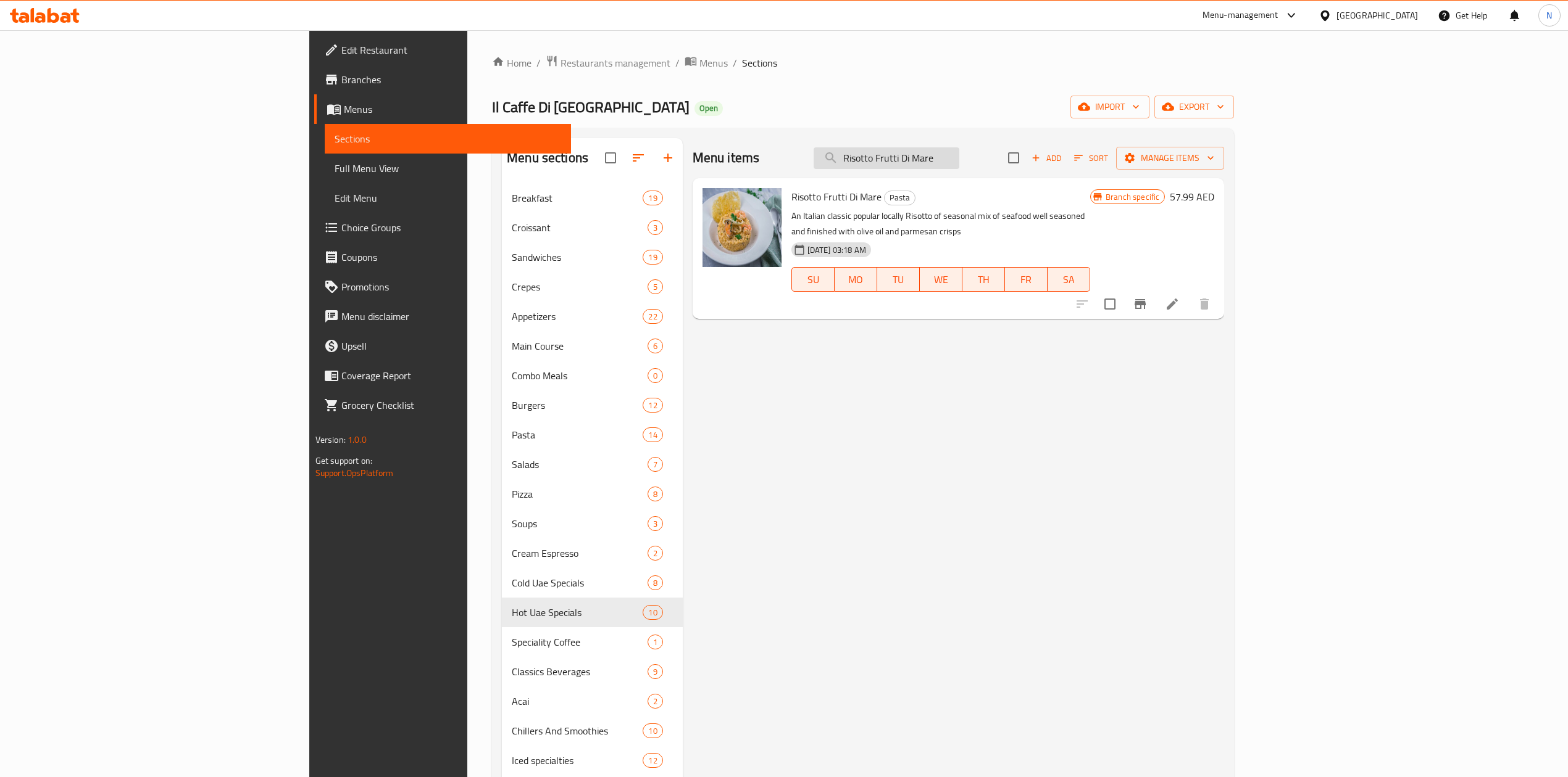
click at [959, 165] on input "Risotto Frutti Di Mare" at bounding box center [886, 158] width 145 height 21
paste input "Pasta Carbonara"
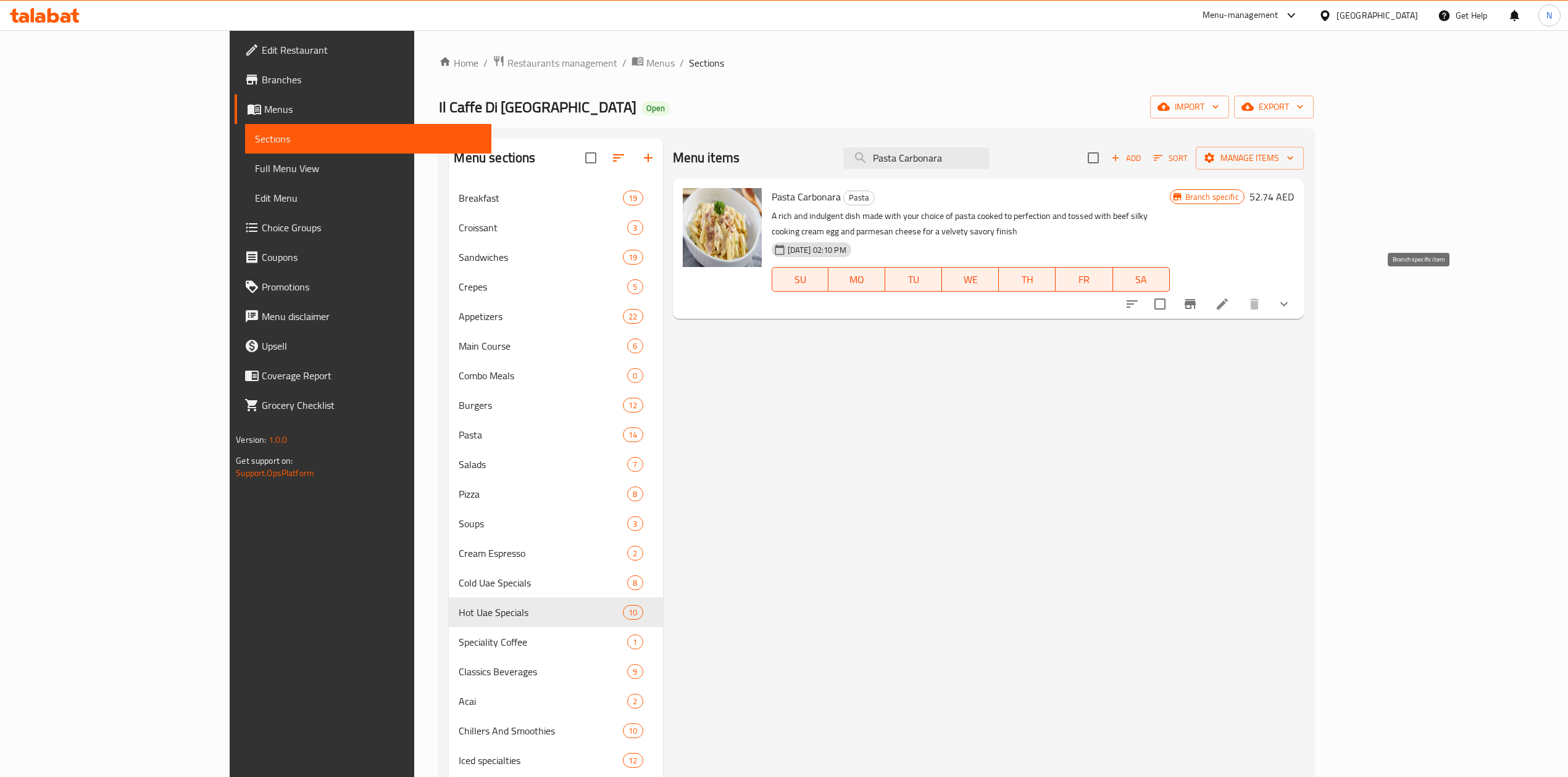
type input "Pasta Carbonara"
click at [1205, 289] on button "Branch-specific-item" at bounding box center [1190, 304] width 30 height 30
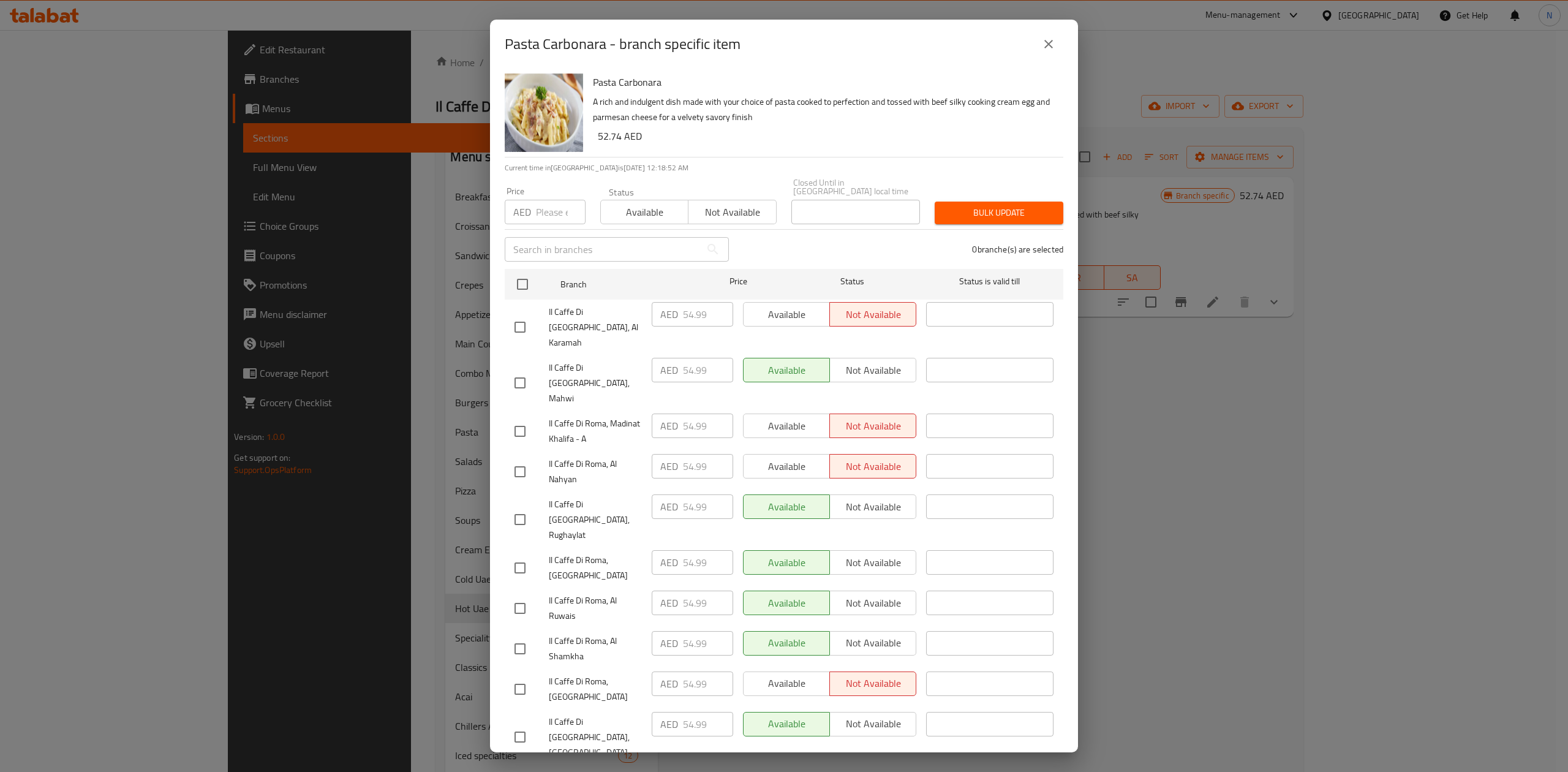
scroll to position [136, 0]
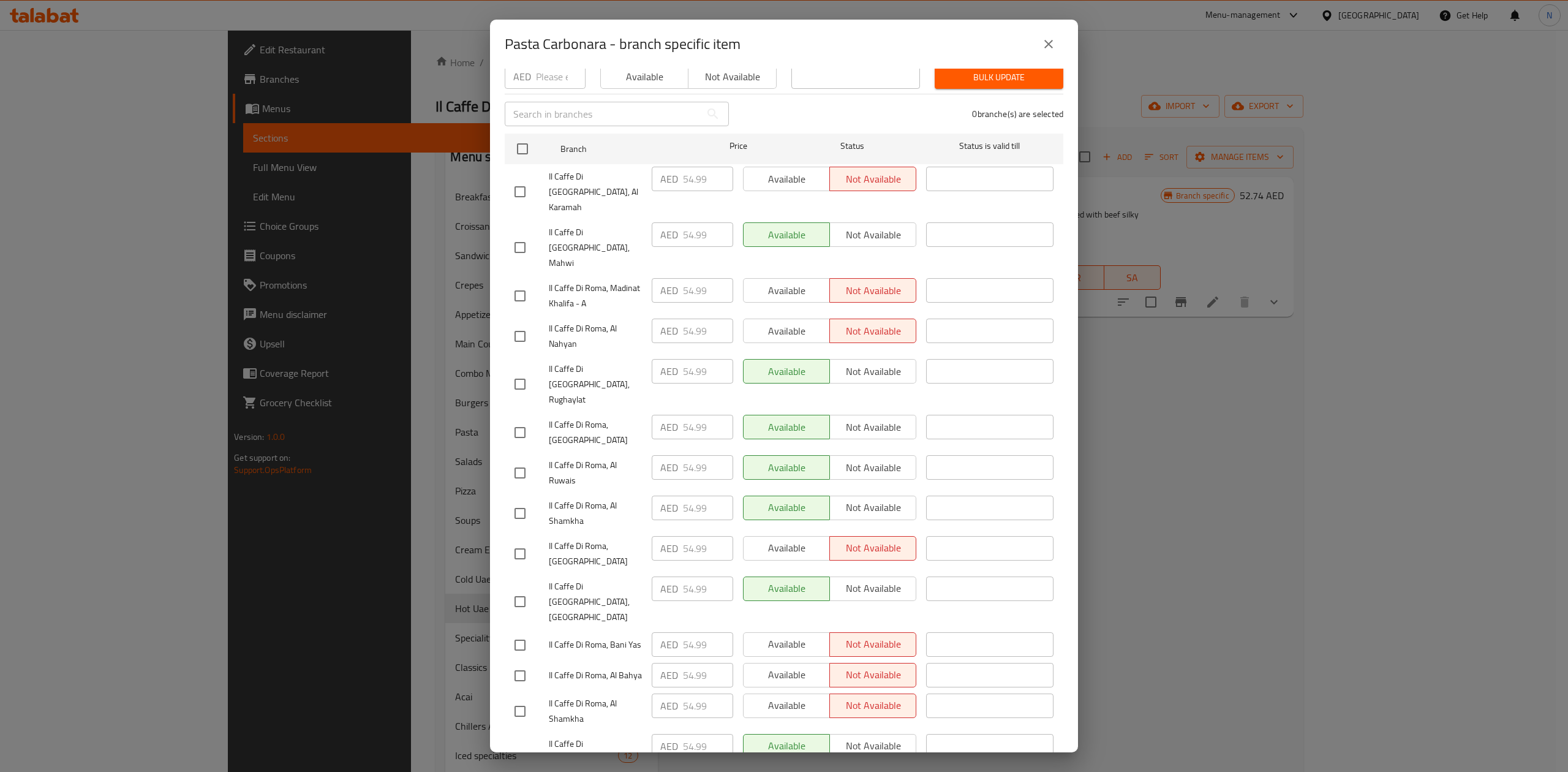
click at [811, 102] on div "0 branche(s) are selected" at bounding box center [903, 114] width 334 height 44
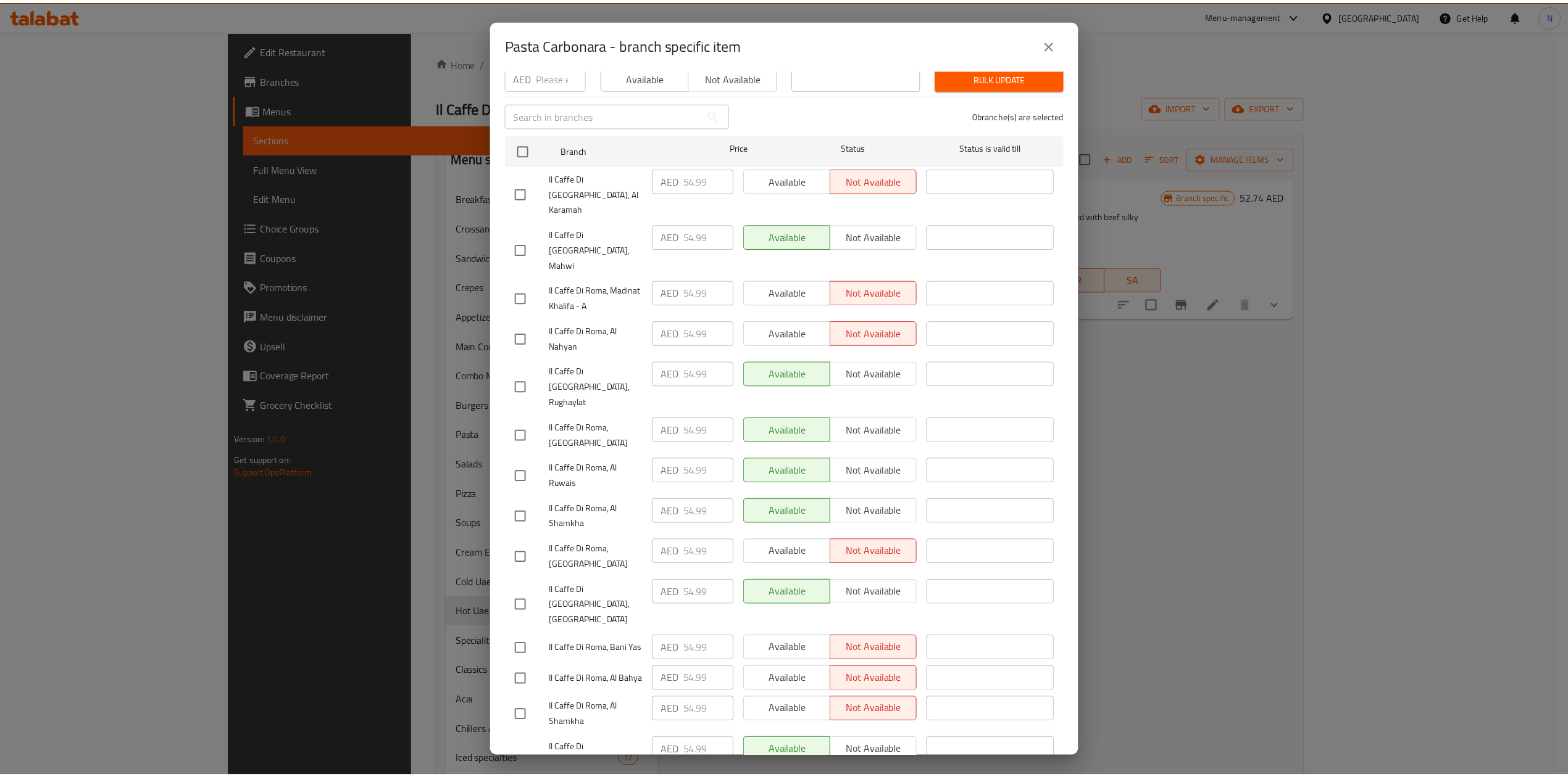
scroll to position [0, 0]
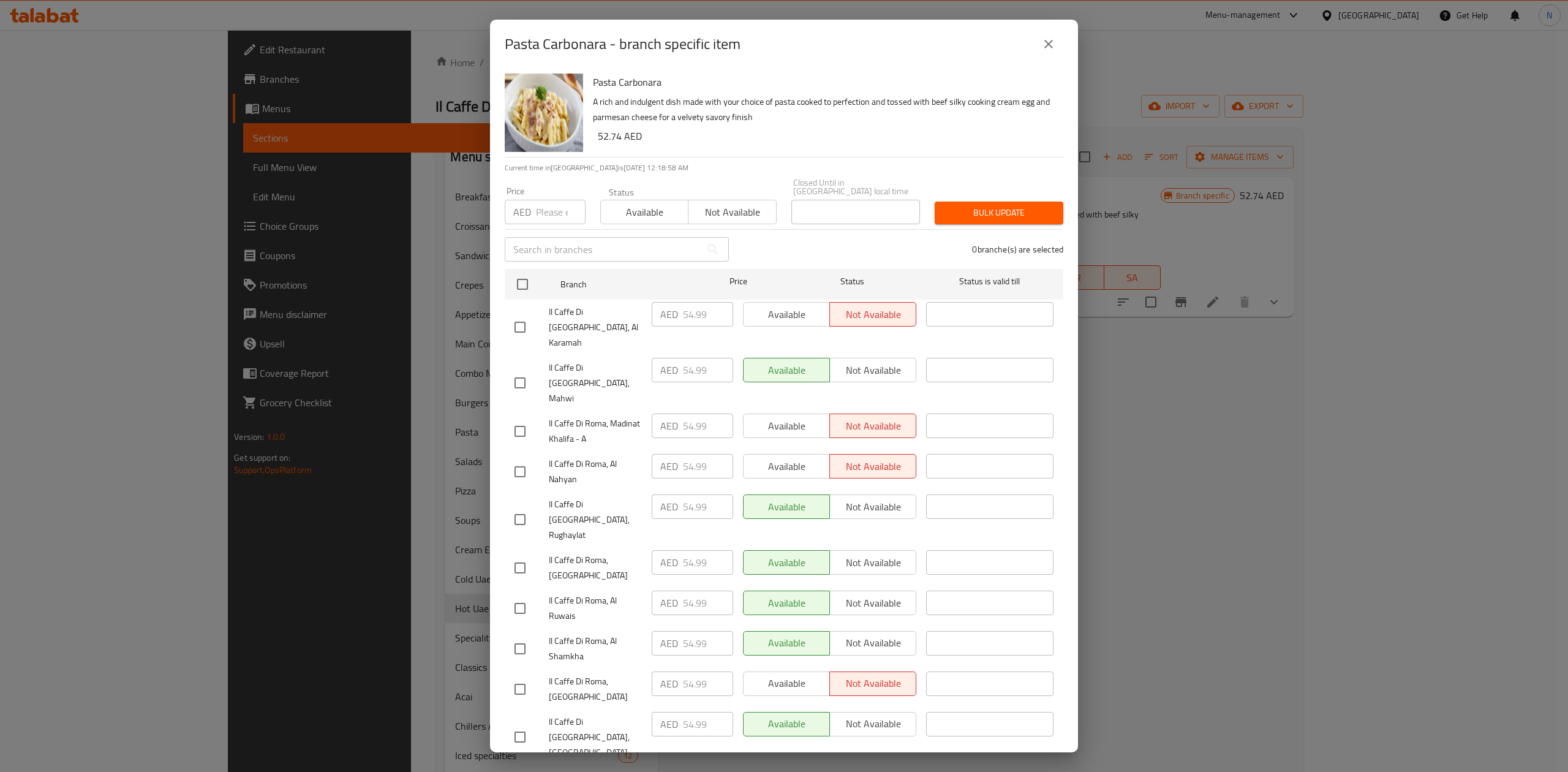
click at [1050, 48] on icon "close" at bounding box center [1049, 44] width 15 height 15
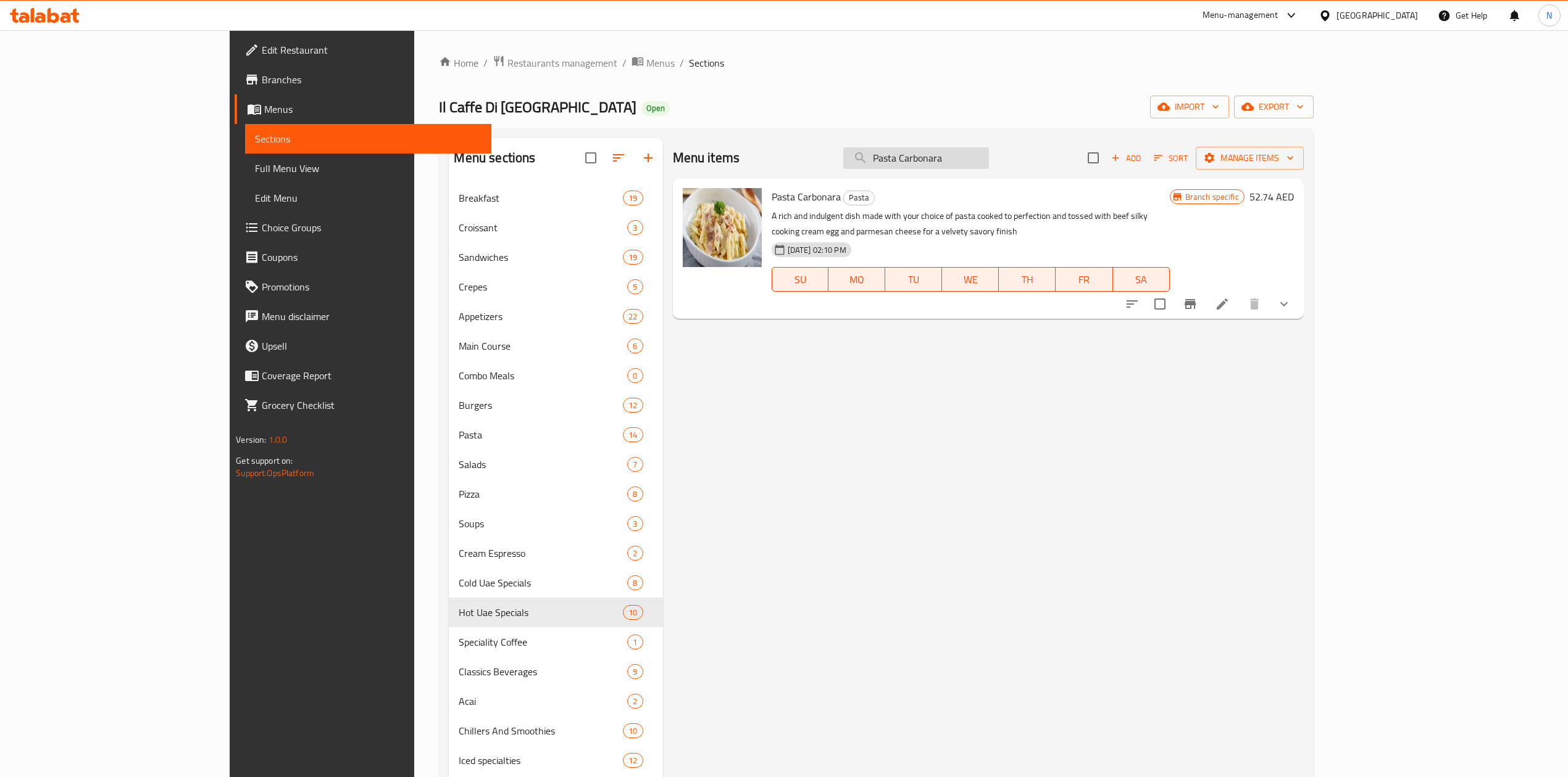
click at [989, 159] on input "Pasta Carbonara" at bounding box center [915, 158] width 145 height 21
paste input "39.99"
click at [989, 159] on input "Pasta Carbonara" at bounding box center [915, 158] width 145 height 21
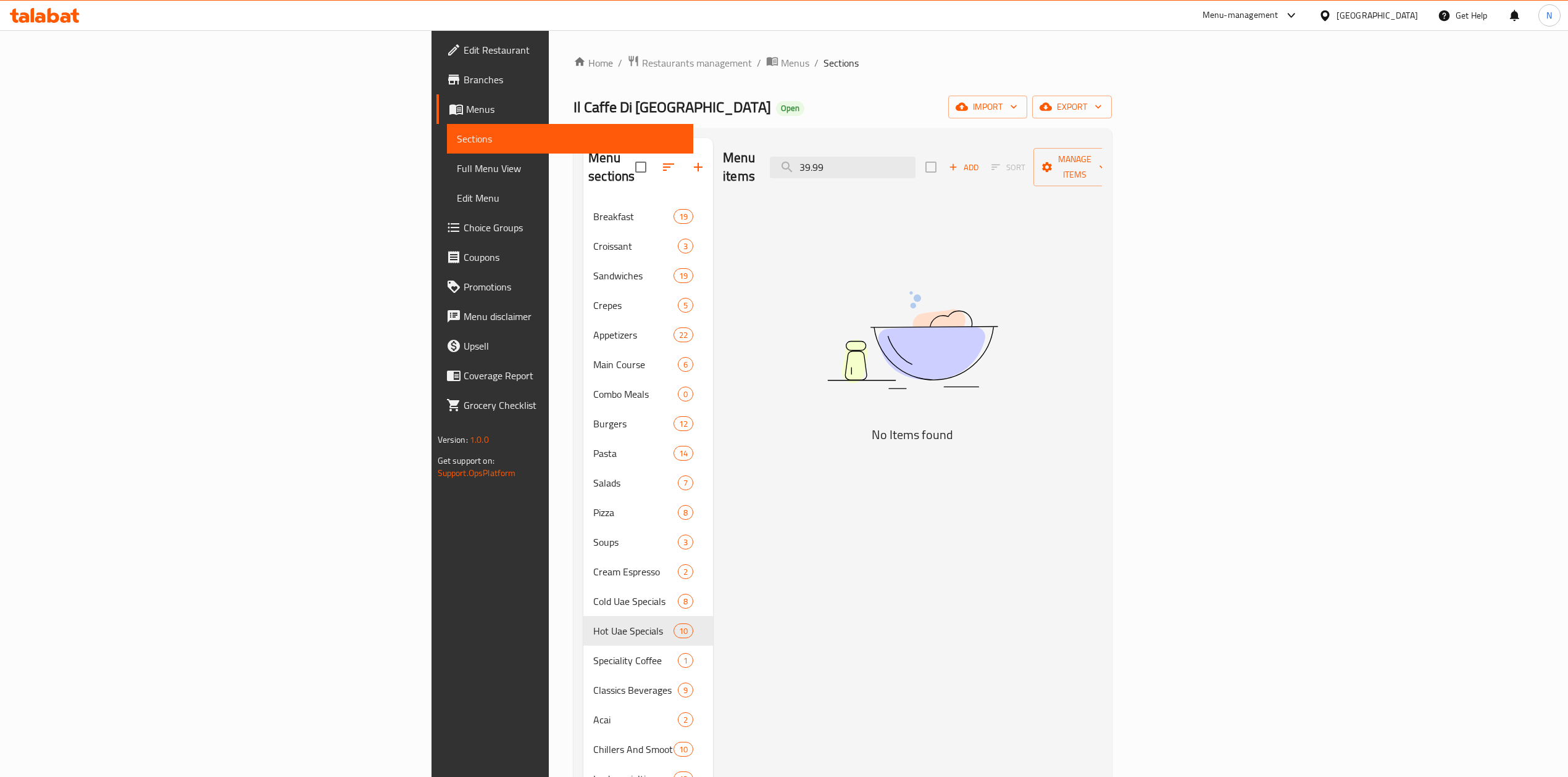
click at [926, 79] on div "Home / Restaurants management / Menus / Sections Il Caffe Di Roma Open import e…" at bounding box center [842, 713] width 538 height 1316
click at [915, 159] on input "39.99" at bounding box center [842, 167] width 145 height 21
paste input "Chicken Ceasar Piadina Sandwich"
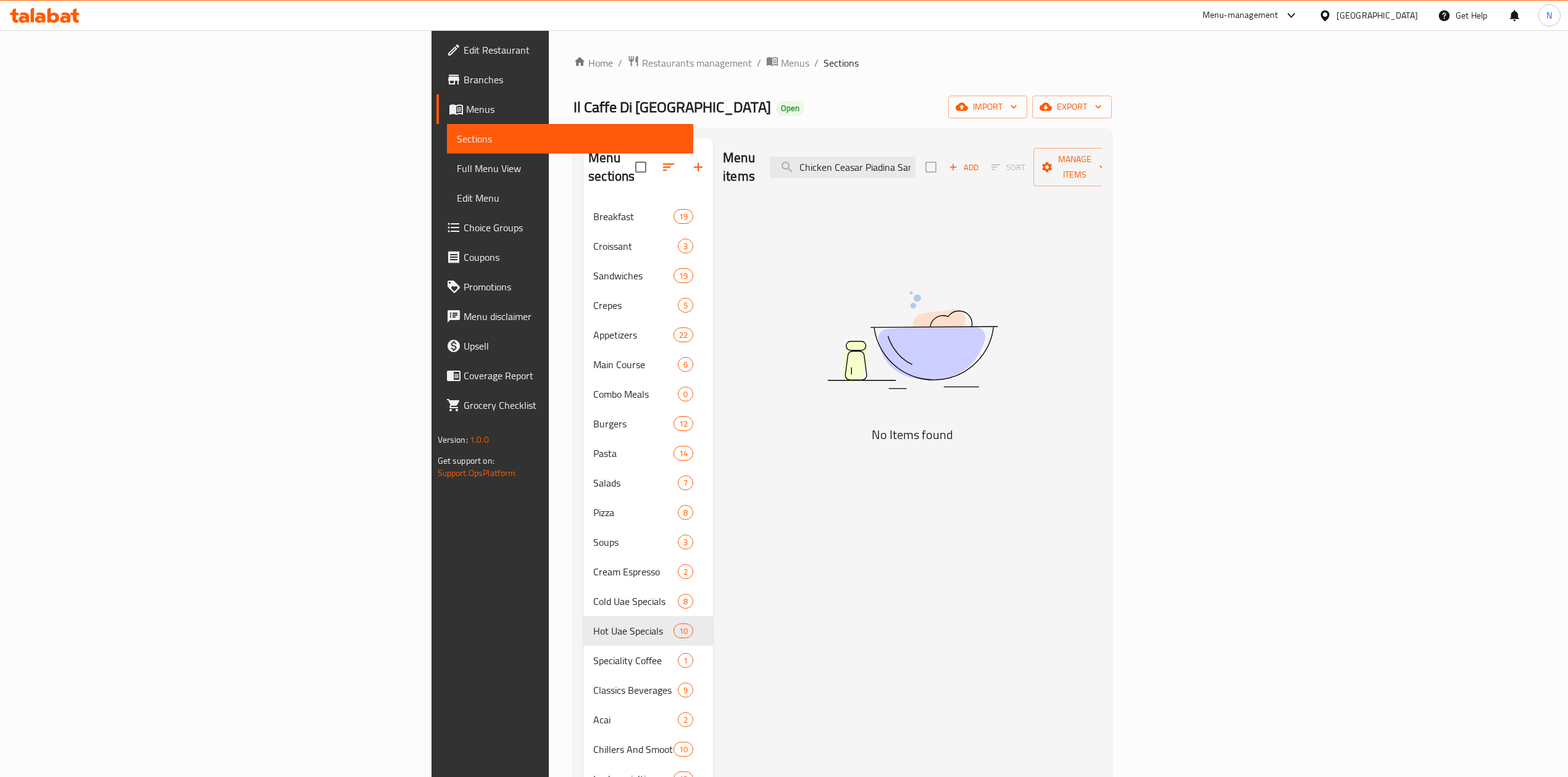
scroll to position [0, 26]
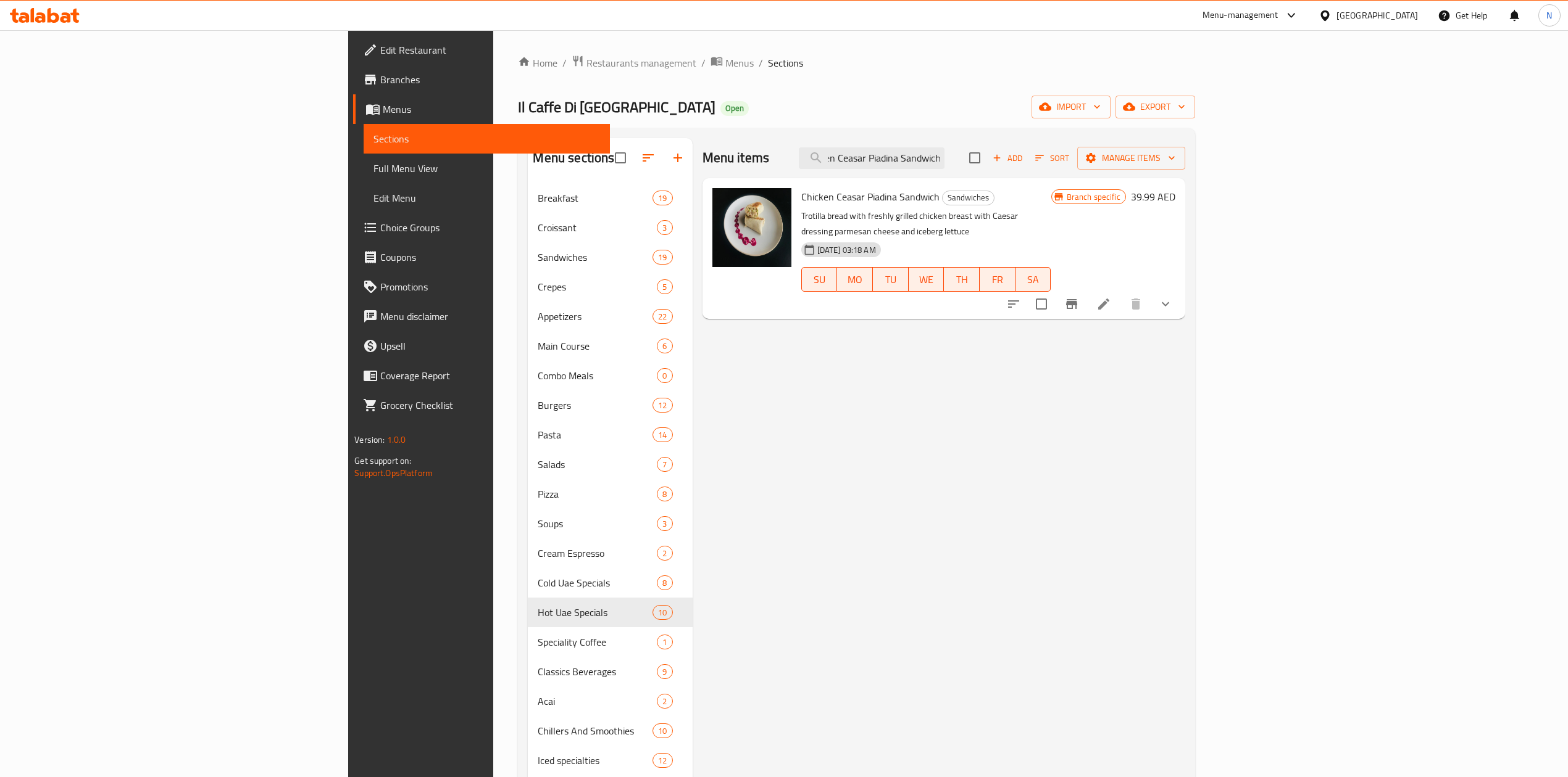
type input "Chicken Ceasar Piadina Sandwich"
click at [1121, 293] on li at bounding box center [1103, 304] width 35 height 22
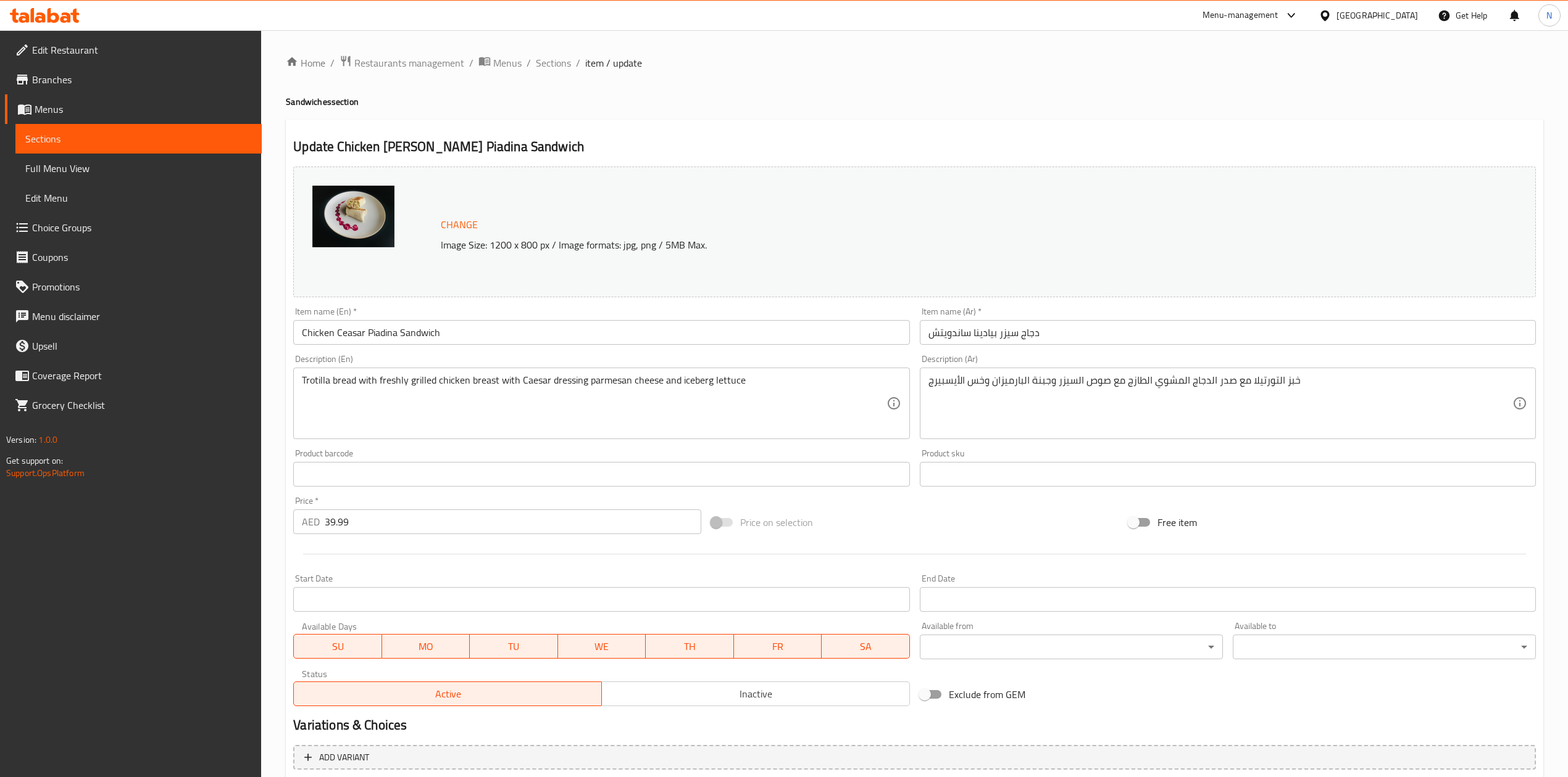
click at [601, 67] on span "item / update" at bounding box center [614, 63] width 57 height 15
click at [550, 62] on span "Sections" at bounding box center [553, 63] width 35 height 15
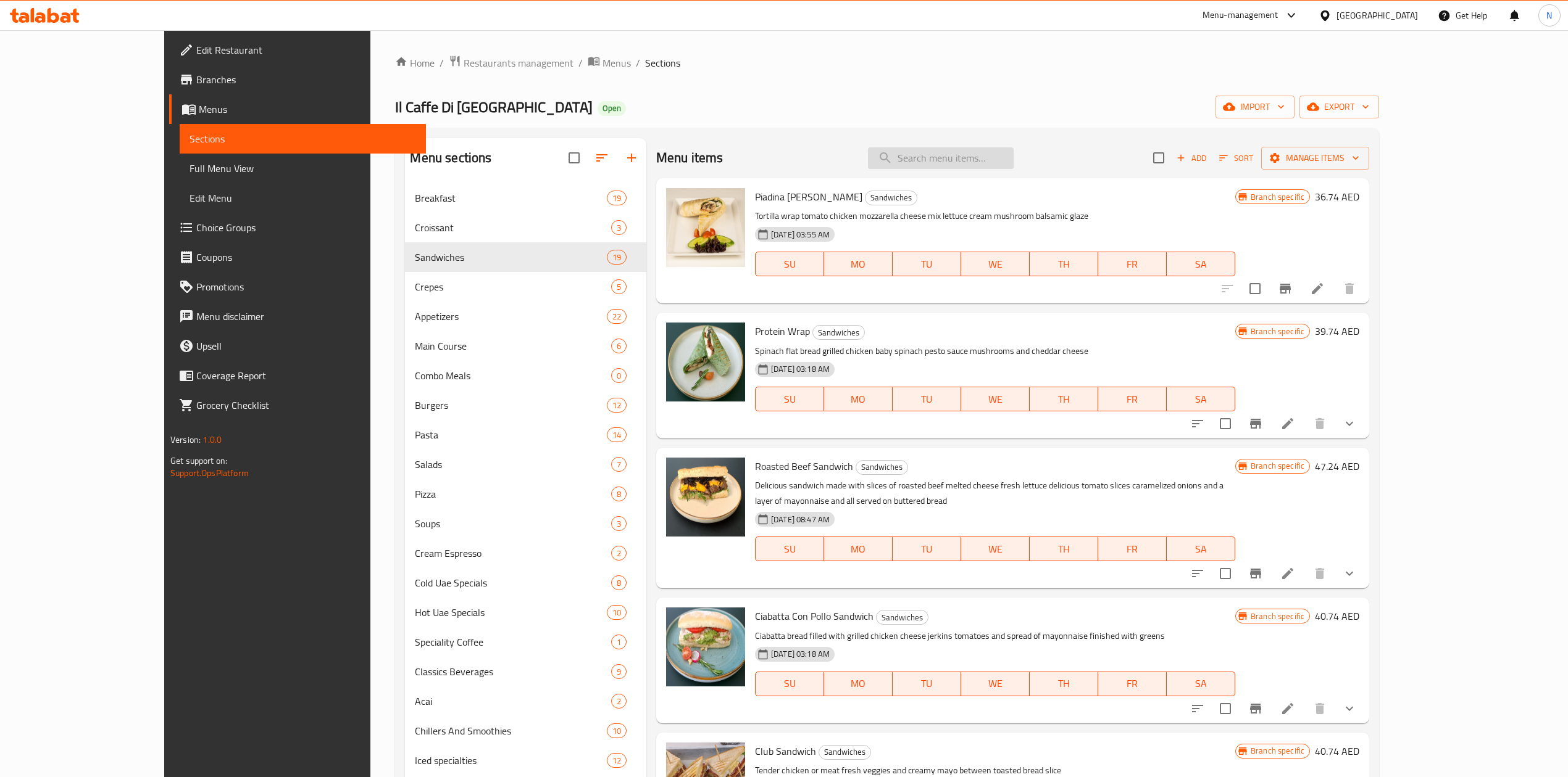
click at [1013, 166] on input "search" at bounding box center [940, 158] width 145 height 21
paste input "Chicken Ceasar Piadina Sandwich"
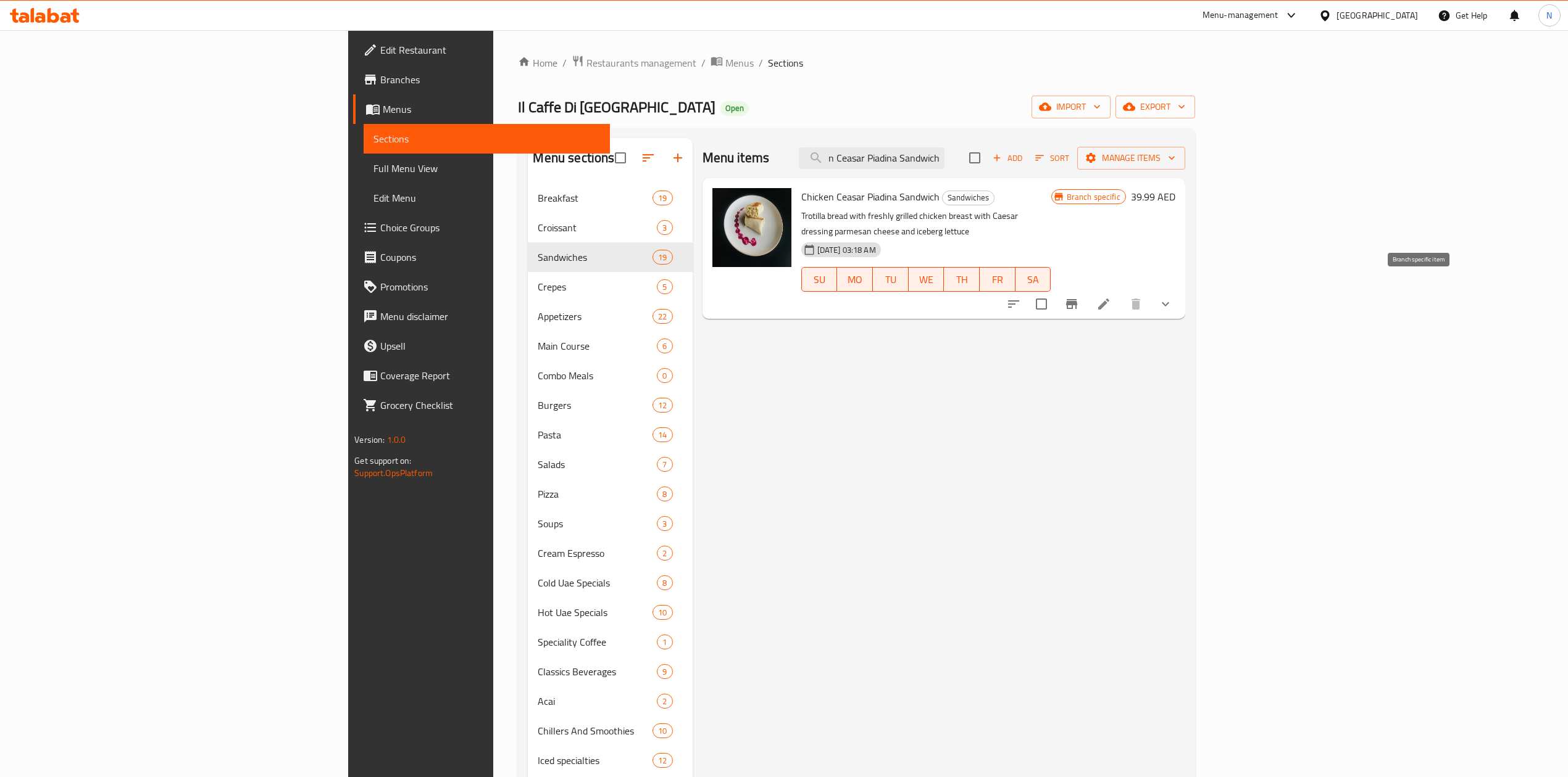
type input "Chicken Ceasar Piadina Sandwich"
click at [1077, 299] on icon "Branch-specific-item" at bounding box center [1071, 305] width 11 height 10
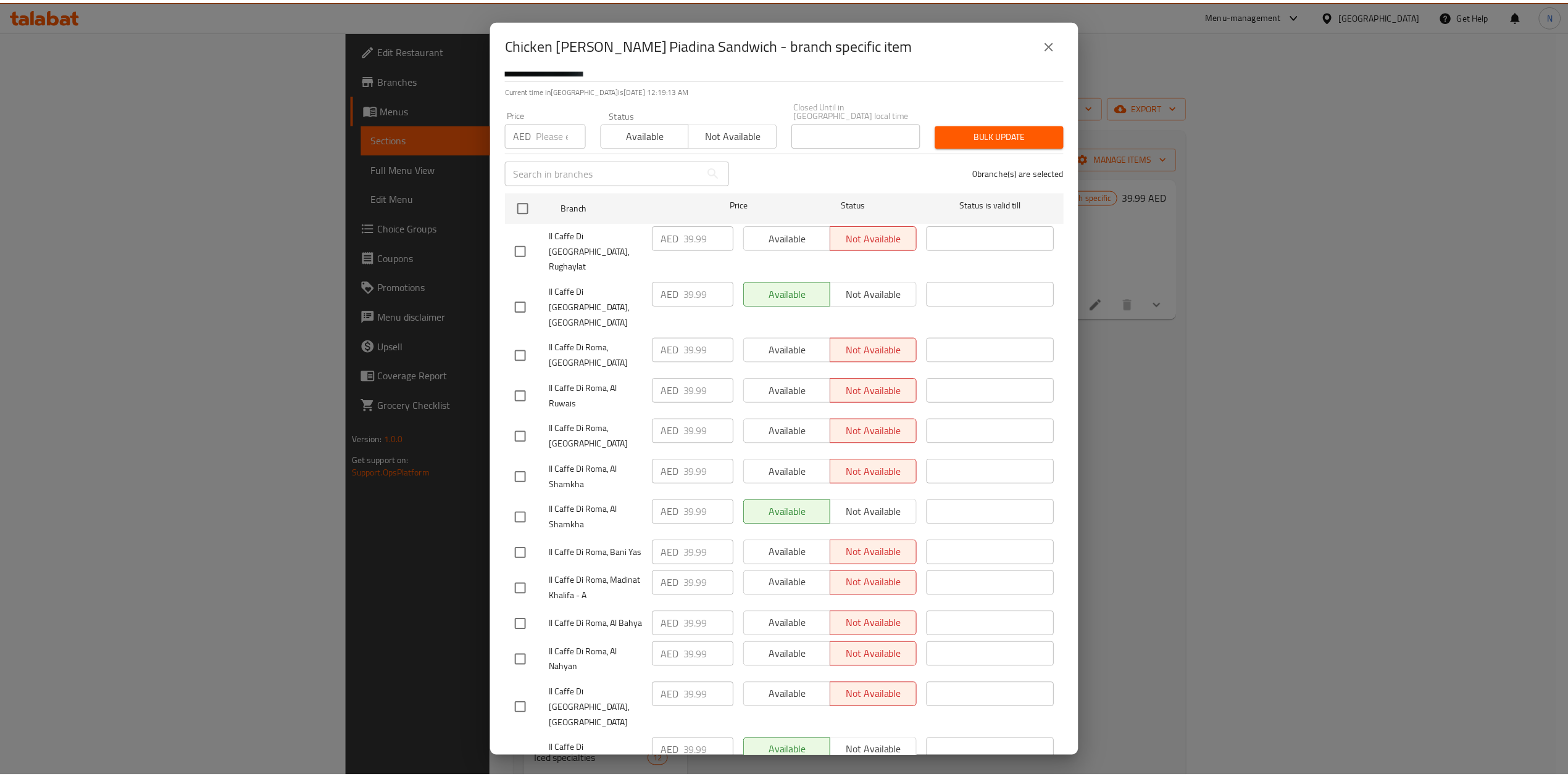
scroll to position [137, 0]
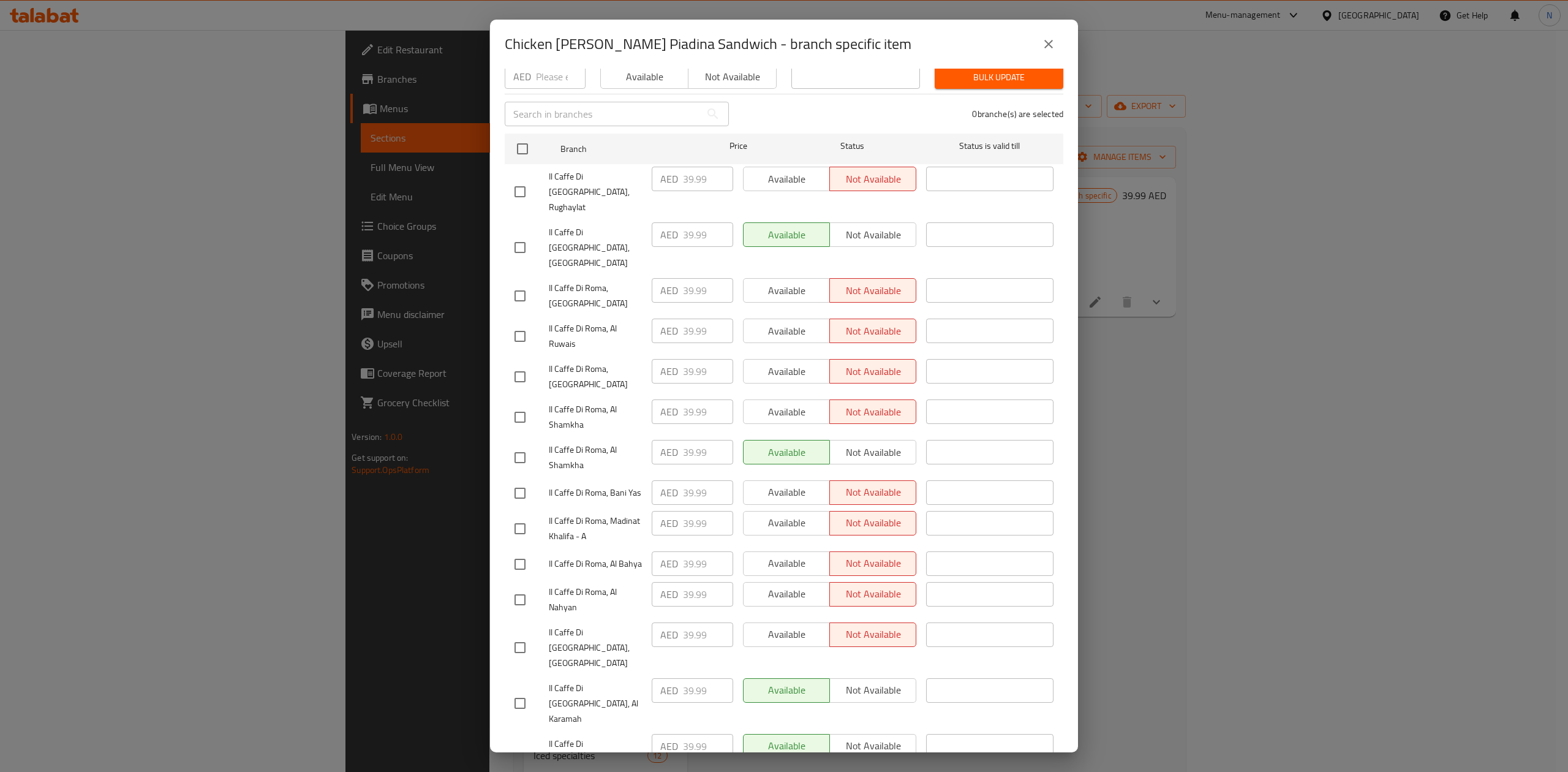
click at [1045, 48] on icon "close" at bounding box center [1049, 44] width 9 height 9
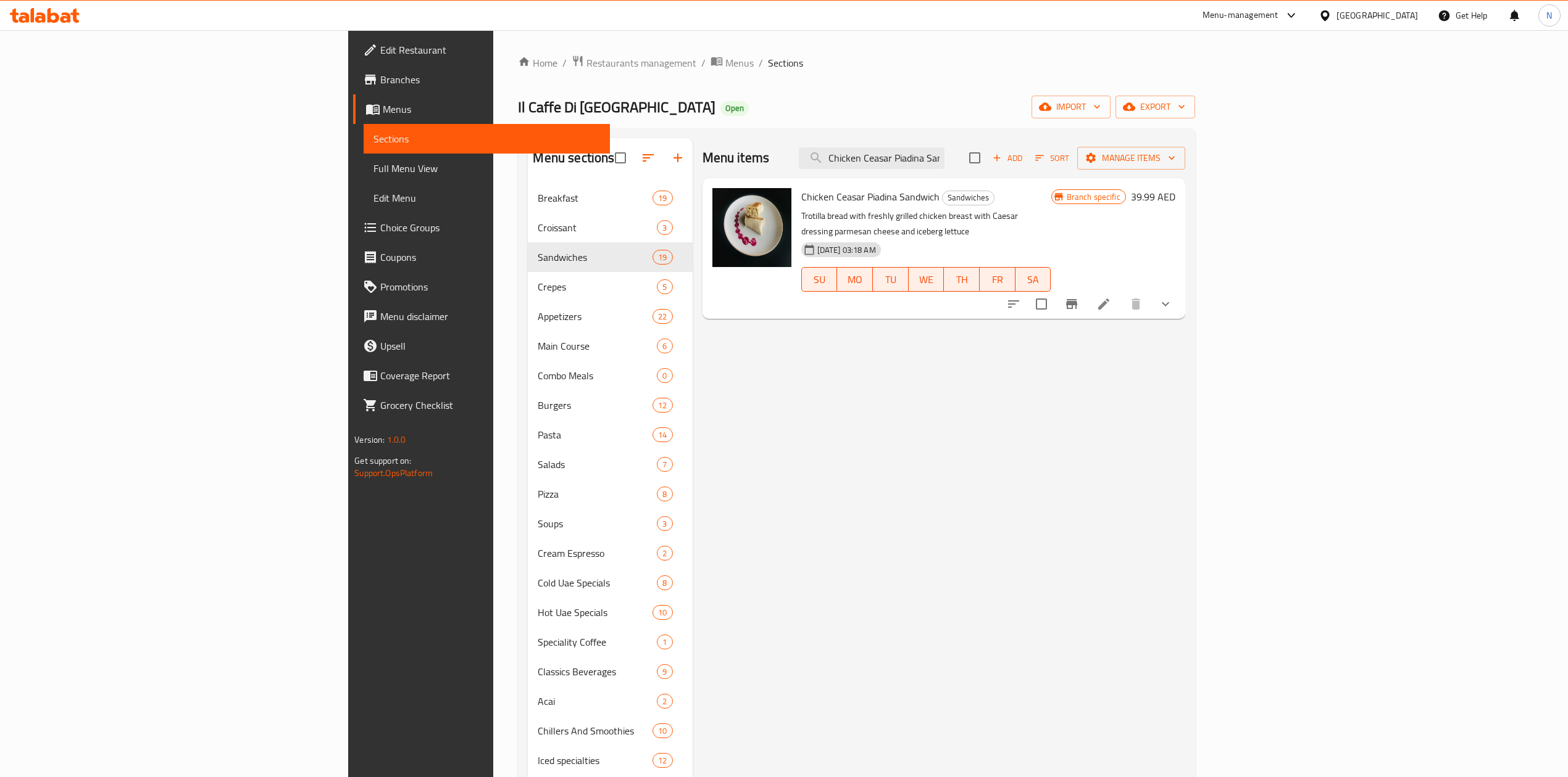
click at [1373, 10] on div "[GEOGRAPHIC_DATA]" at bounding box center [1377, 16] width 81 height 14
click at [1269, 193] on div "Jordan" at bounding box center [1324, 184] width 185 height 28
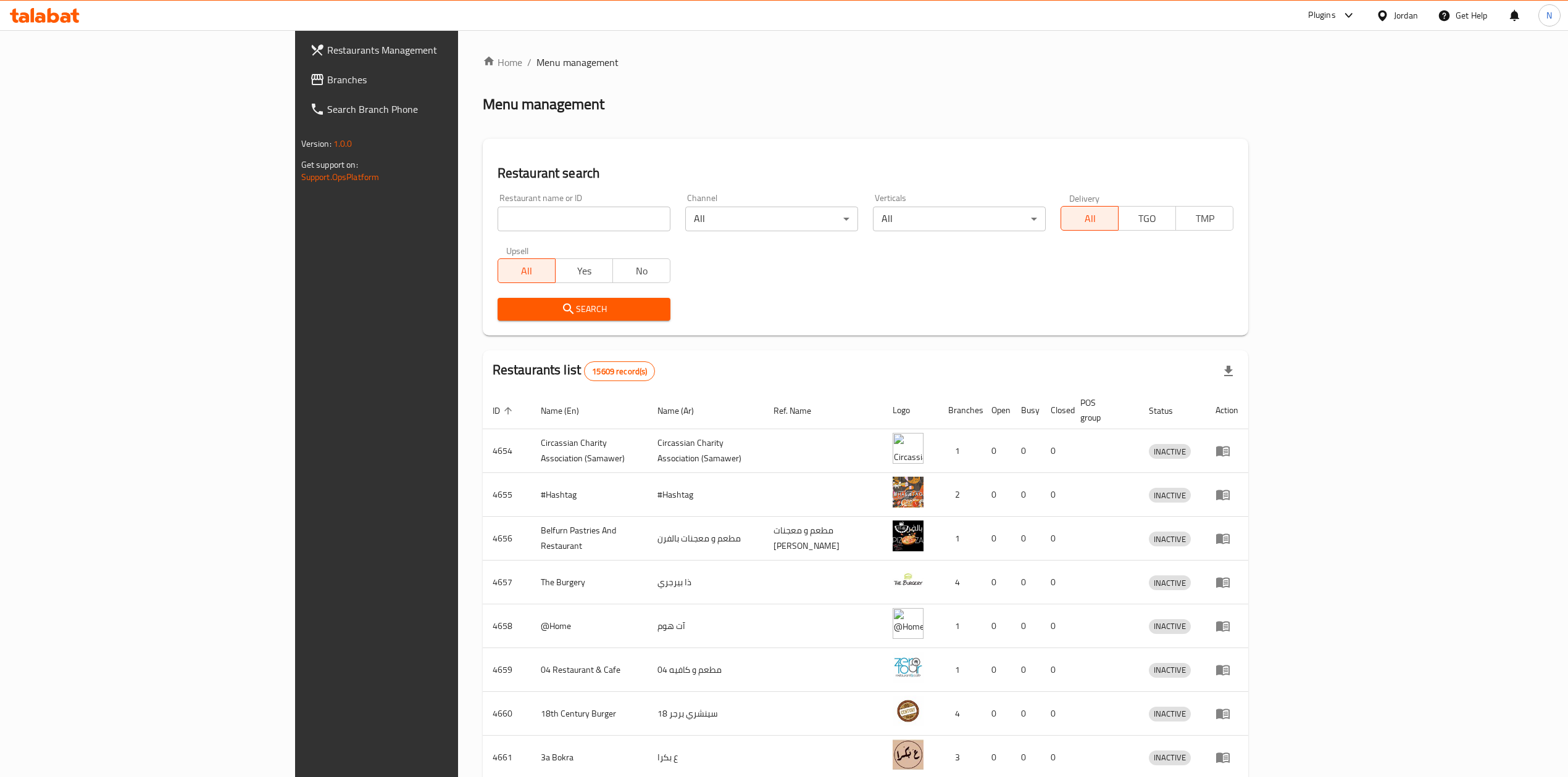
click at [1336, 15] on div at bounding box center [1346, 16] width 20 height 15
